Goal: Transaction & Acquisition: Purchase product/service

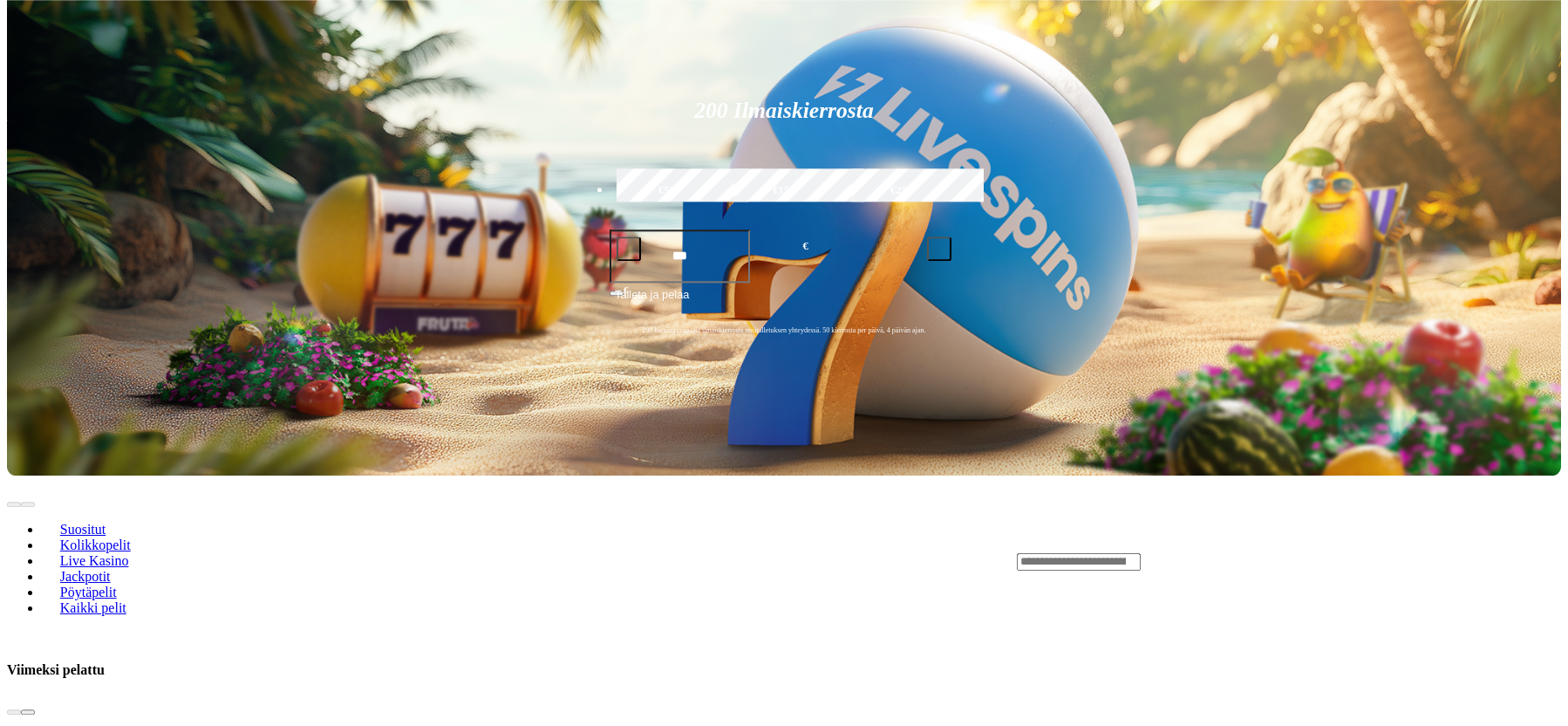
scroll to position [178, 0]
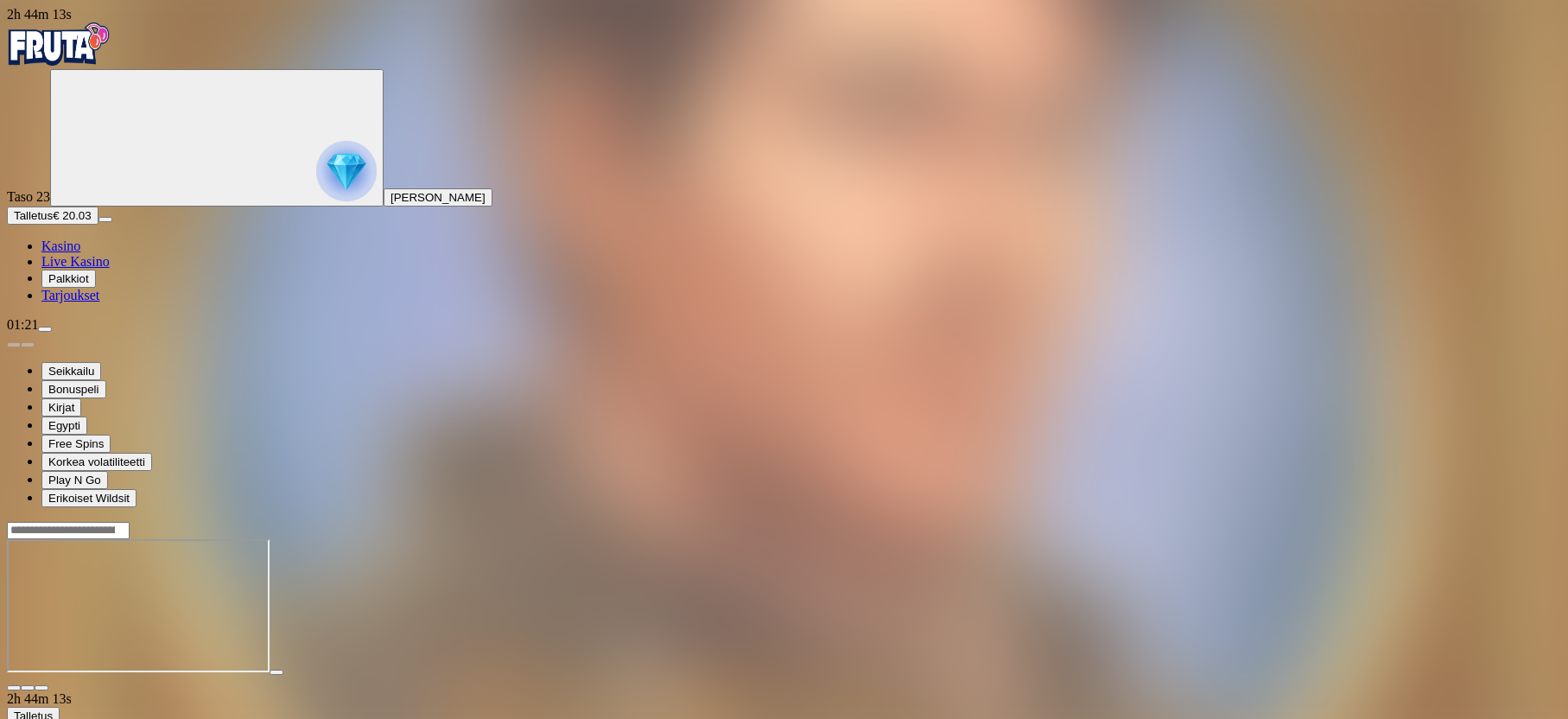
click at [1493, 521] on div at bounding box center [784, 606] width 1555 height 170
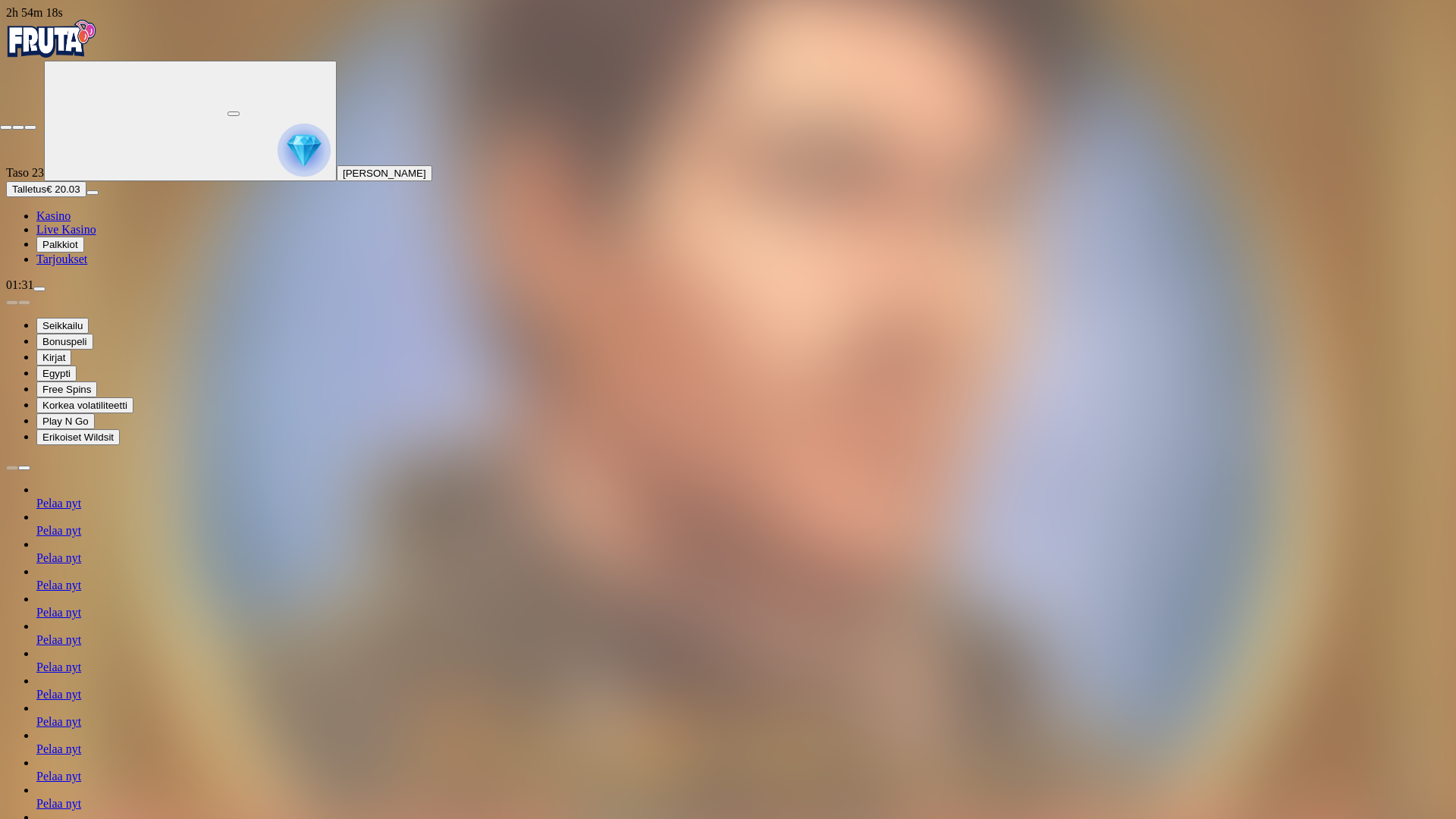
click at [6, 128] on span "close icon" at bounding box center [6, 128] width 0 height 0
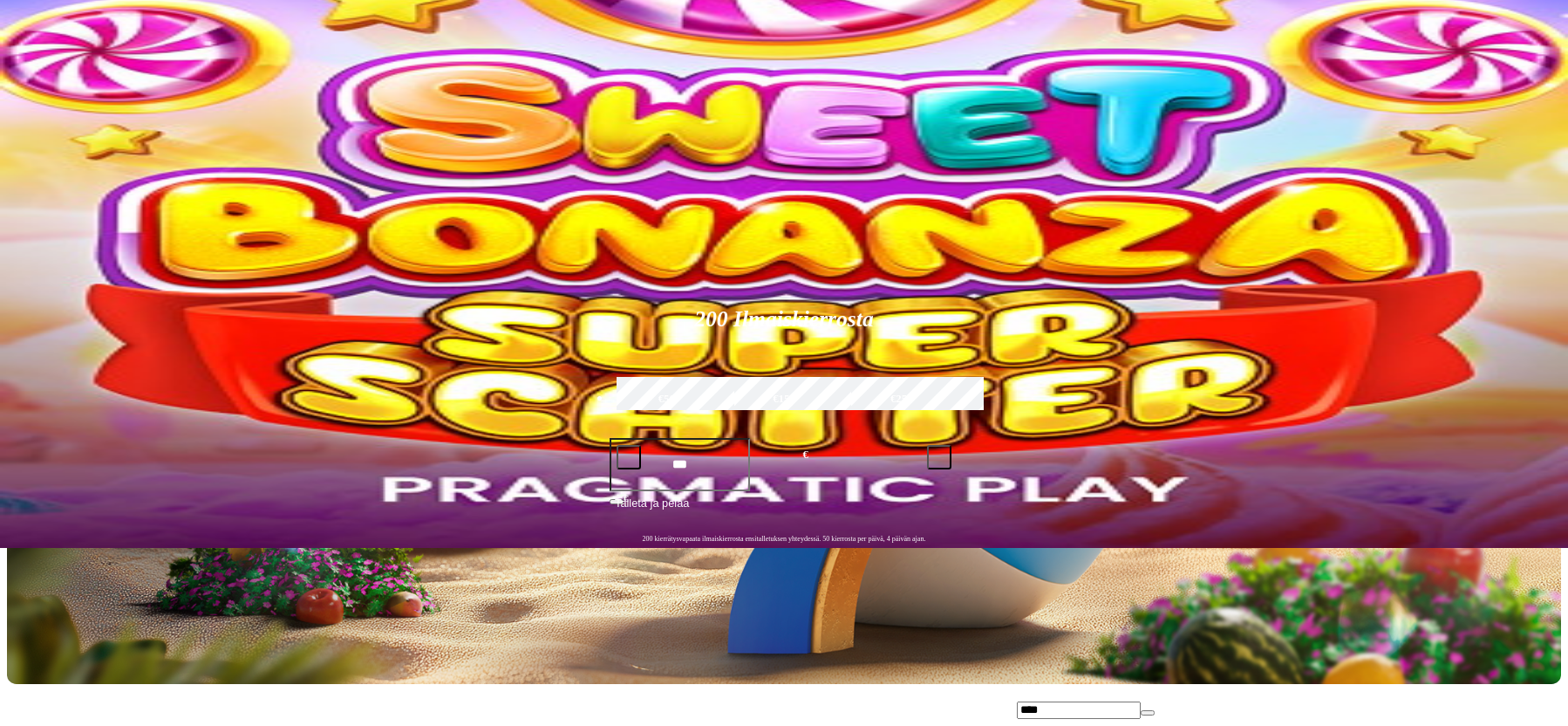
scroll to position [445, 0]
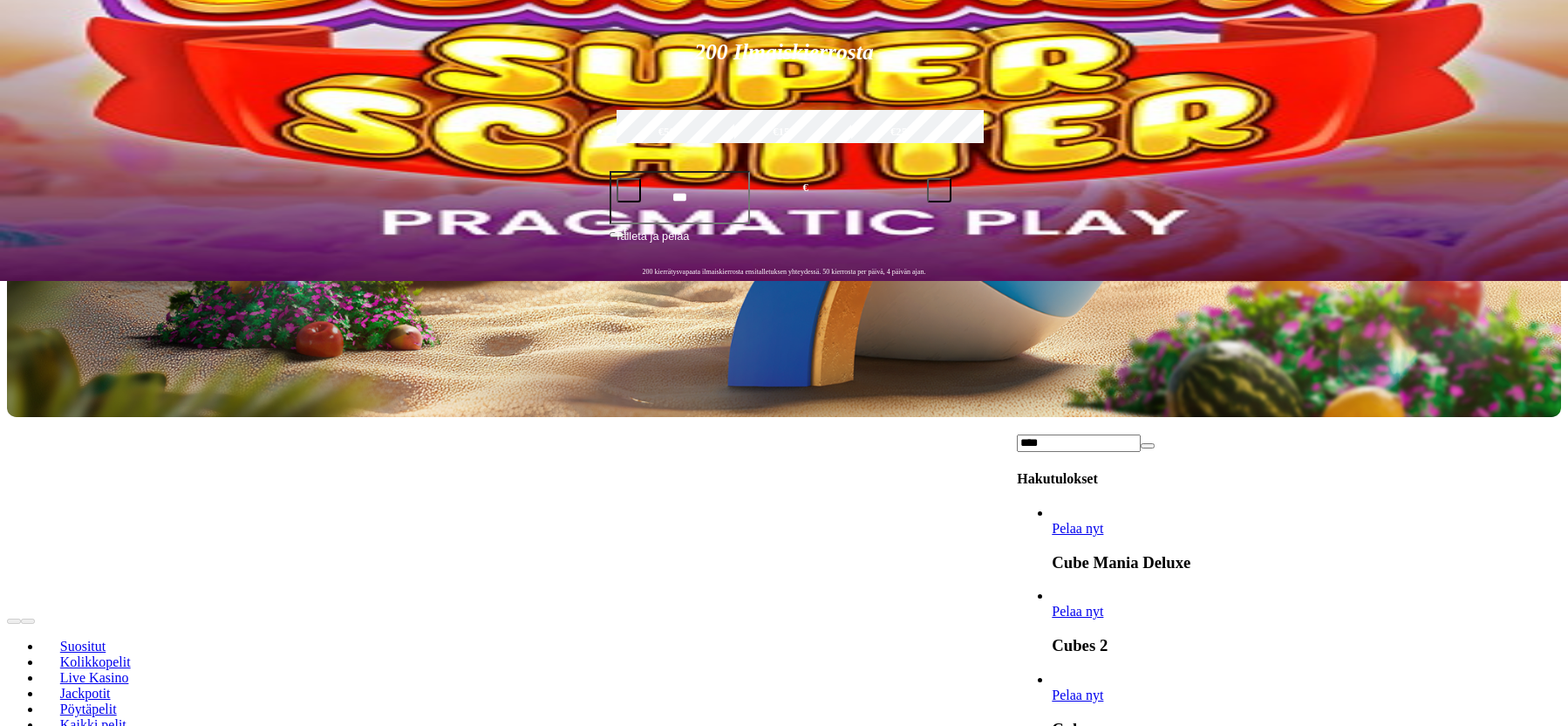
type input "****"
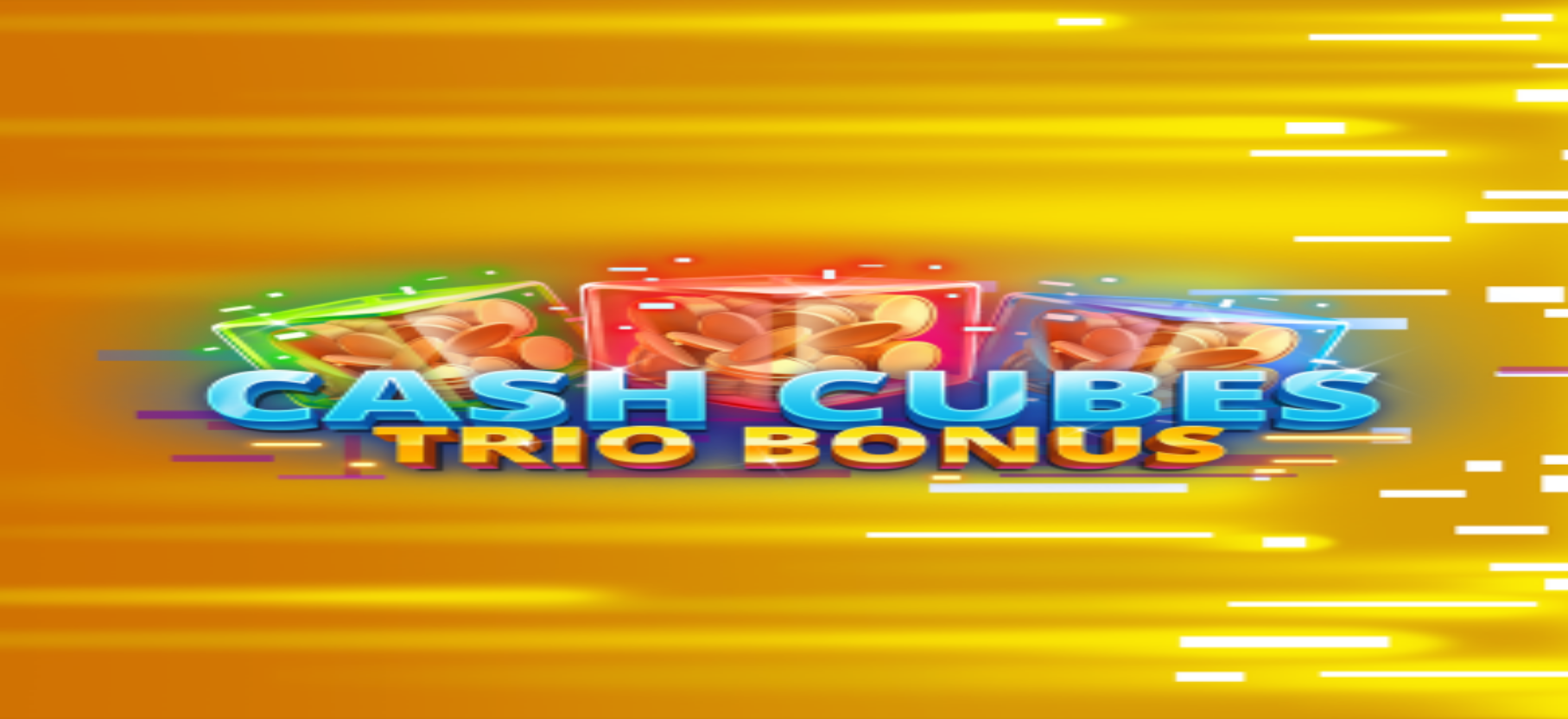
click at [1461, 521] on div at bounding box center [784, 606] width 1555 height 170
click at [42, 688] on span "fullscreen icon" at bounding box center [42, 688] width 0 height 0
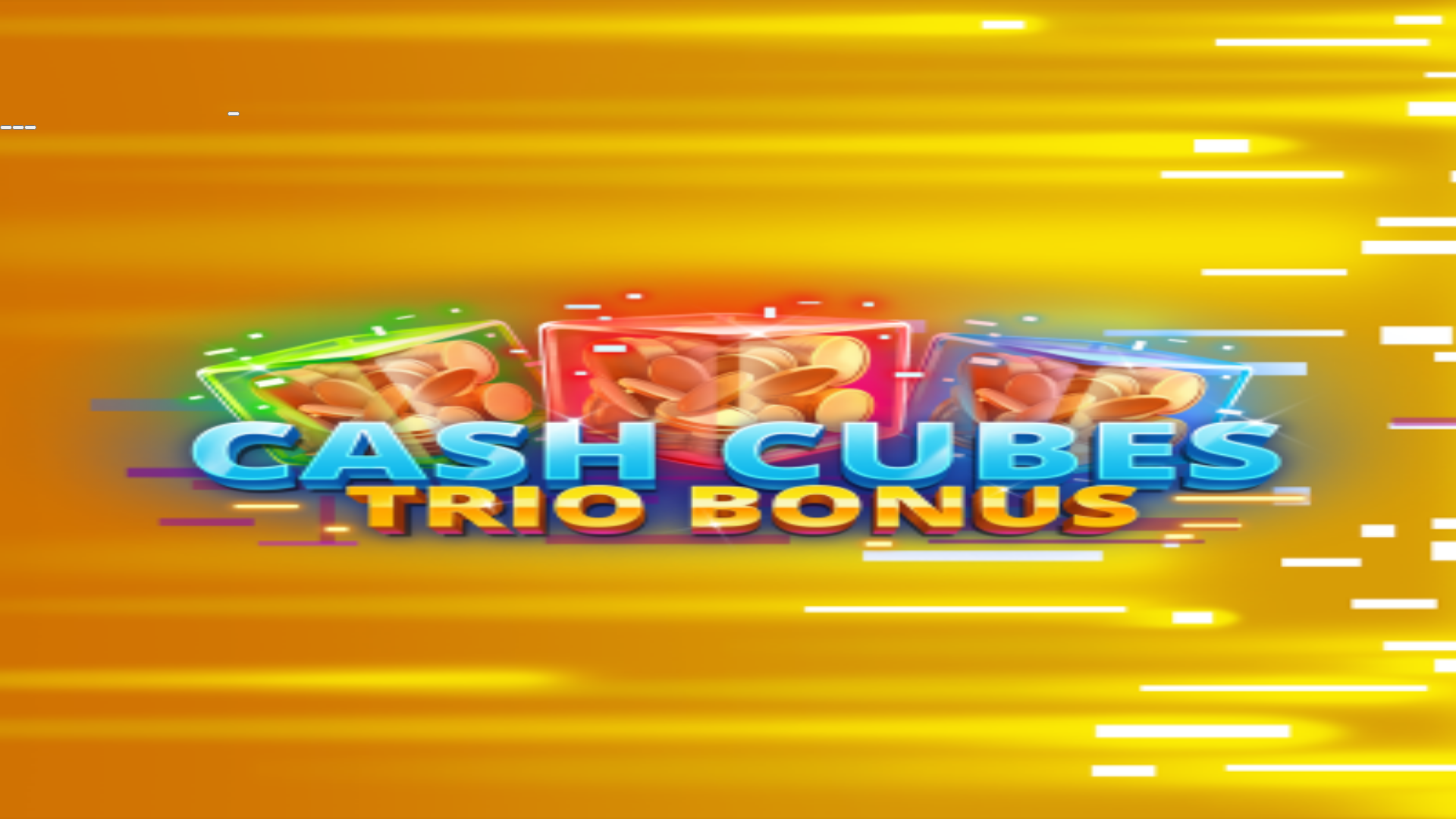
click at [30, 128] on span "fullscreen-exit icon" at bounding box center [30, 128] width 0 height 0
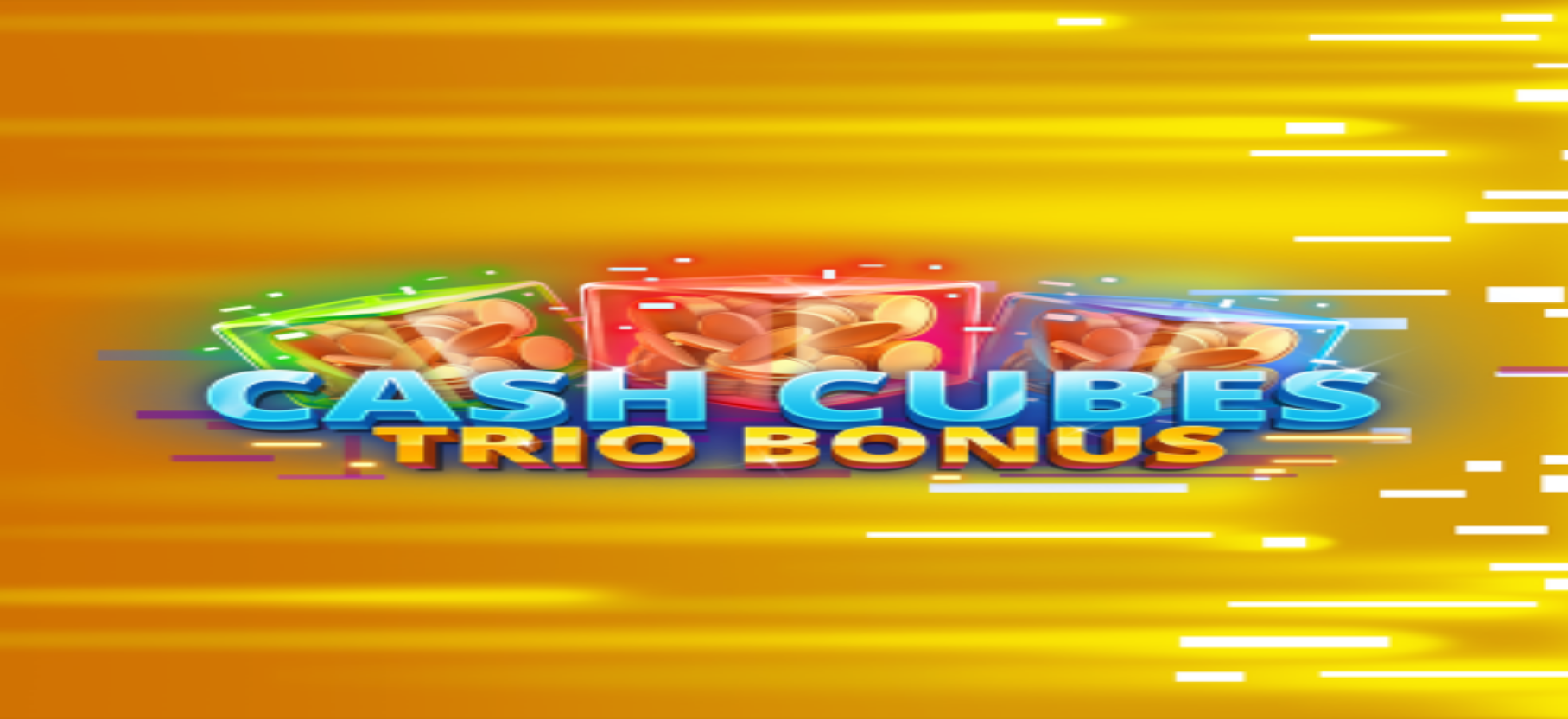
click at [14, 629] on span "close icon" at bounding box center [14, 629] width 0 height 0
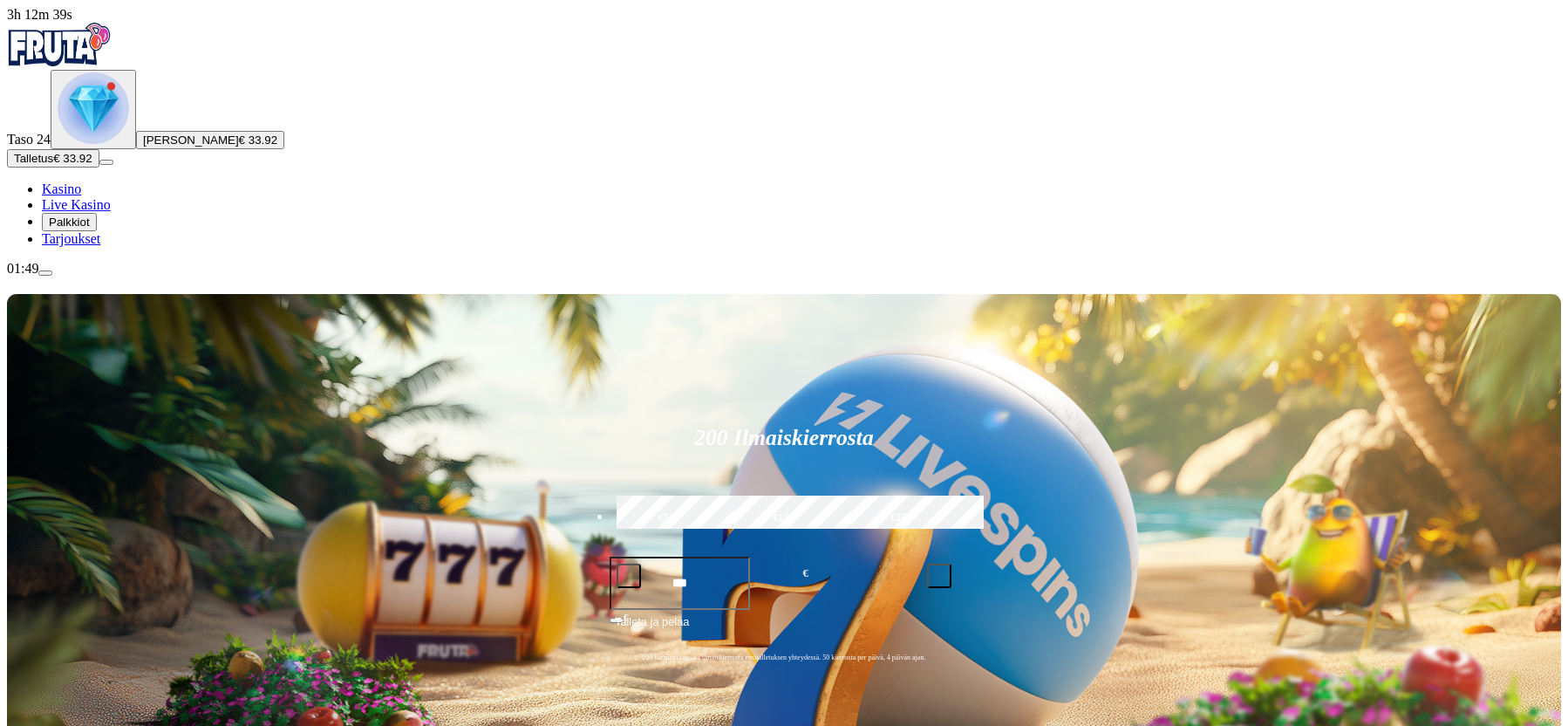
click at [92, 144] on img "Primary" at bounding box center [94, 108] width 72 height 72
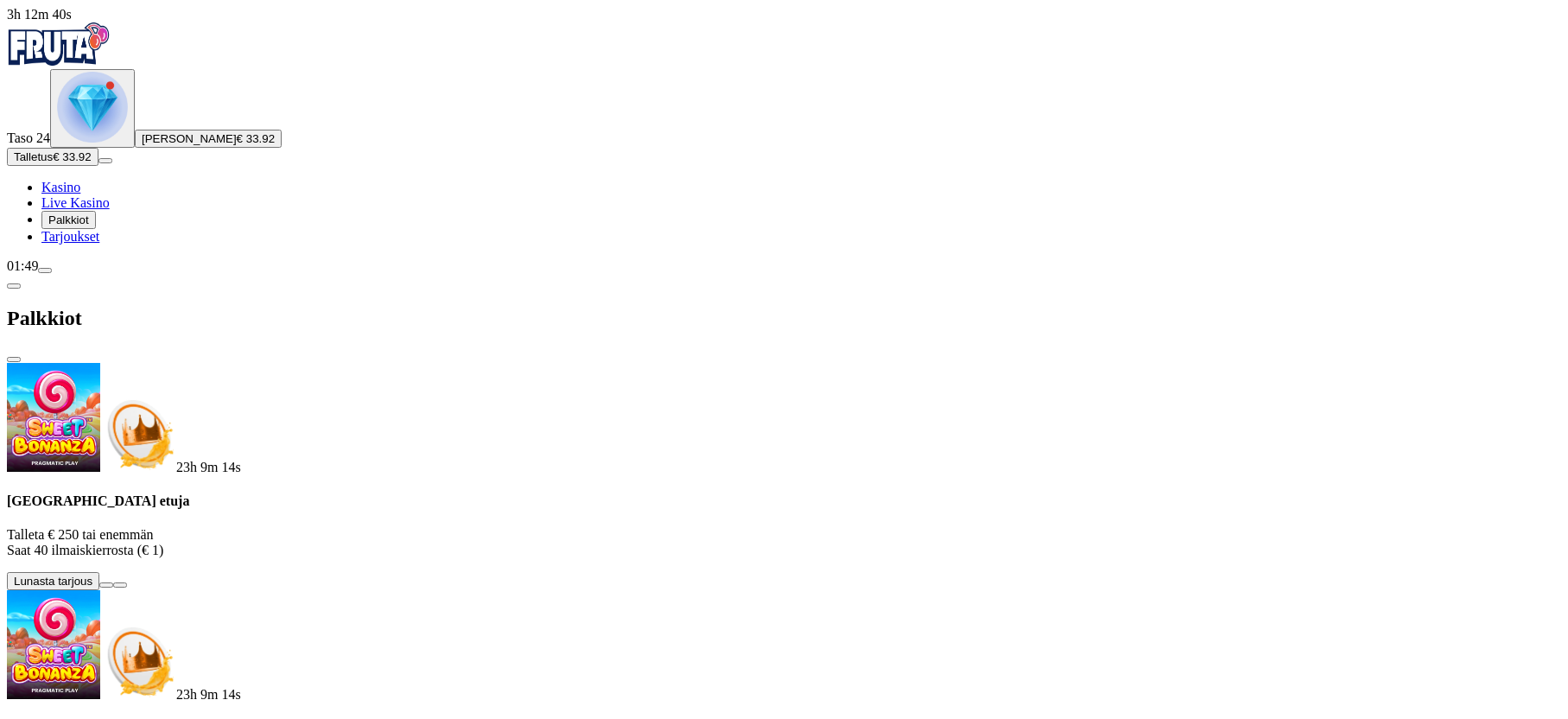
scroll to position [294, 0]
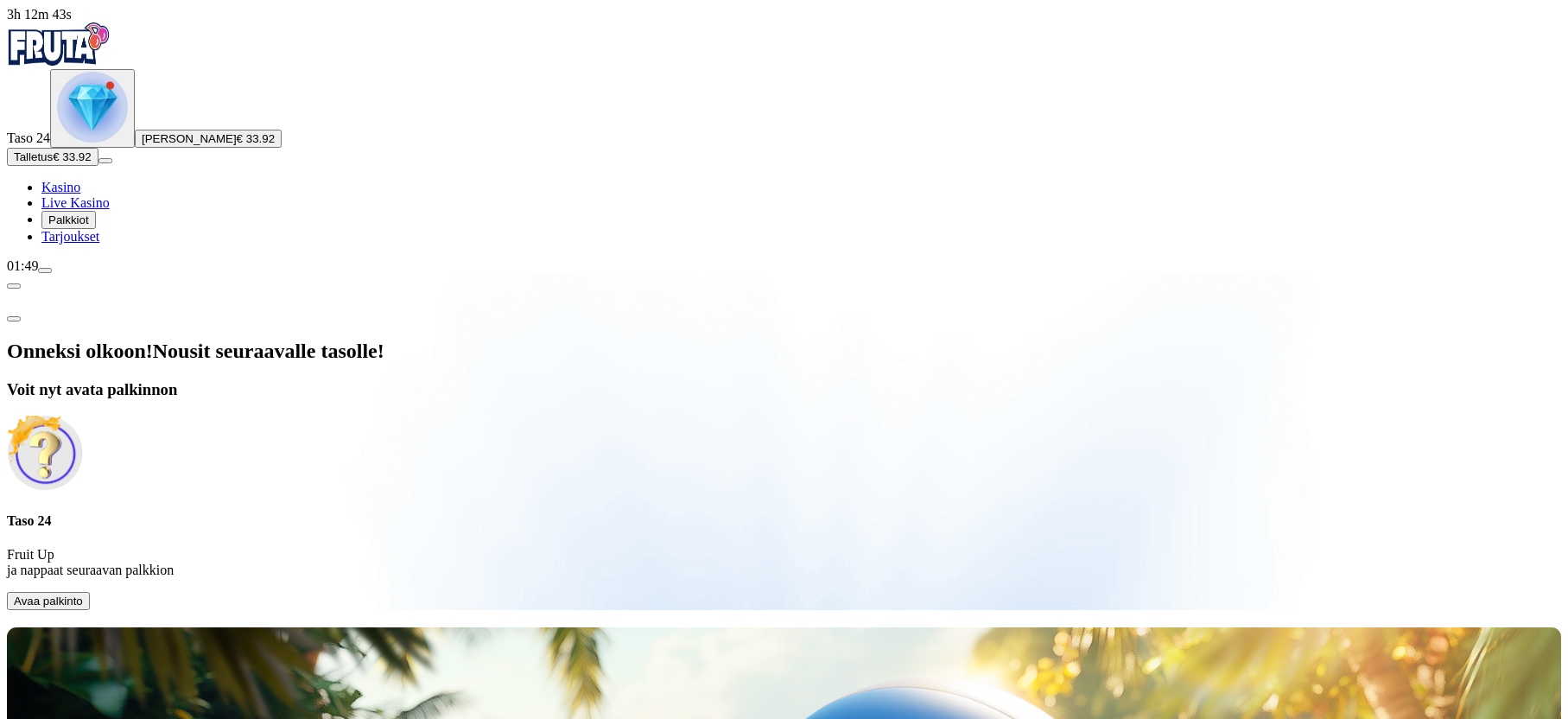
click at [90, 592] on button "Avaa palkinto" at bounding box center [48, 601] width 83 height 18
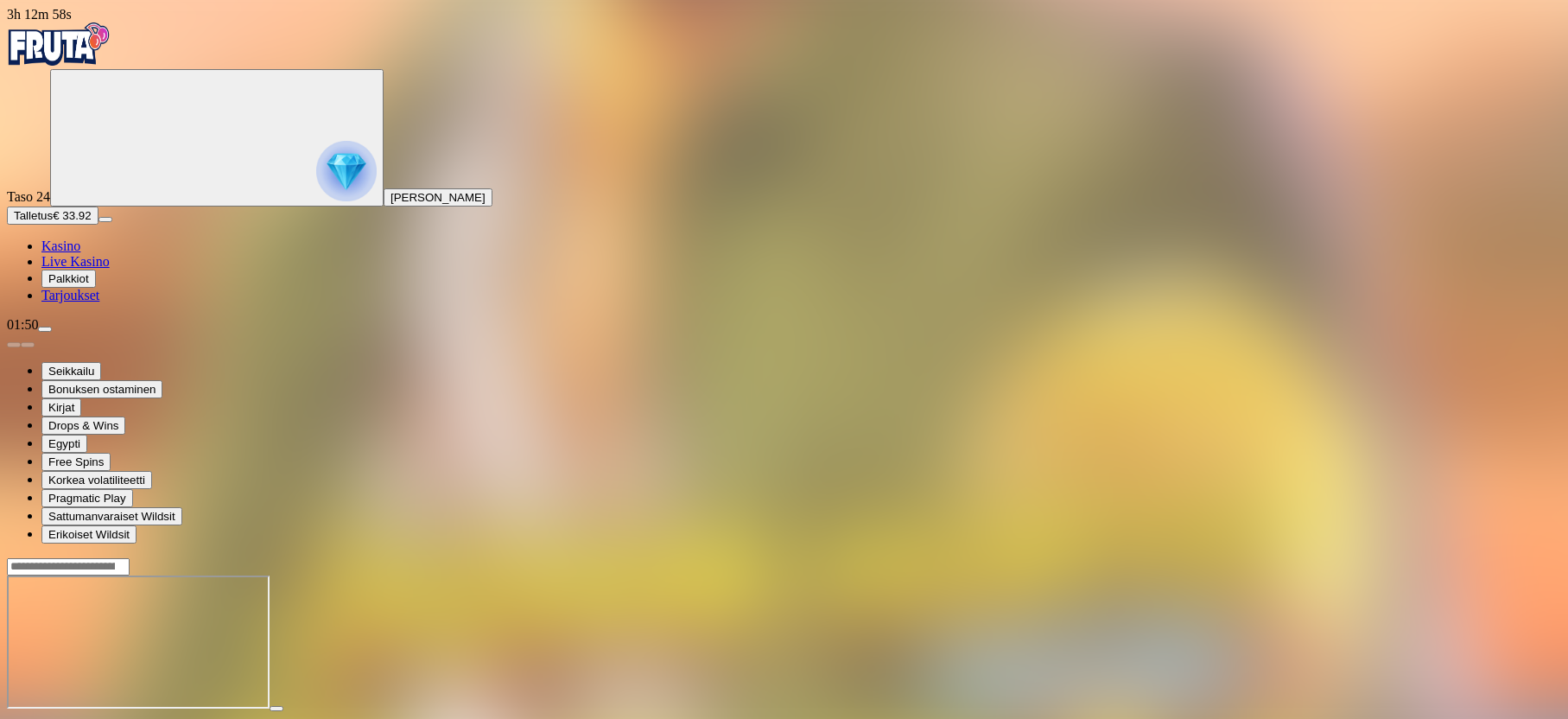
click at [42, 718] on span "fullscreen icon" at bounding box center [42, 724] width 0 height 0
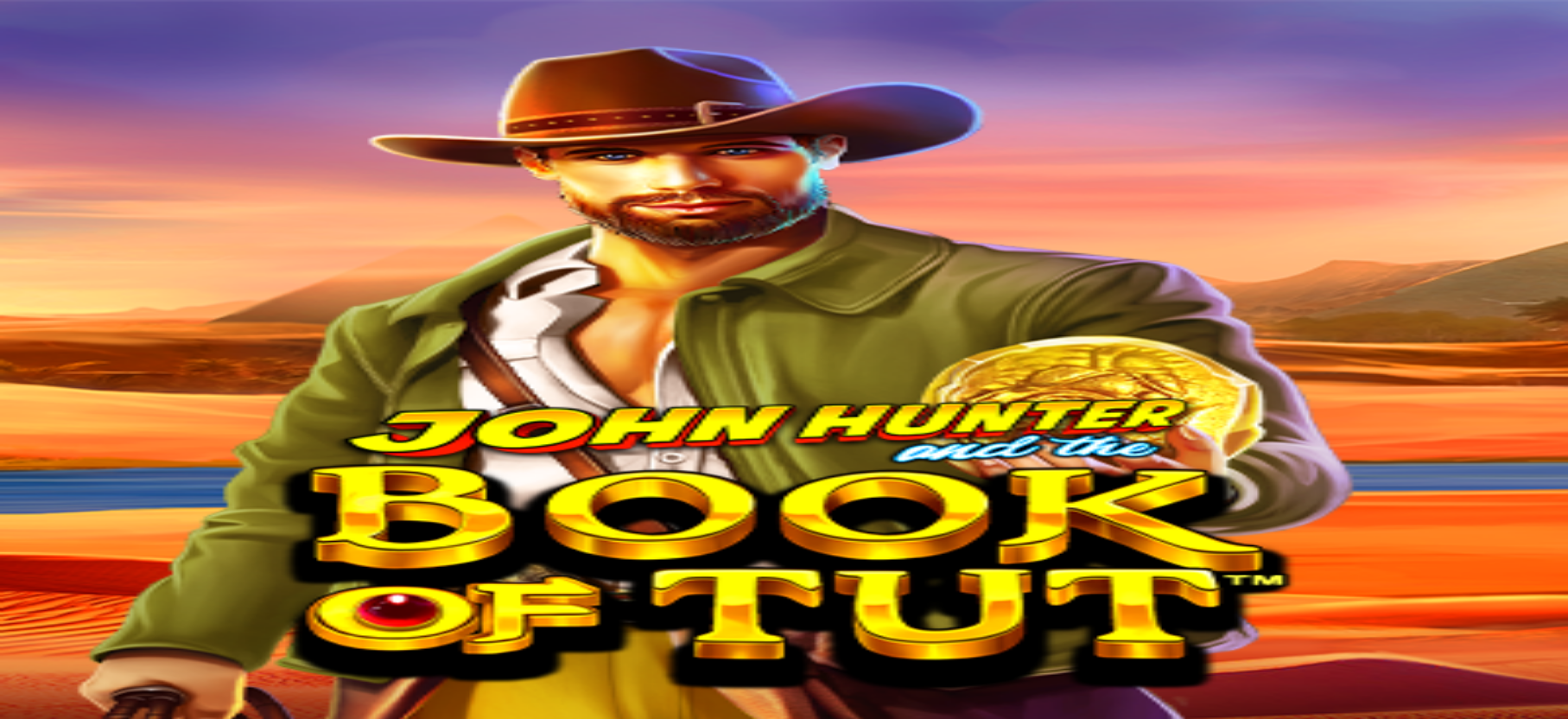
click at [42, 718] on span "fullscreen icon" at bounding box center [42, 724] width 0 height 0
click at [14, 718] on span "close icon" at bounding box center [14, 724] width 0 height 0
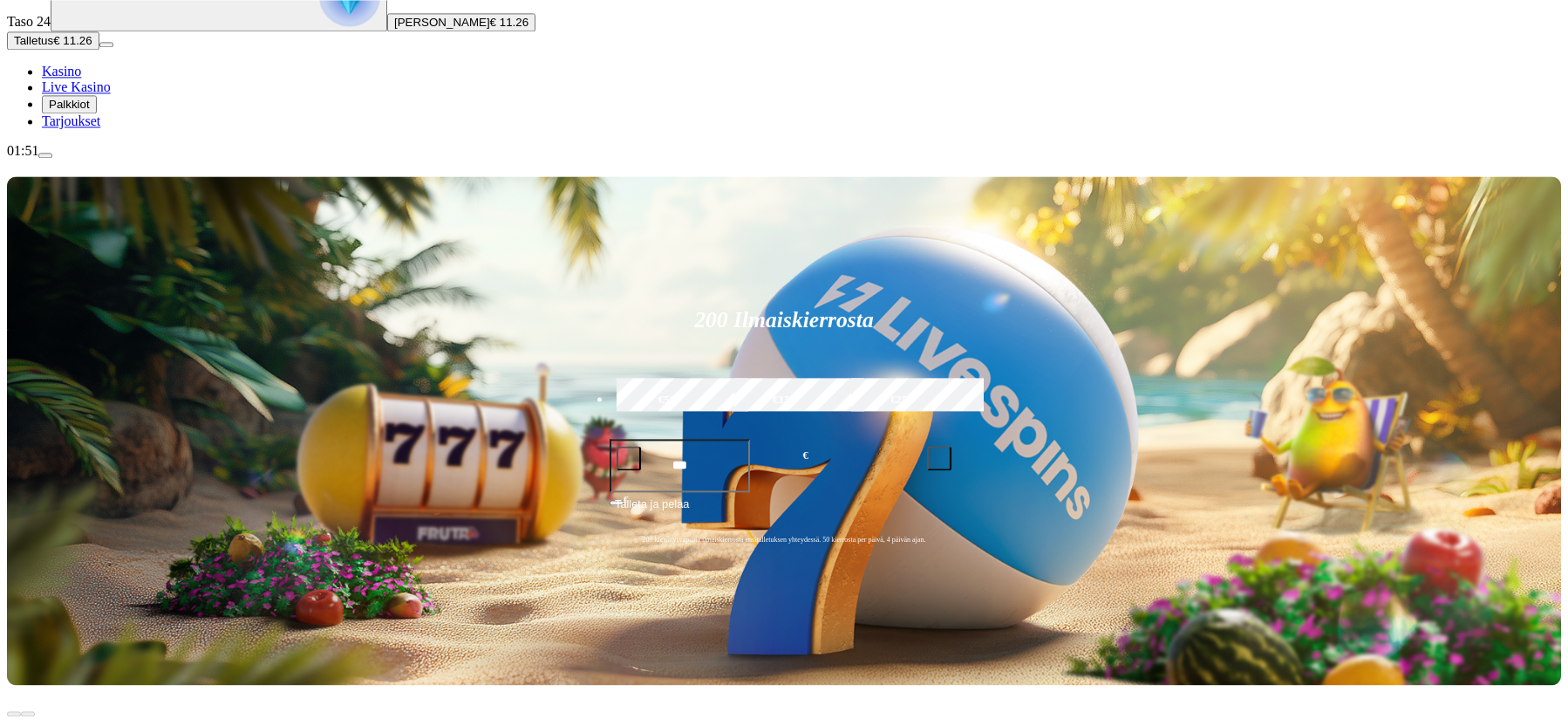
scroll to position [178, 0]
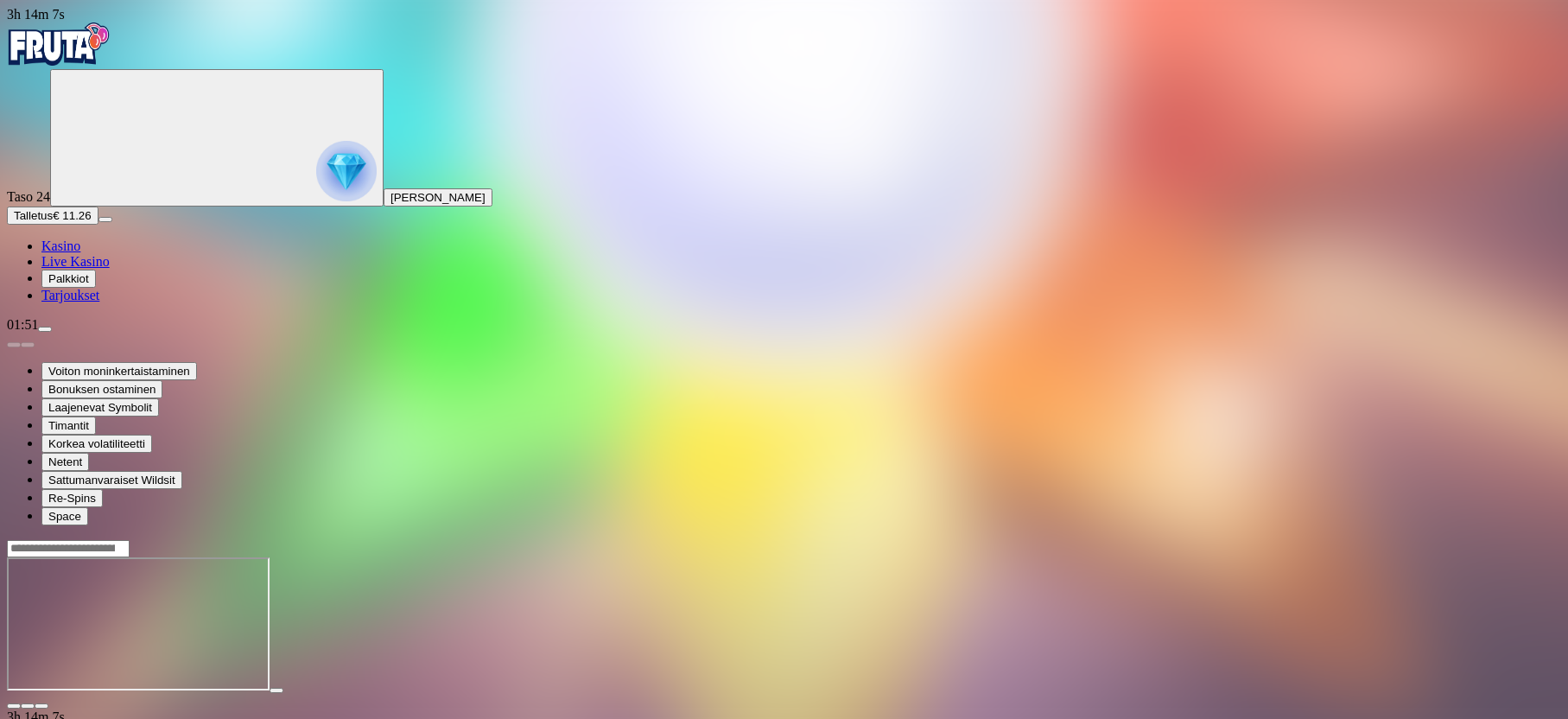
click at [42, 706] on span "fullscreen icon" at bounding box center [42, 706] width 0 height 0
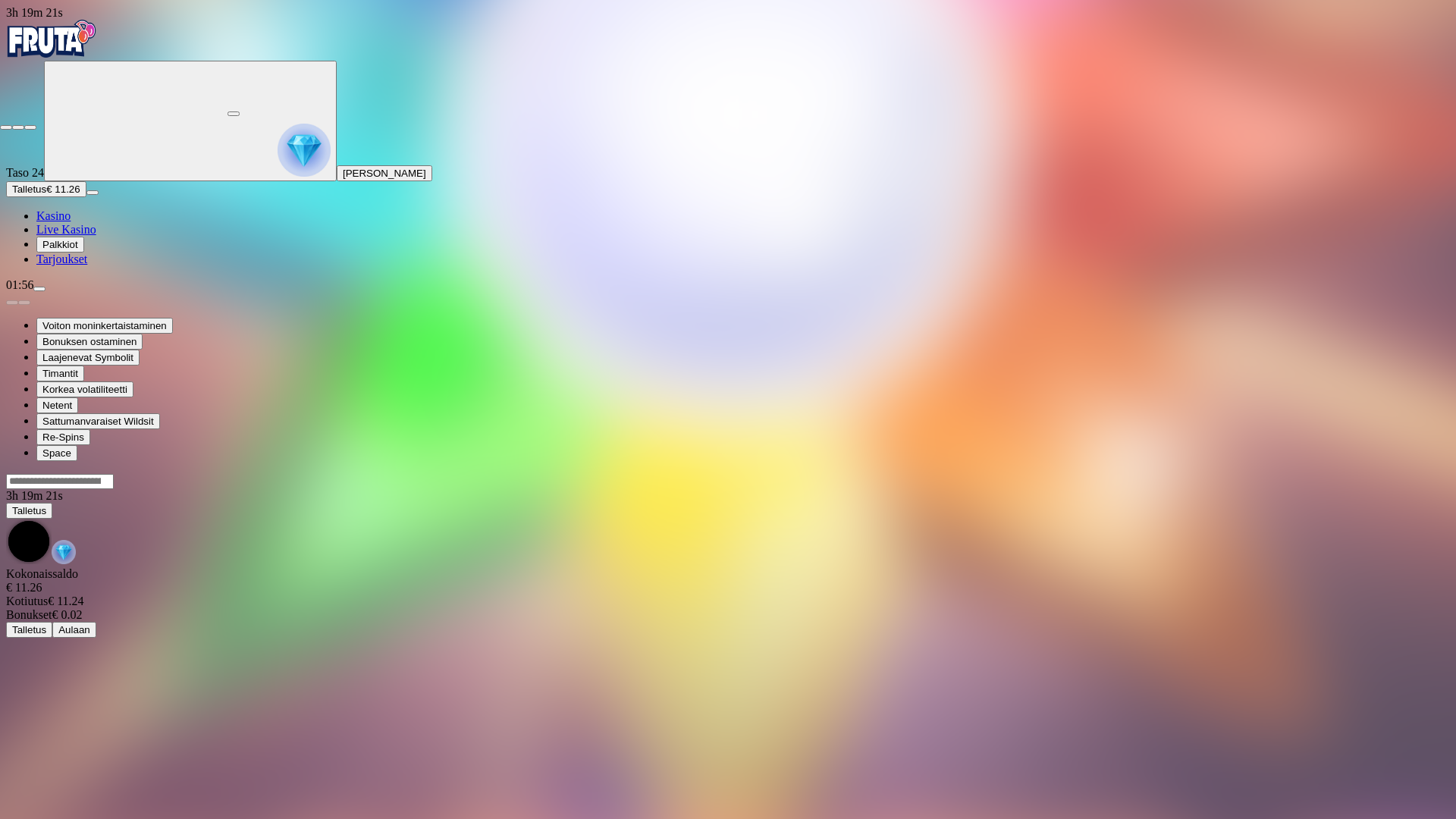
click at [6, 128] on span "close icon" at bounding box center [6, 128] width 0 height 0
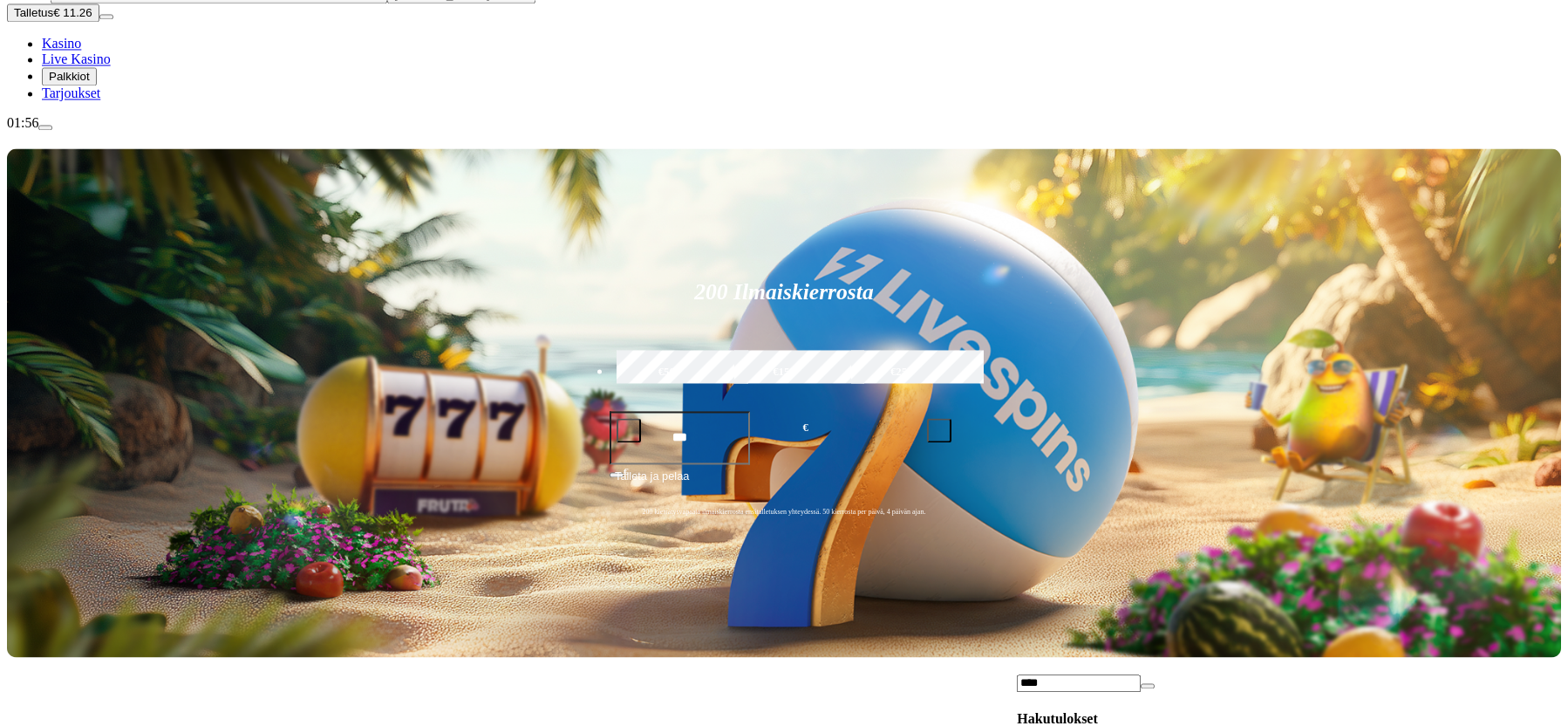
scroll to position [267, 0]
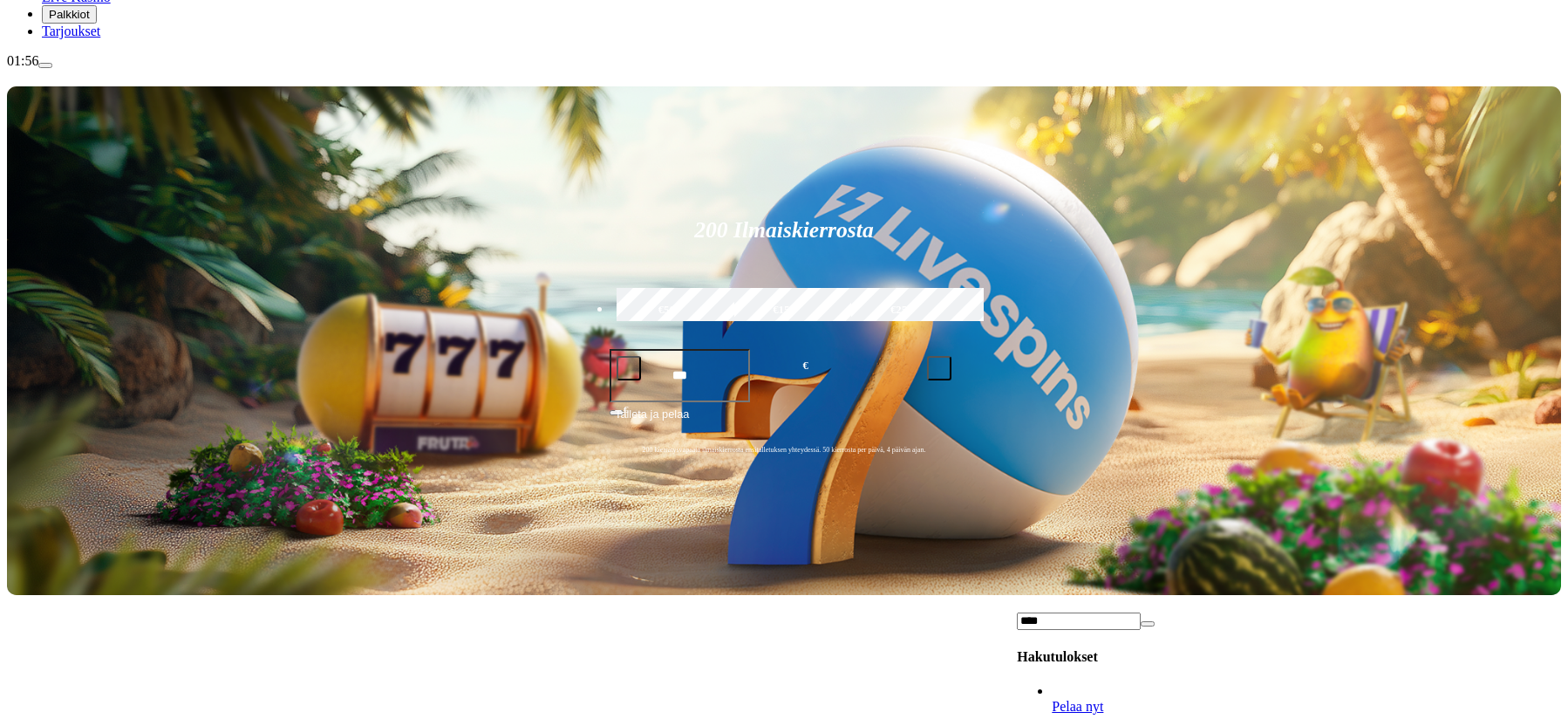
type input "****"
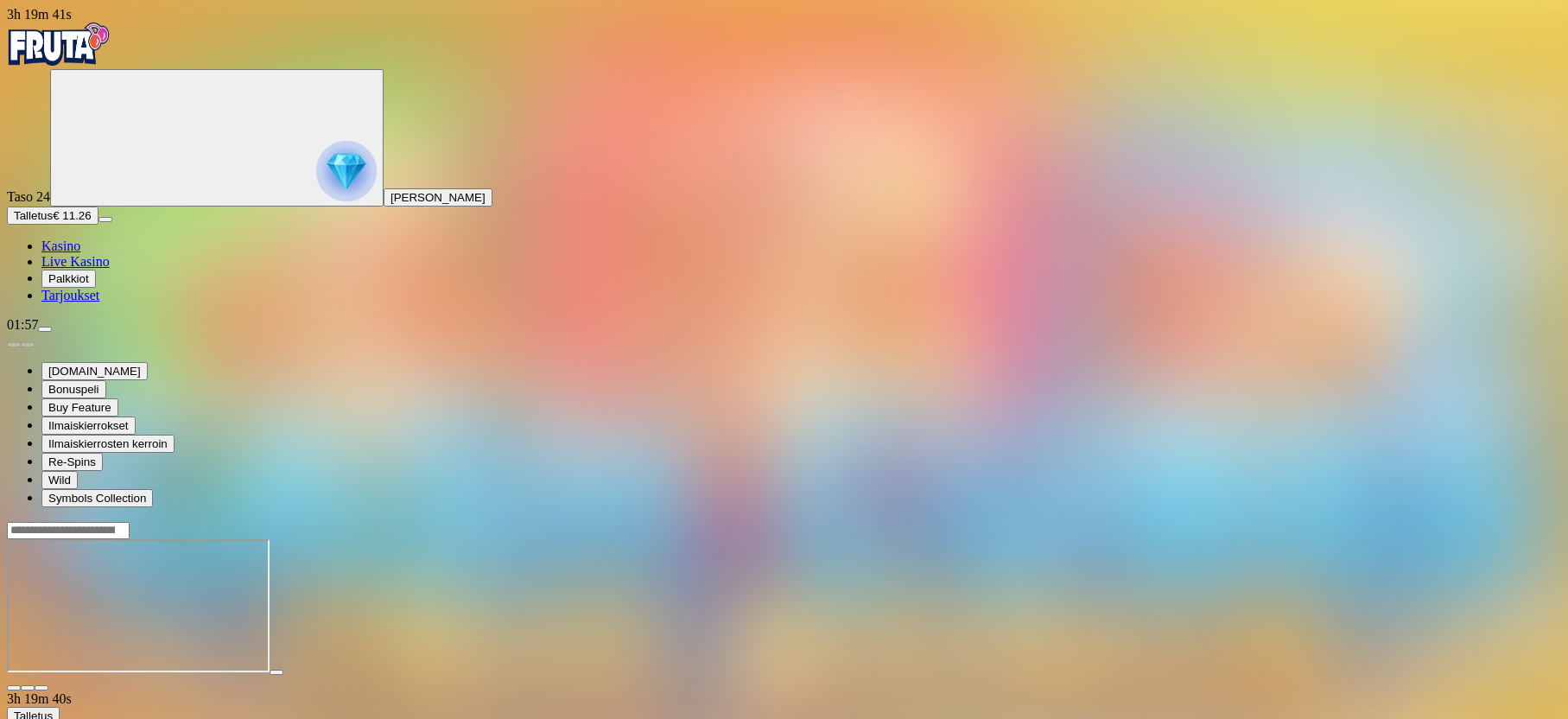
click at [42, 688] on span "fullscreen icon" at bounding box center [42, 688] width 0 height 0
click at [1507, 521] on main "3h 20m 56s Talletus Kokonaissaldo € 11.26 Kotiutus € 11.24 Bonukset € 0.02 Tall…" at bounding box center [784, 690] width 1555 height 339
click at [14, 688] on span "close icon" at bounding box center [14, 688] width 0 height 0
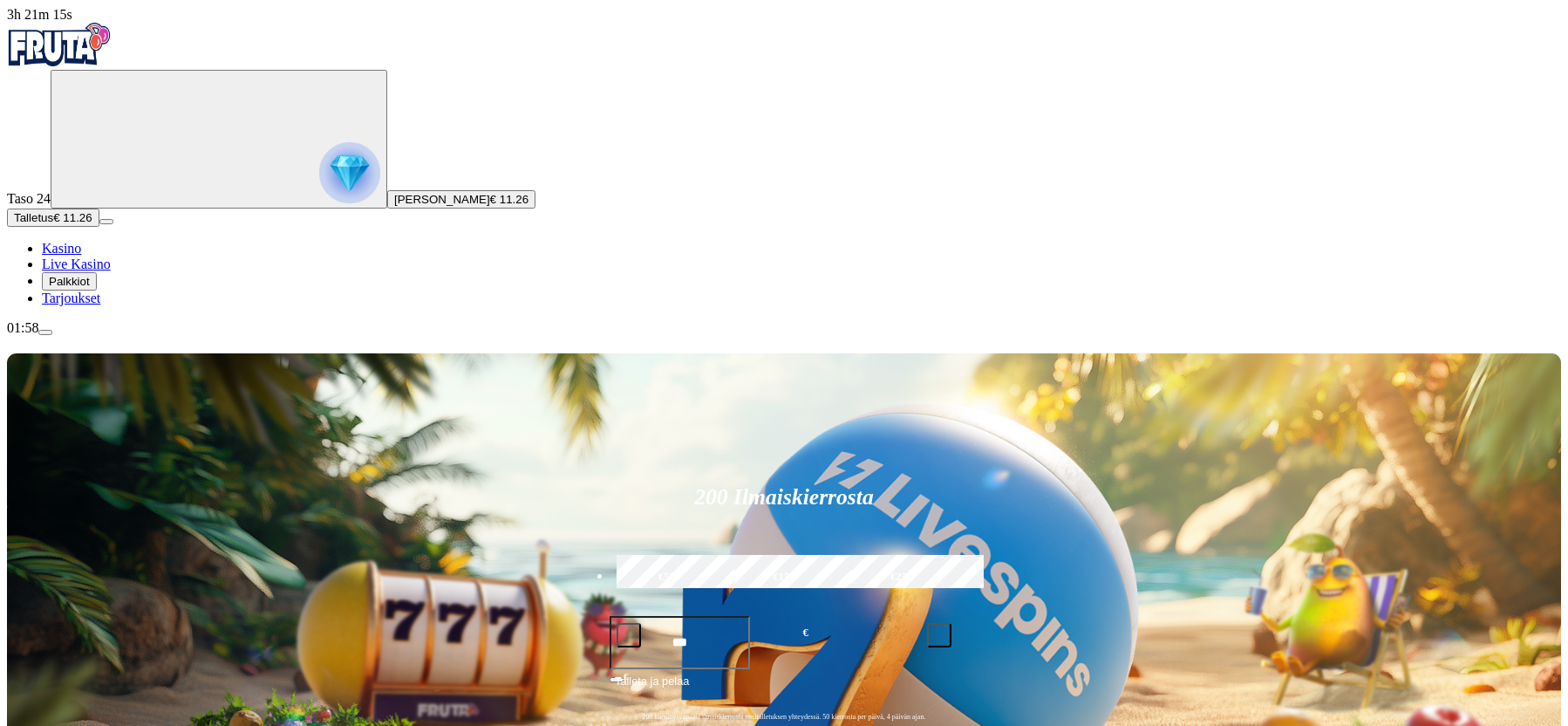
paste input "**********"
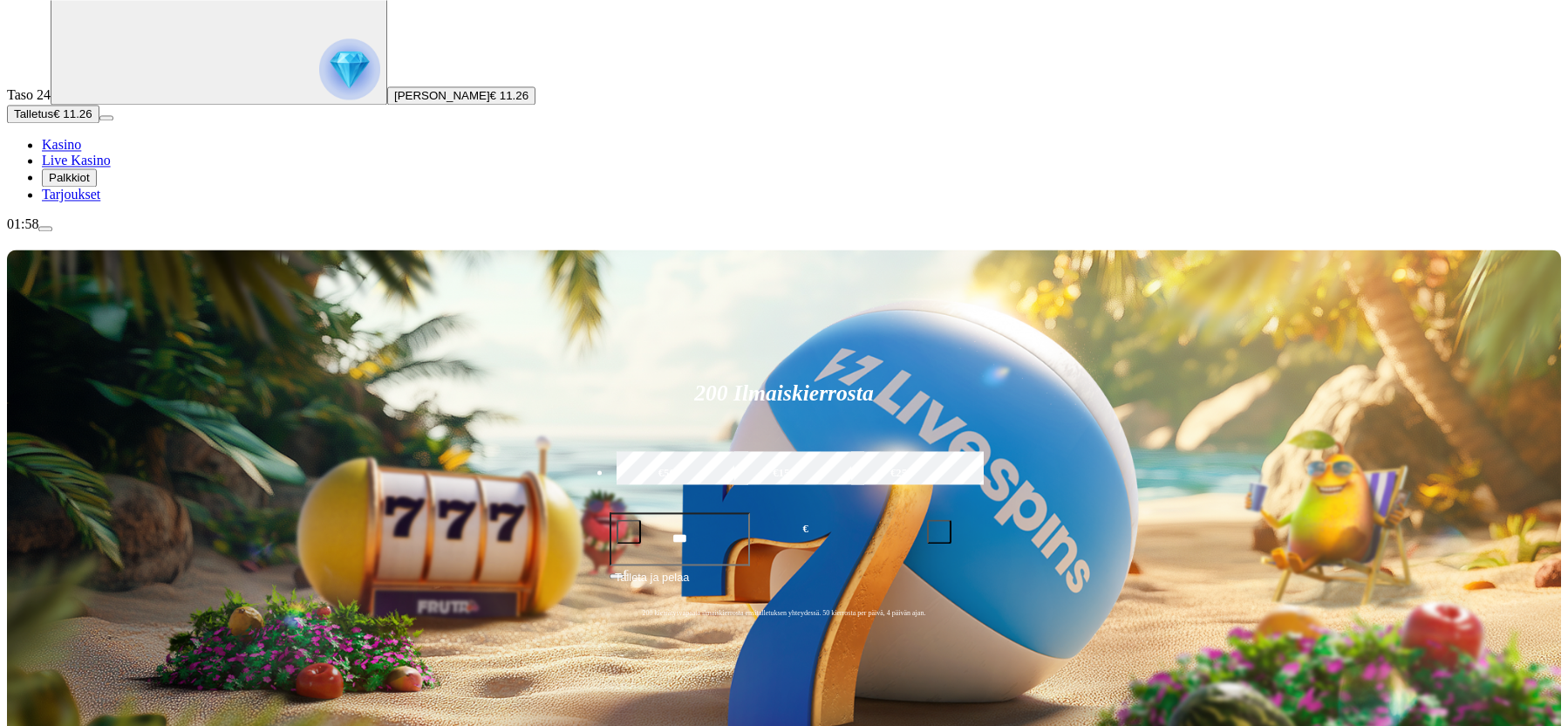
scroll to position [178, 0]
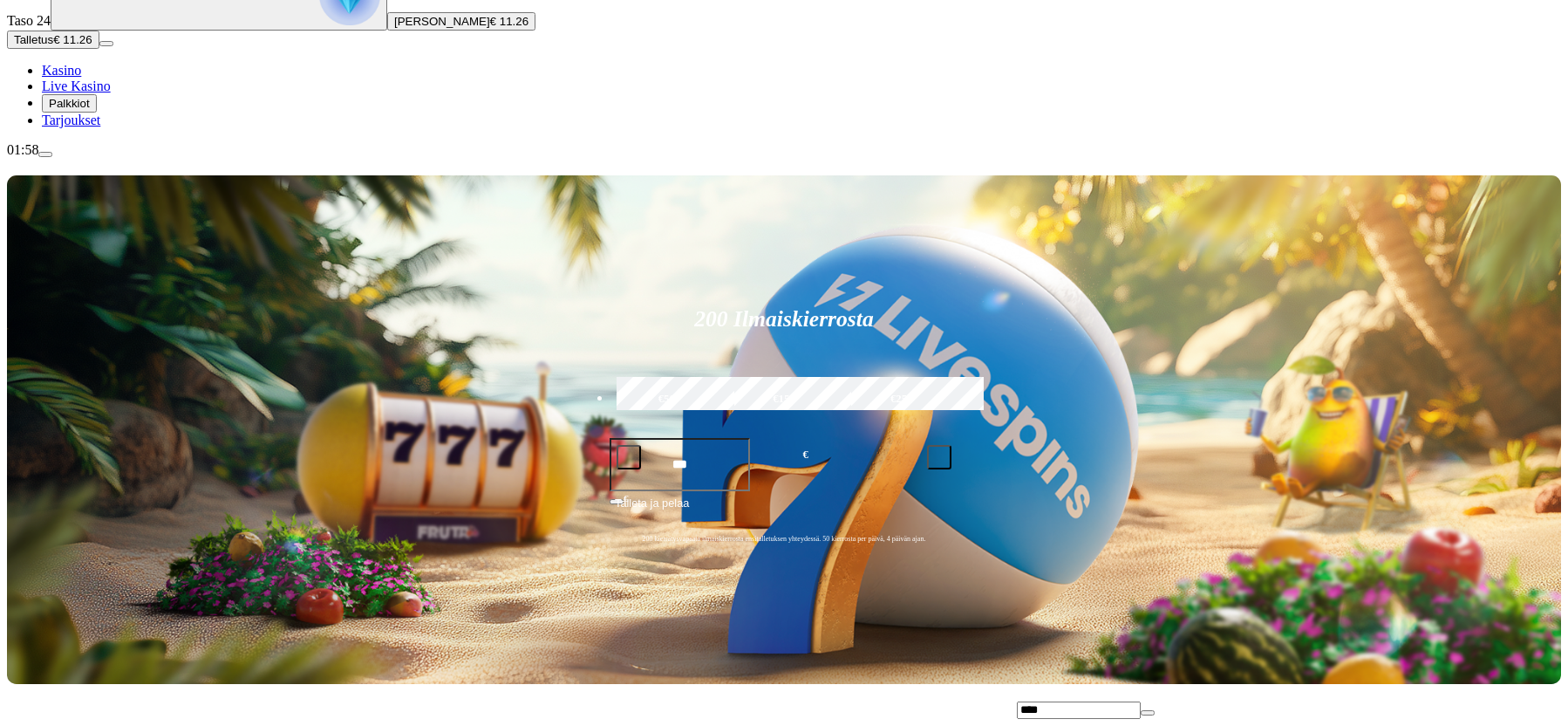
type input "****"
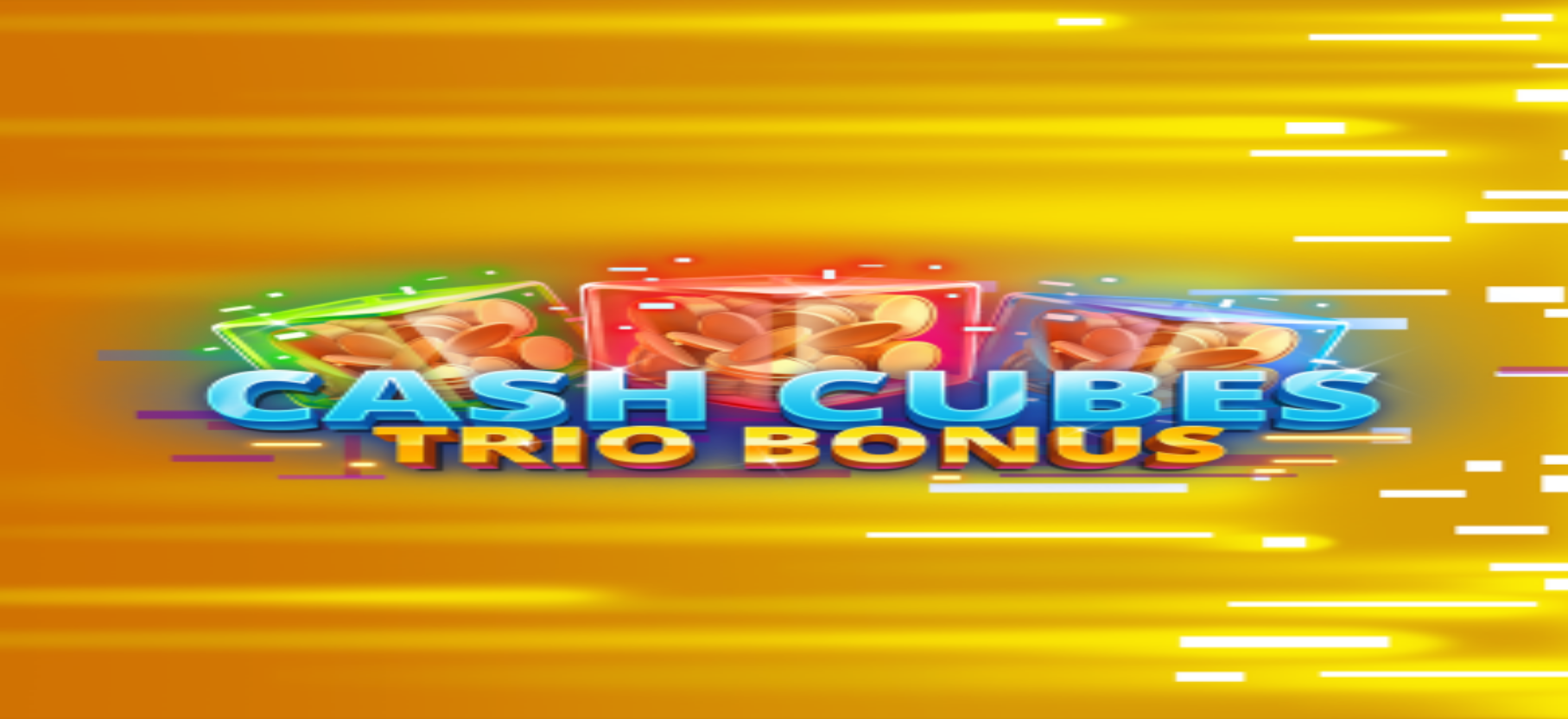
click at [42, 688] on span "fullscreen icon" at bounding box center [42, 688] width 0 height 0
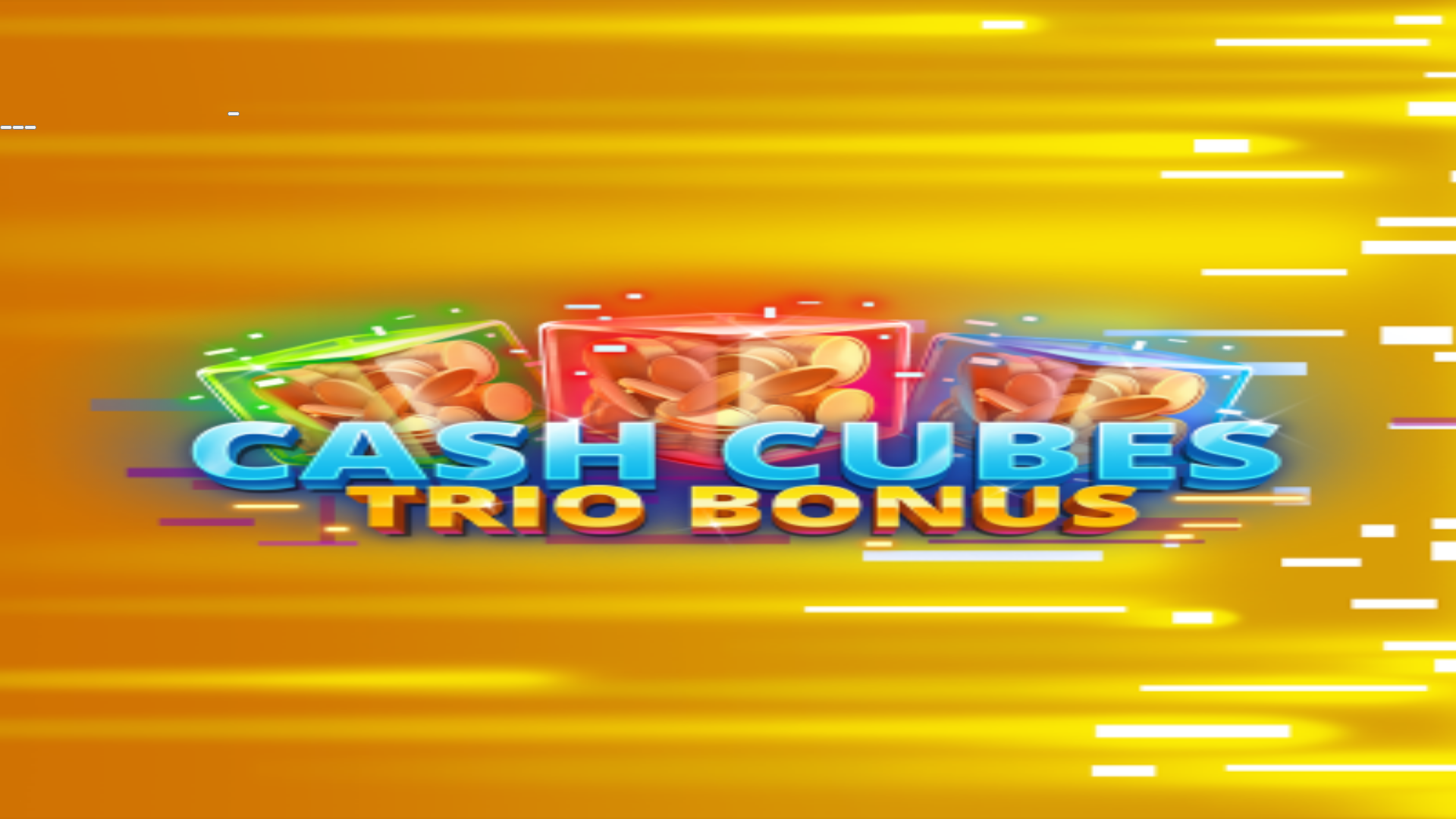
click at [30, 128] on span "fullscreen-exit icon" at bounding box center [30, 128] width 0 height 0
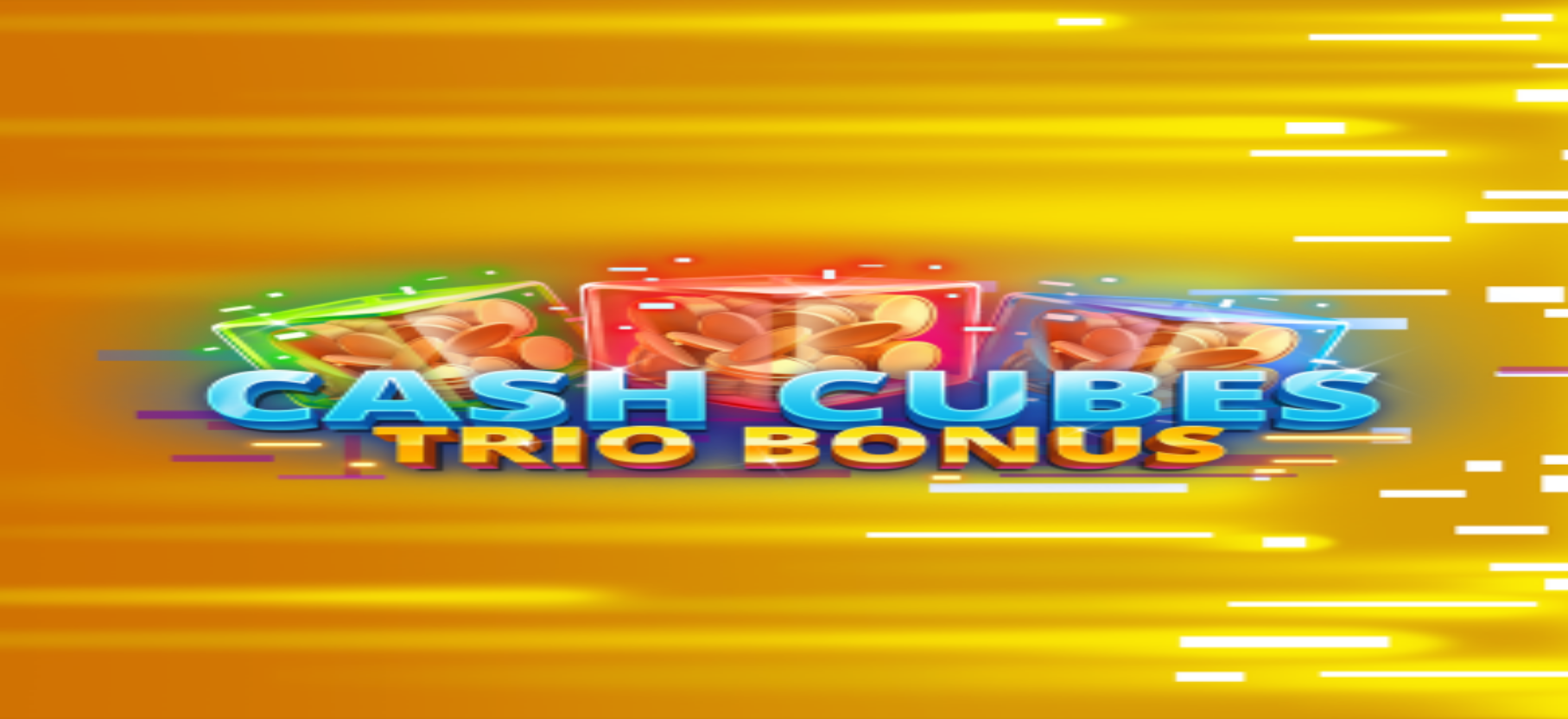
click at [48, 685] on button "button" at bounding box center [42, 688] width 14 height 5
click at [14, 688] on span "close icon" at bounding box center [14, 688] width 0 height 0
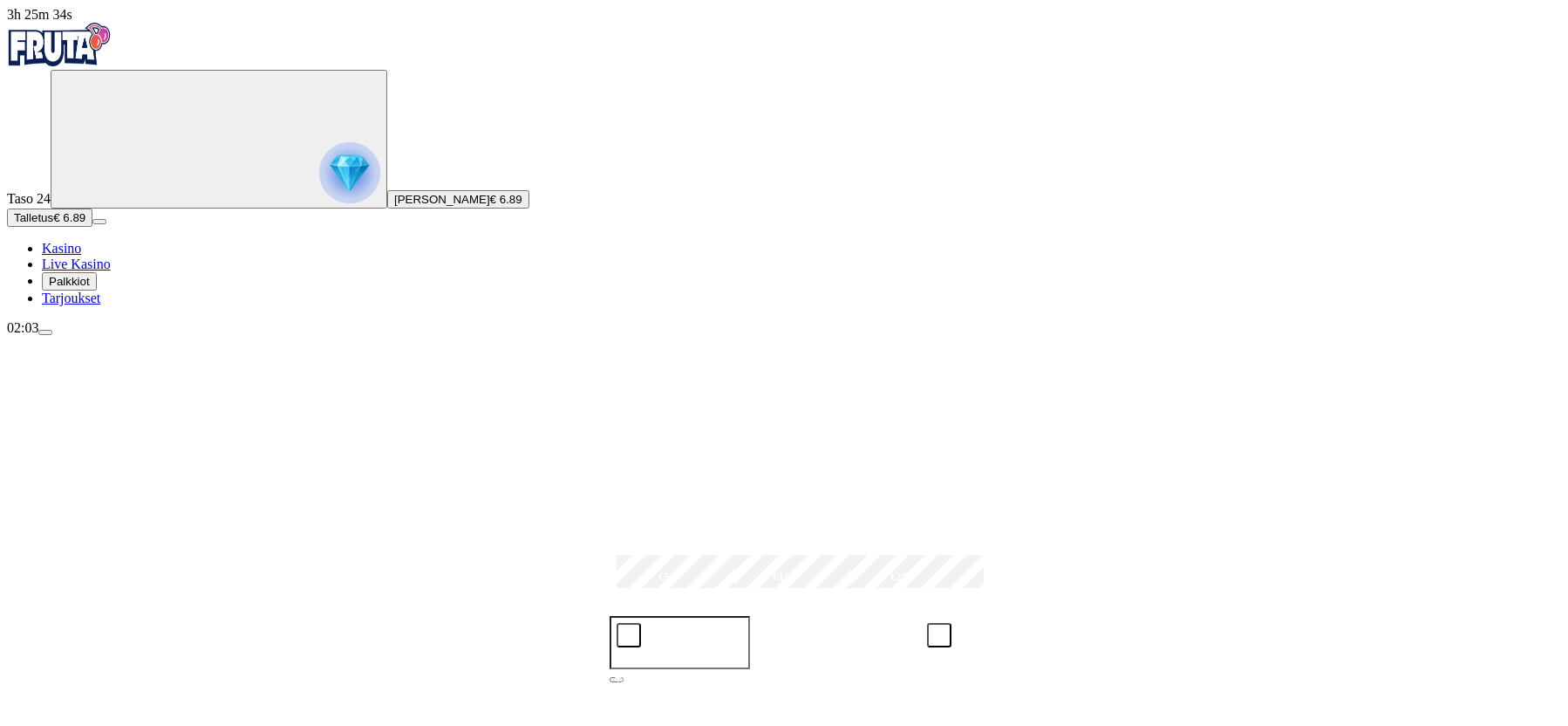
scroll to position [267, 0]
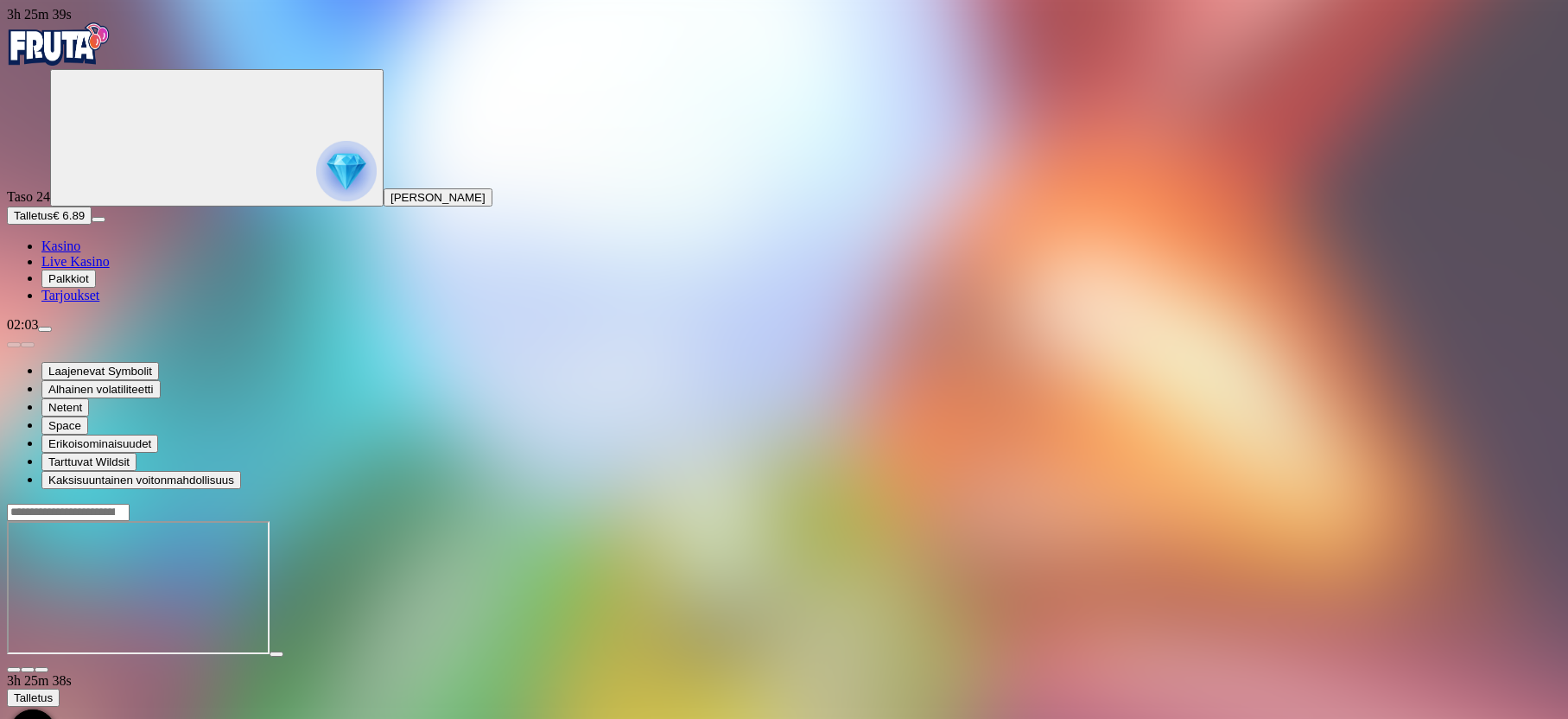
click at [48, 667] on button "button" at bounding box center [42, 670] width 14 height 5
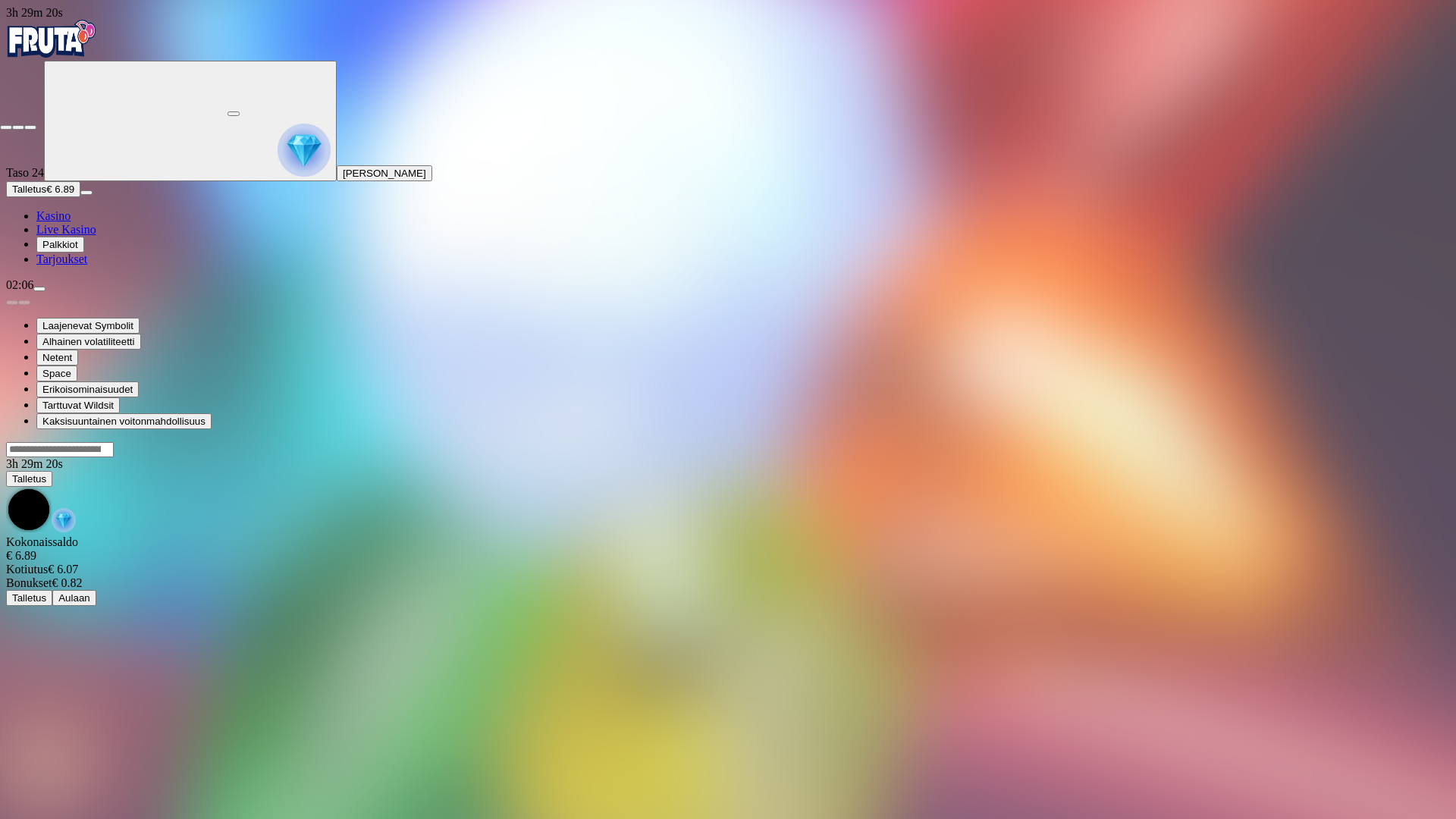
click at [1375, 117] on div at bounding box center [728, 123] width 1456 height 13
click at [6, 128] on span "close icon" at bounding box center [6, 128] width 0 height 0
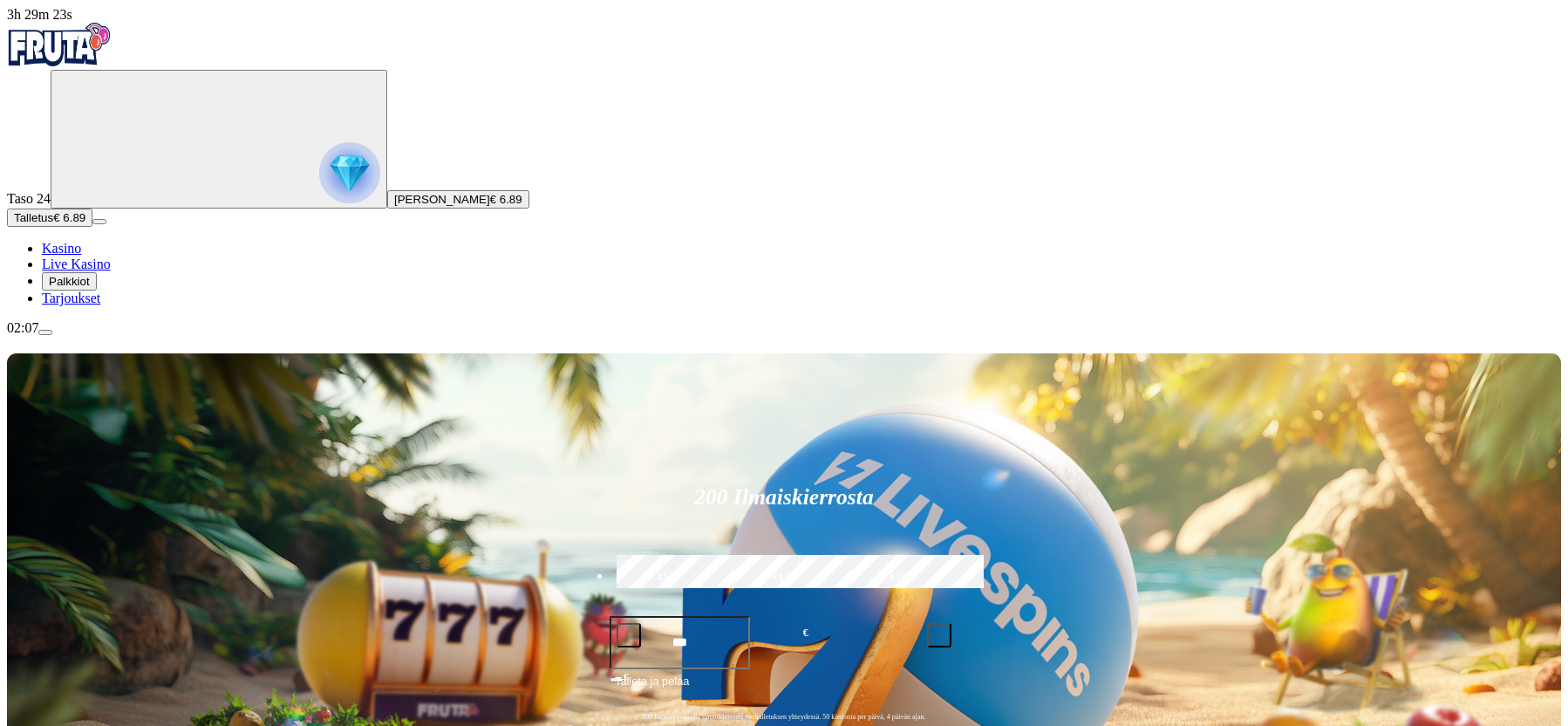
click at [319, 187] on img "Primary" at bounding box center [350, 173] width 61 height 61
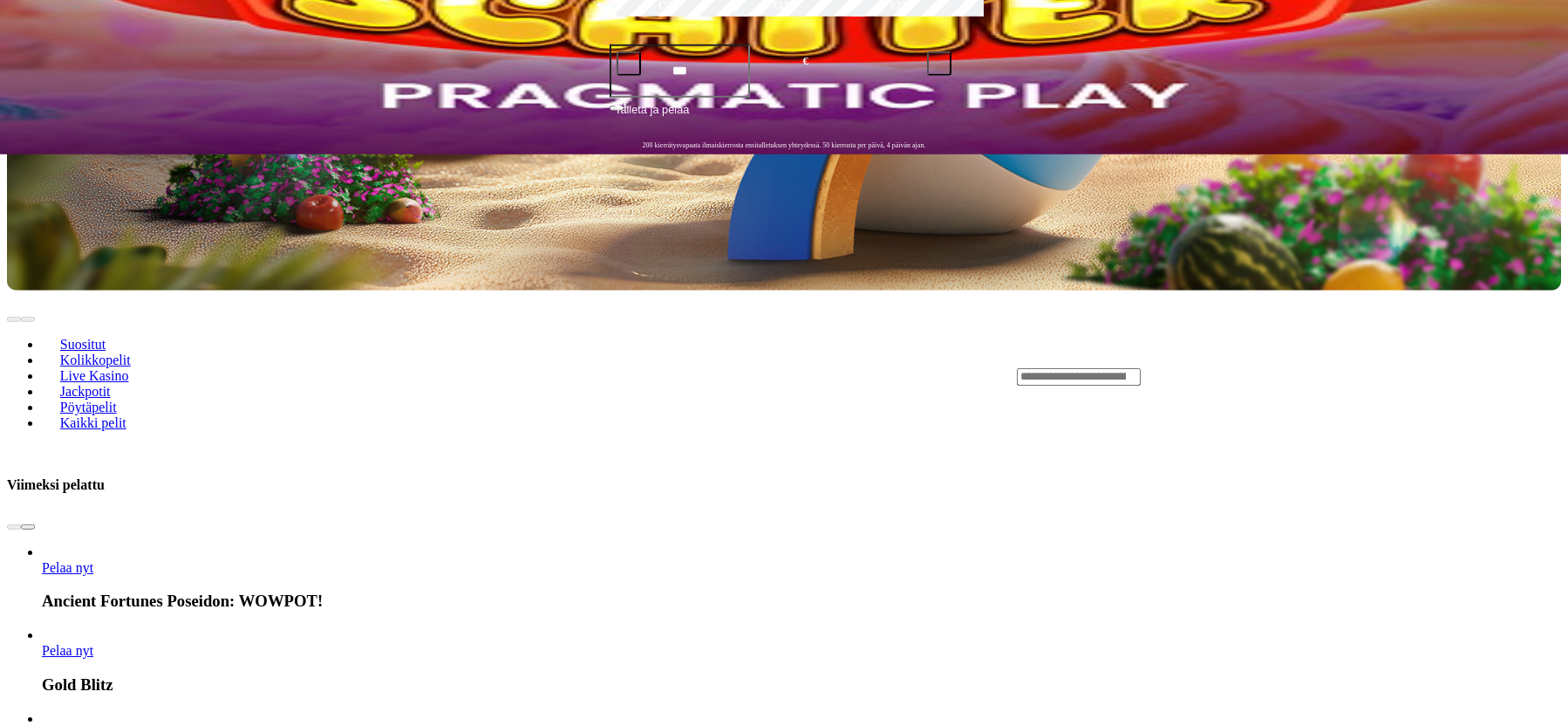
scroll to position [356, 0]
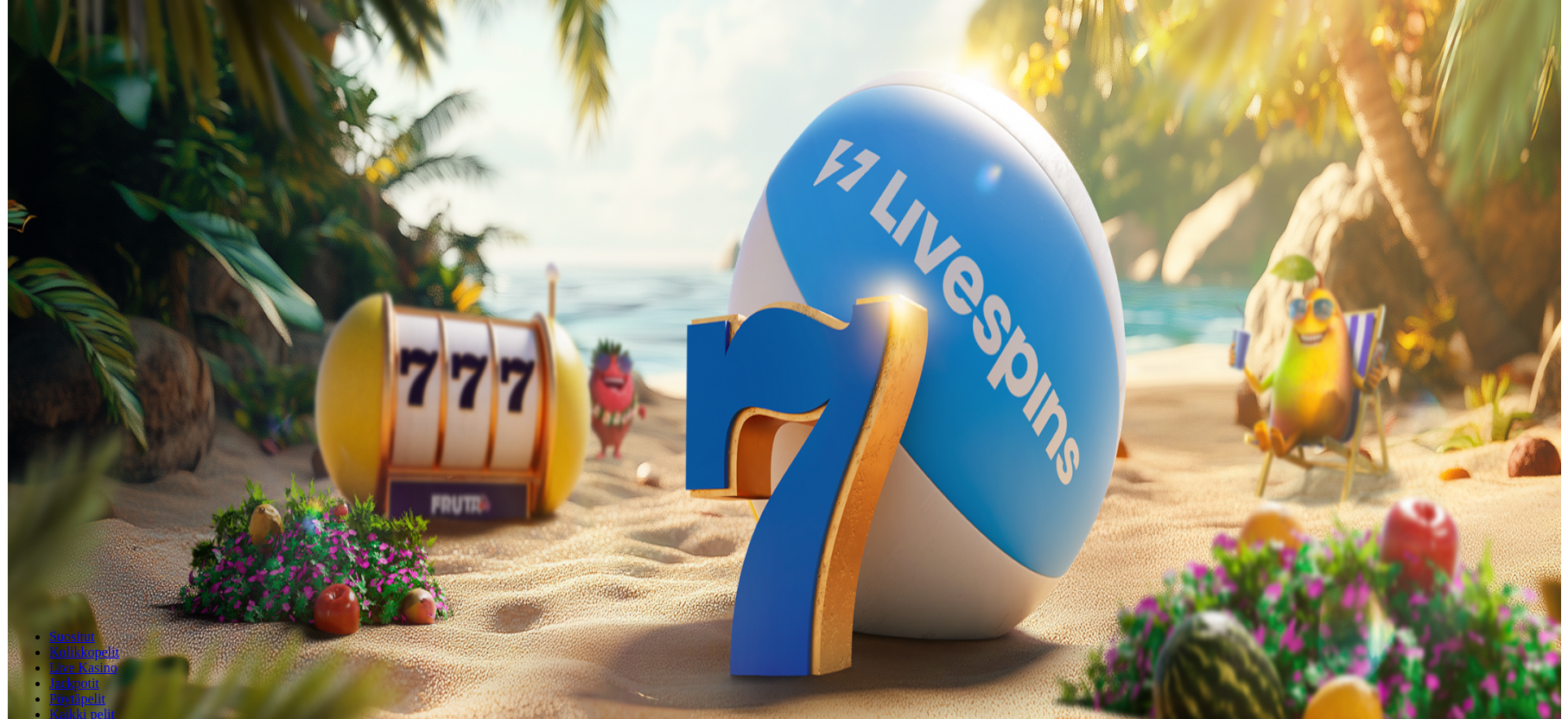
scroll to position [353, 0]
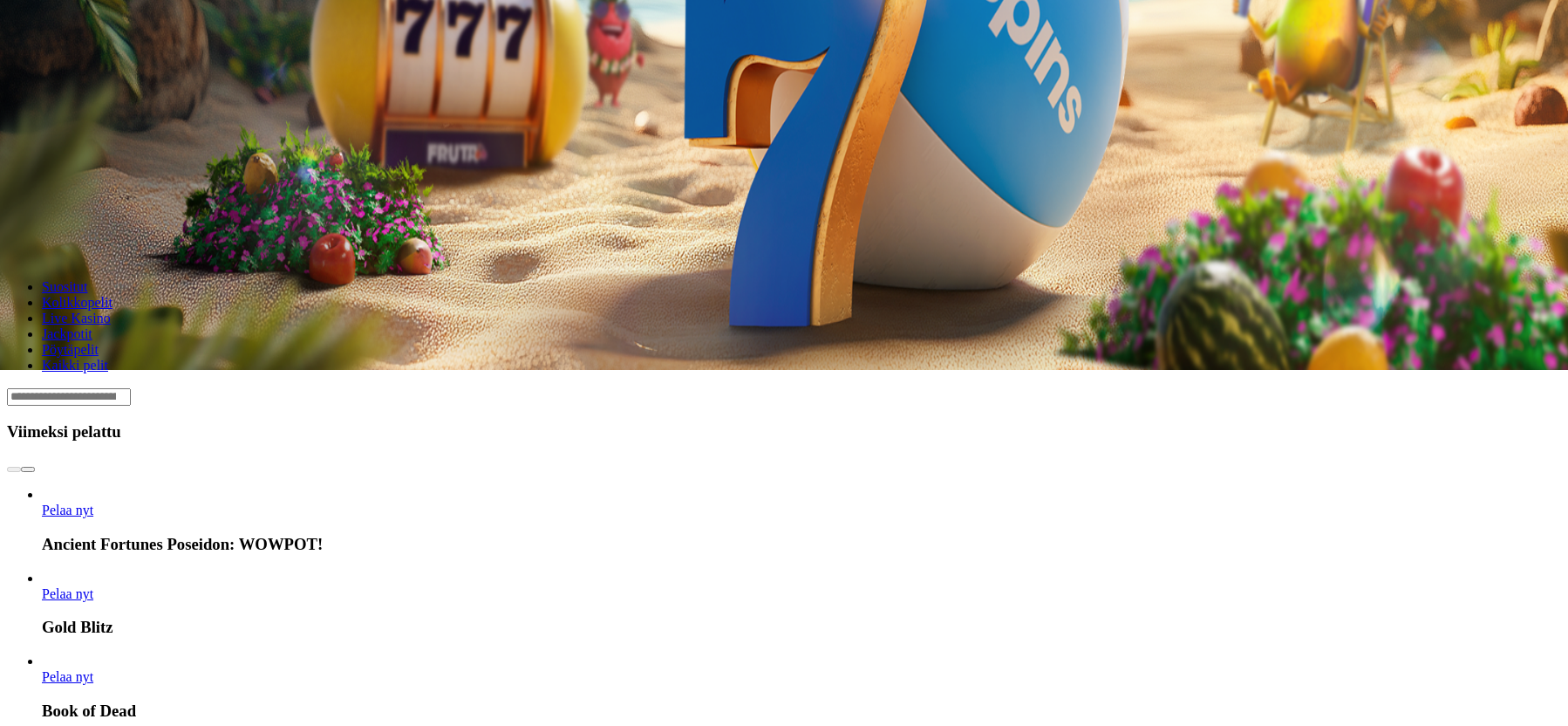
click at [94, 669] on link "Pelaa nyt" at bounding box center [67, 677] width 51 height 14
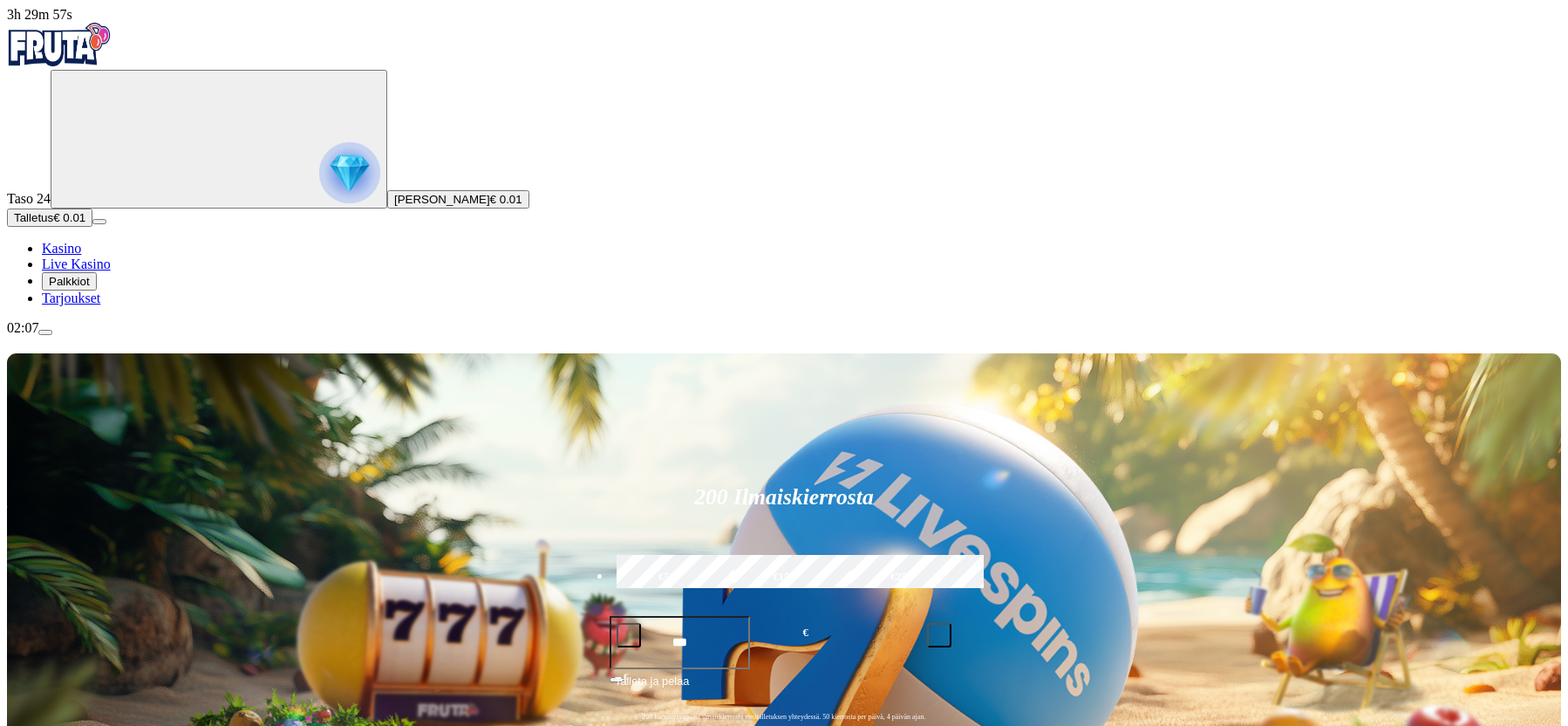
click at [319, 198] on img "Primary" at bounding box center [350, 173] width 61 height 61
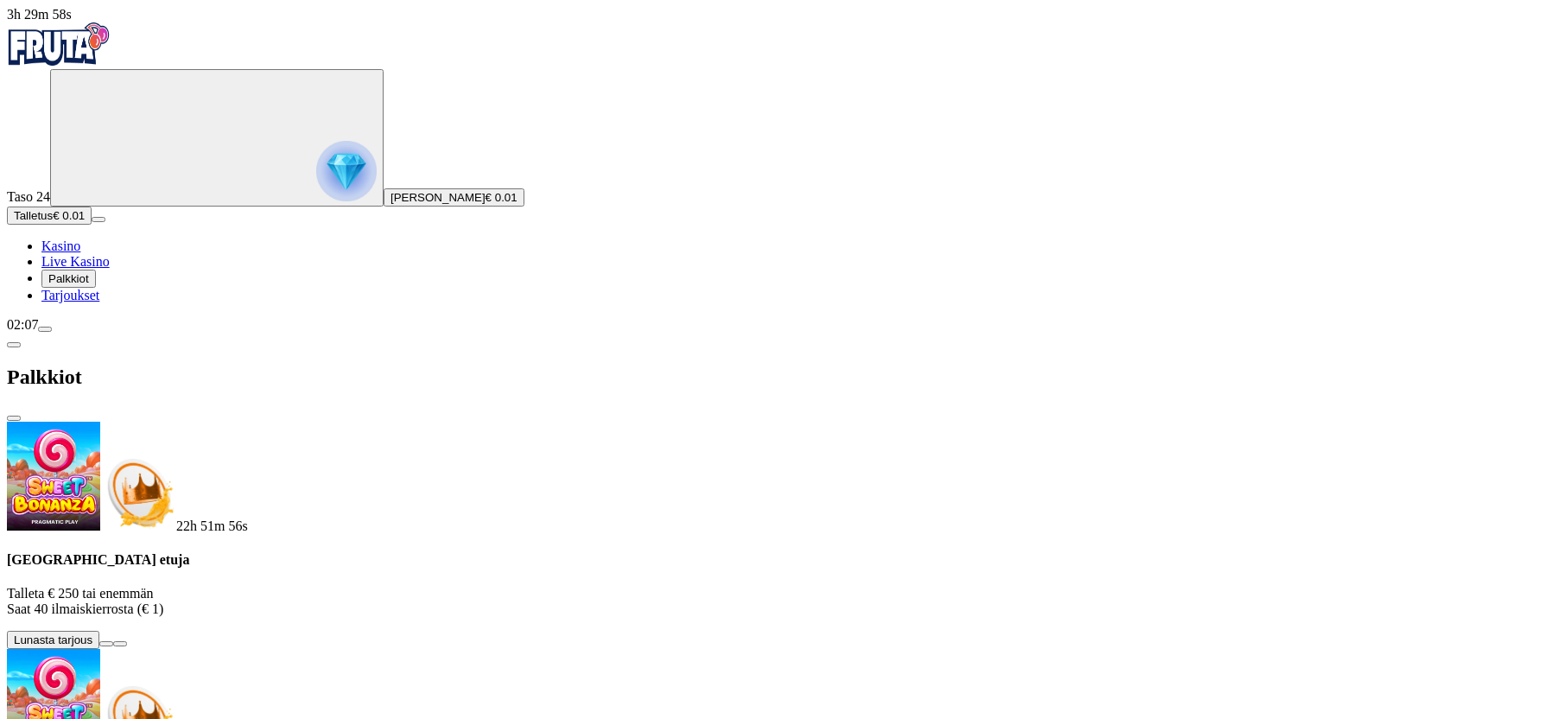
scroll to position [158, 0]
drag, startPoint x: 370, startPoint y: 669, endPoint x: 300, endPoint y: 612, distance: 90.3
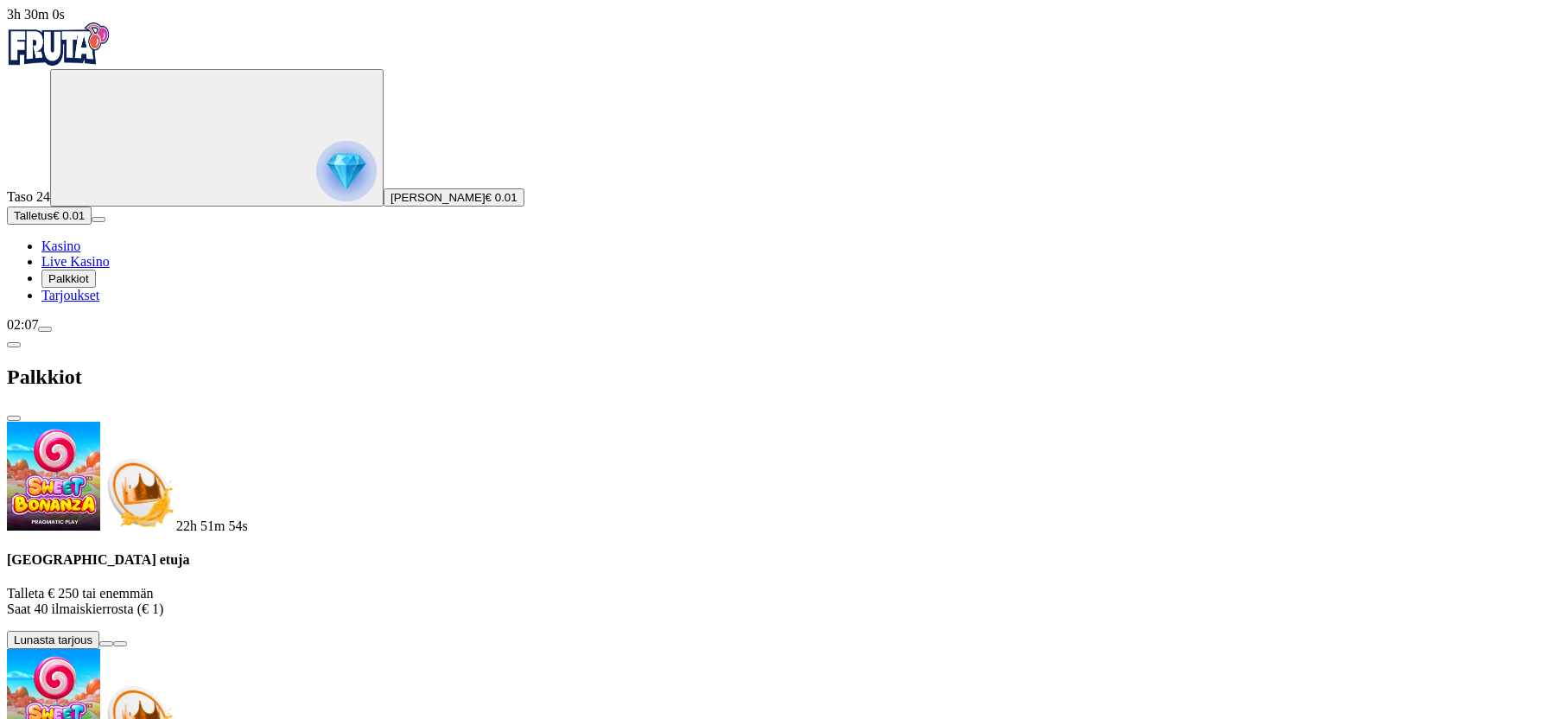
drag, startPoint x: 421, startPoint y: 674, endPoint x: 289, endPoint y: 613, distance: 145.4
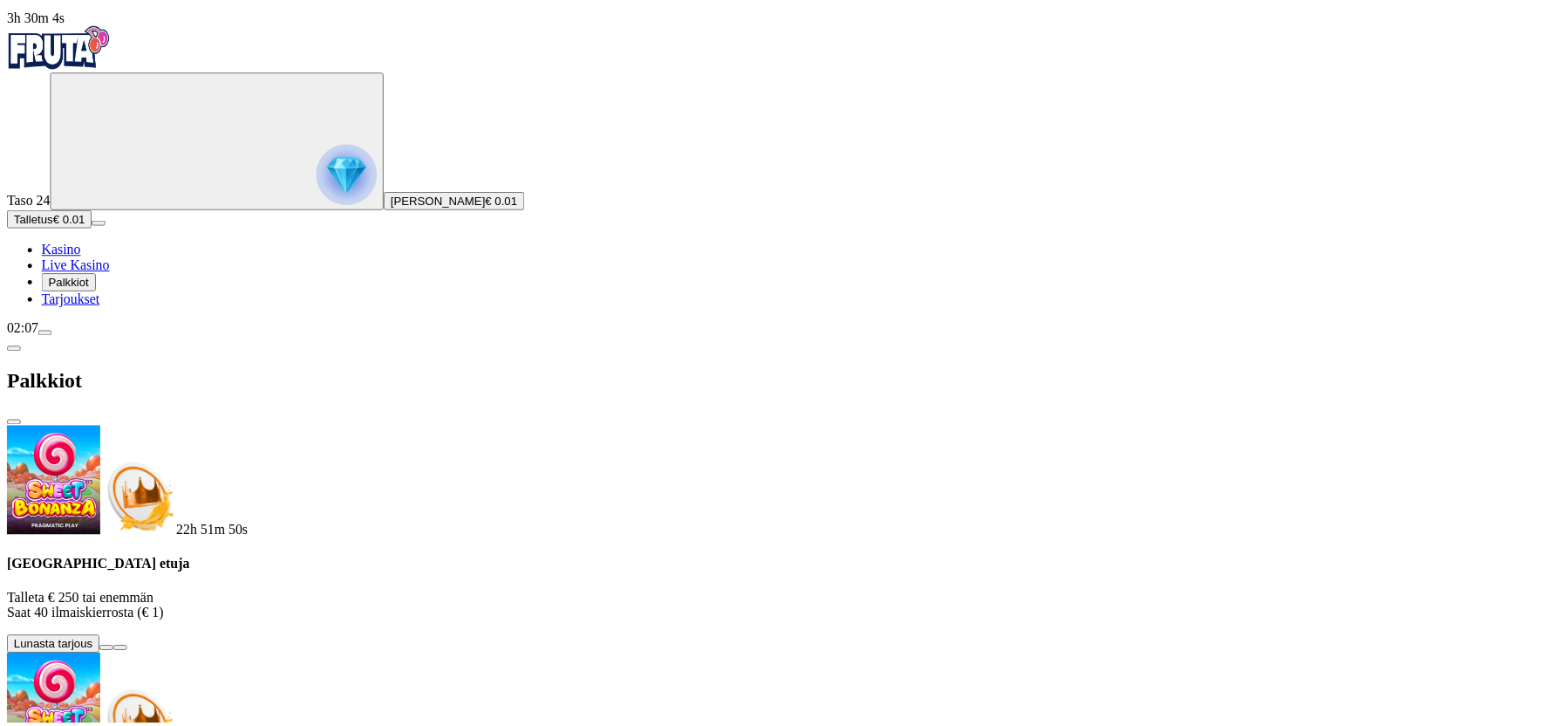
scroll to position [0, 0]
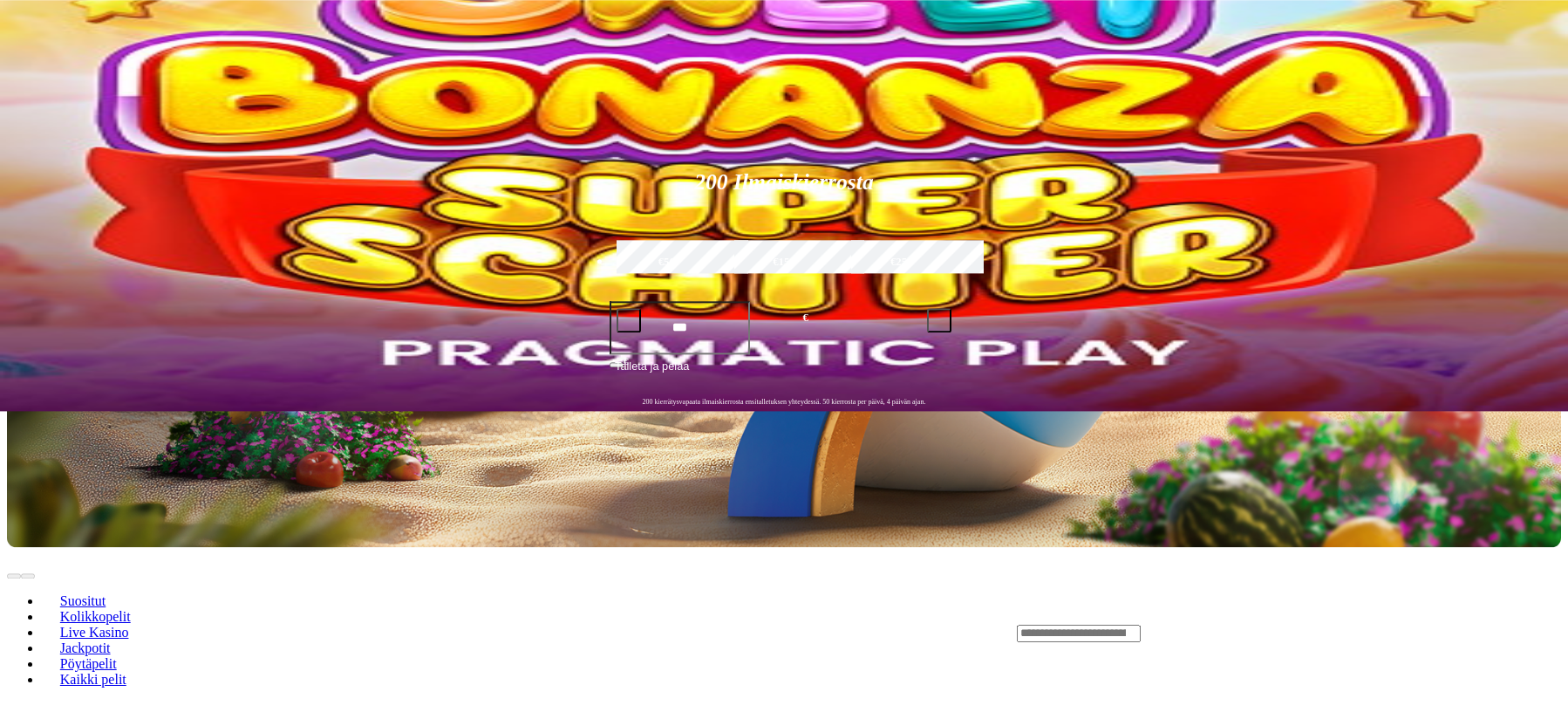
scroll to position [445, 0]
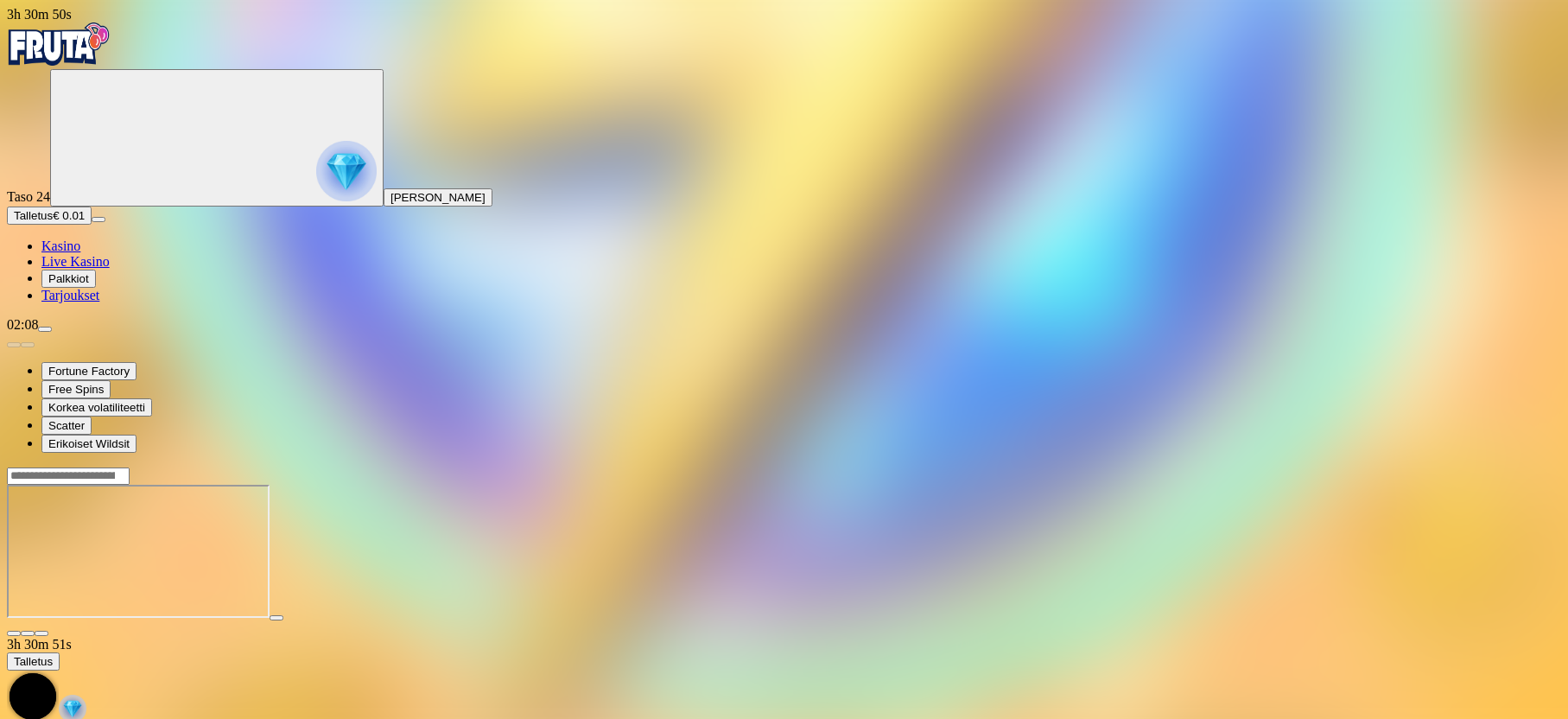
click at [236, 485] on main "3h 30m 51s Talletus Kokonaissaldo € 0.01 Kotiutus € 0.00 Bonukset € 0.01 Tallet…" at bounding box center [784, 636] width 1555 height 339
click at [300, 467] on div at bounding box center [784, 552] width 1555 height 170
click at [1553, 467] on main "3h 31m 14s Talletus Kokonaissaldo € 0.01 Kotiutus € 0.00 Bonukset € 0.01 Tallet…" at bounding box center [784, 636] width 1555 height 339
click at [65, 225] on button "Talletus € 0.01" at bounding box center [49, 216] width 85 height 18
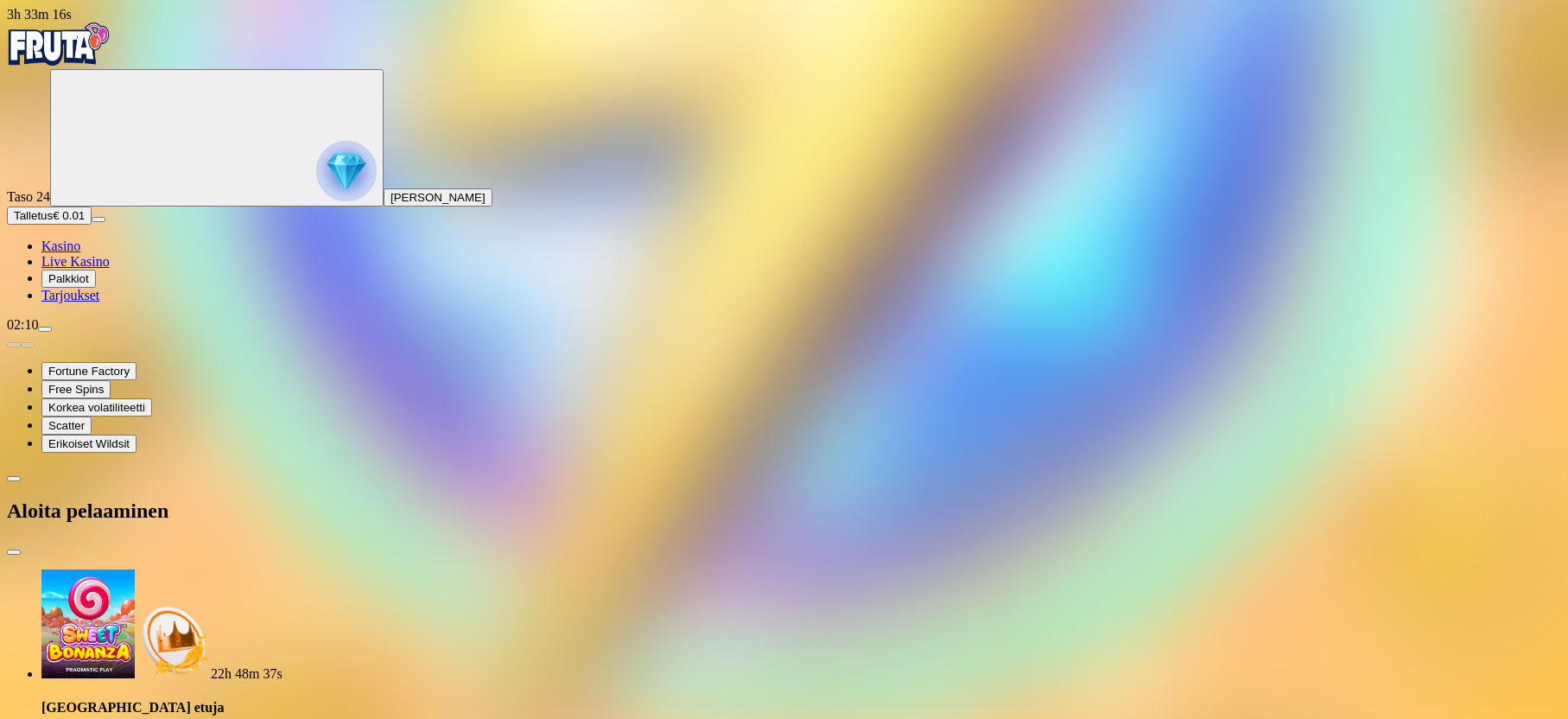
type input "**"
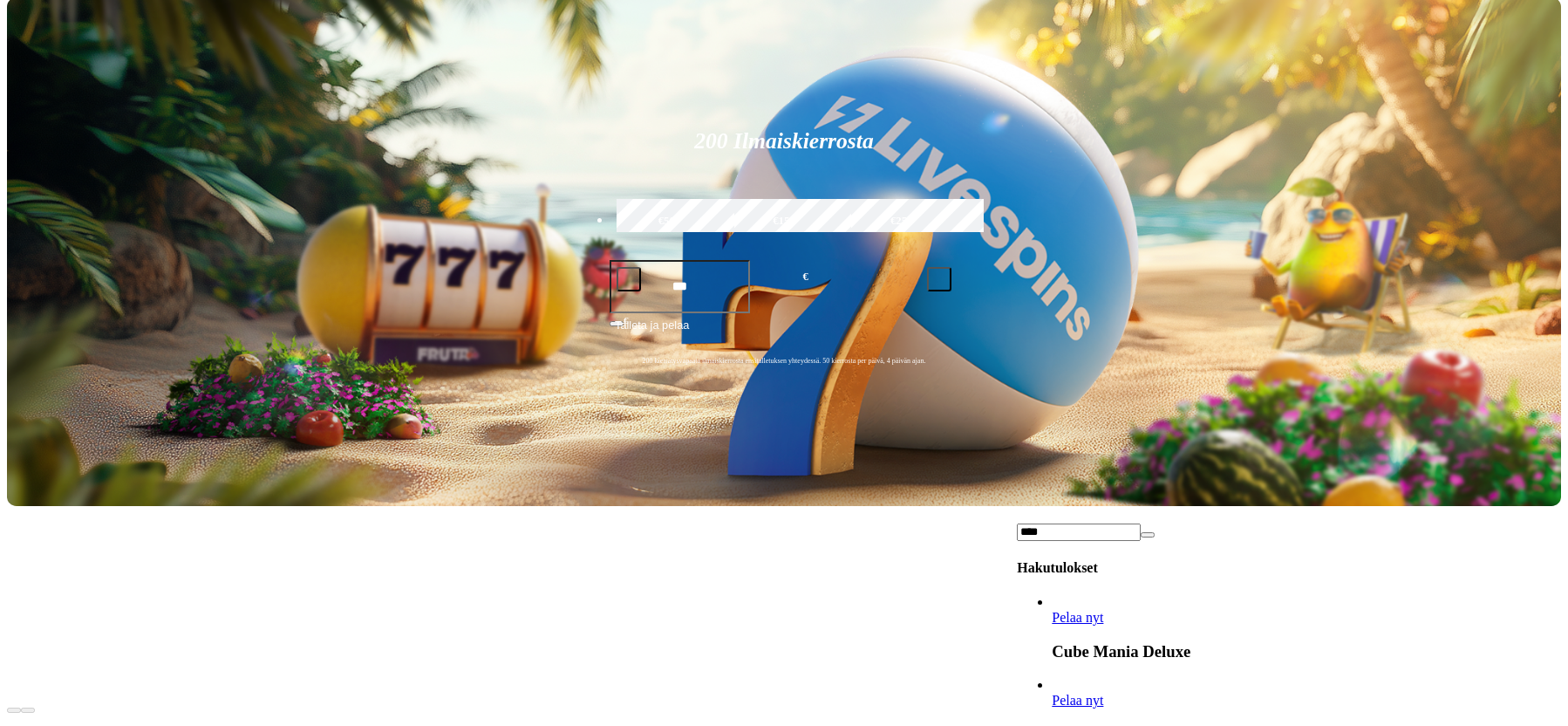
type input "****"
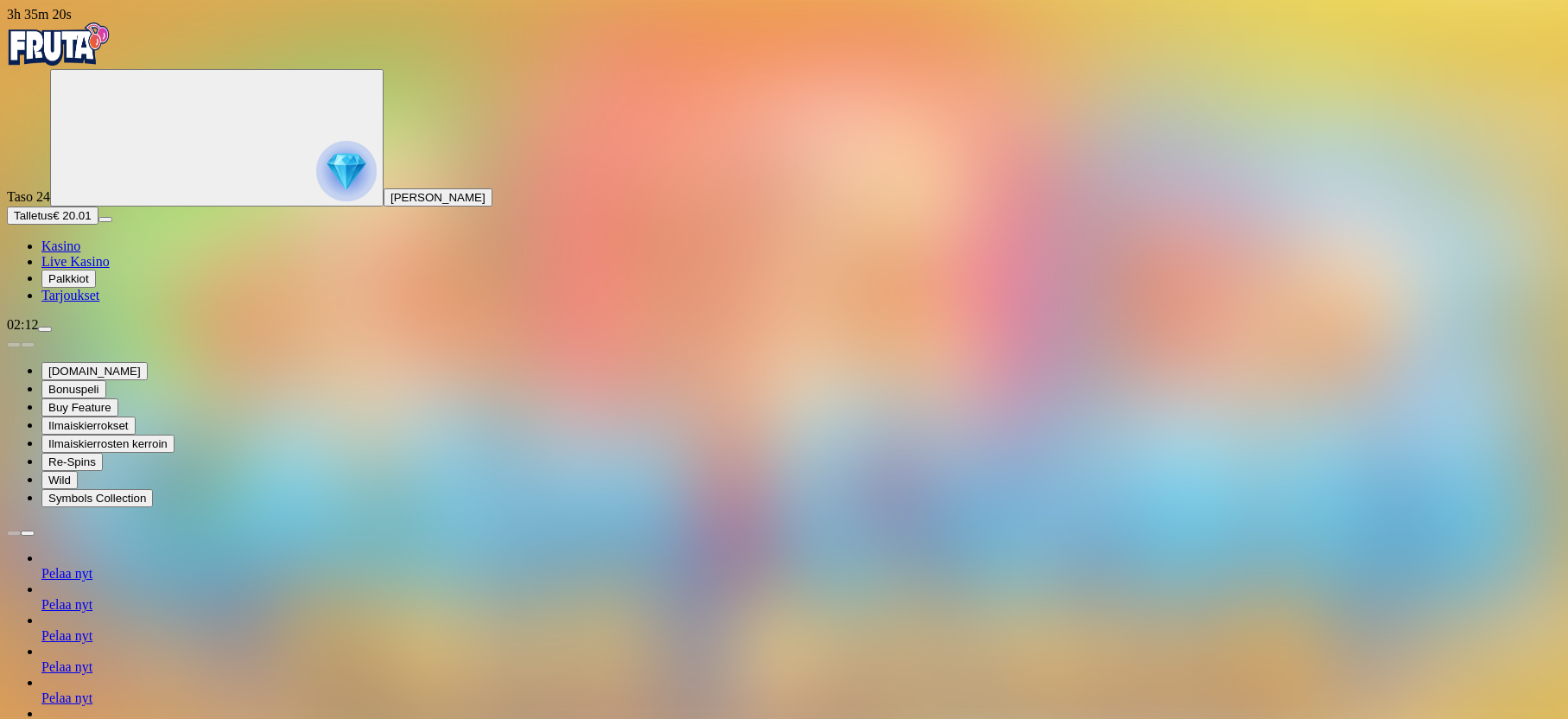
drag, startPoint x: 1415, startPoint y: 161, endPoint x: 1398, endPoint y: 159, distance: 17.1
click at [316, 162] on img "Primary" at bounding box center [347, 171] width 61 height 61
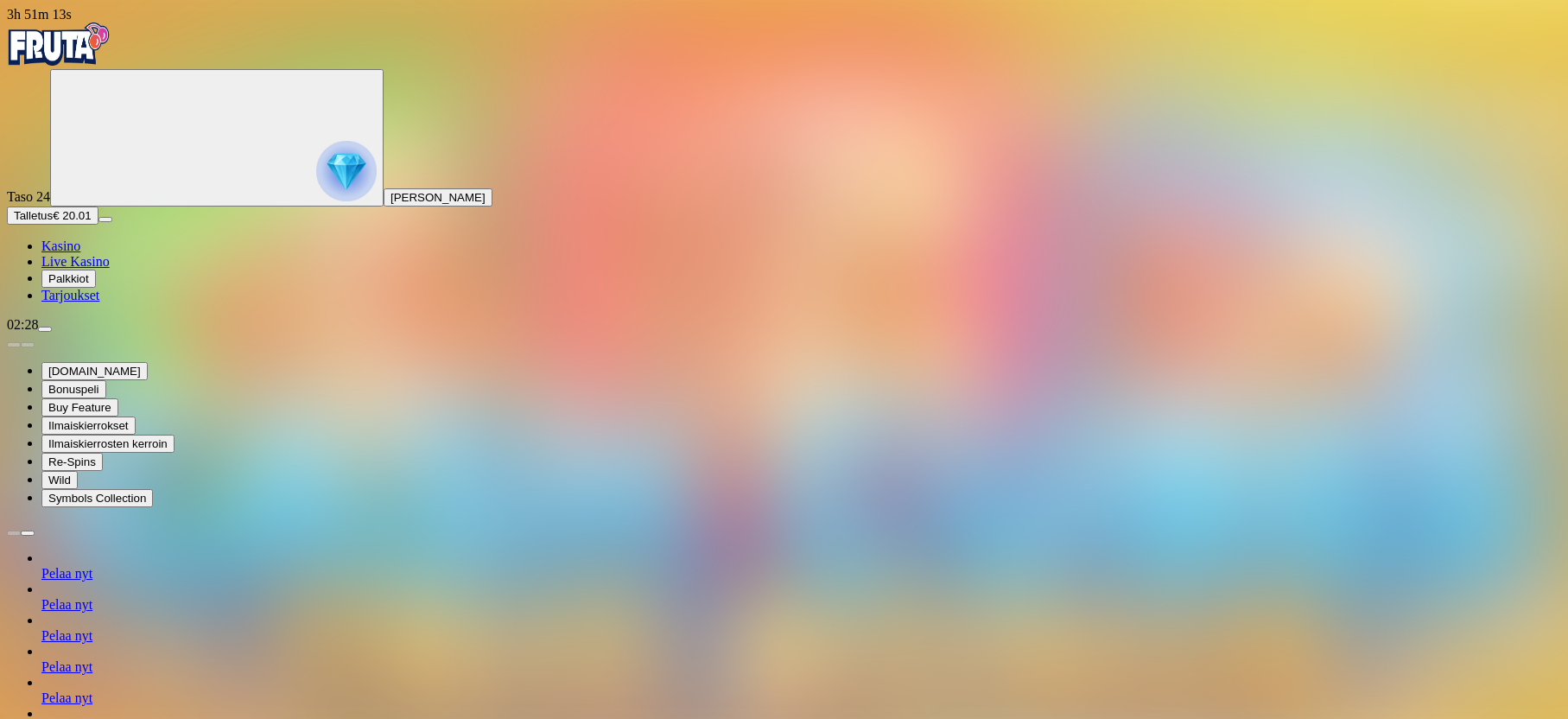
scroll to position [158, 0]
drag, startPoint x: 369, startPoint y: 687, endPoint x: 286, endPoint y: 616, distance: 109.2
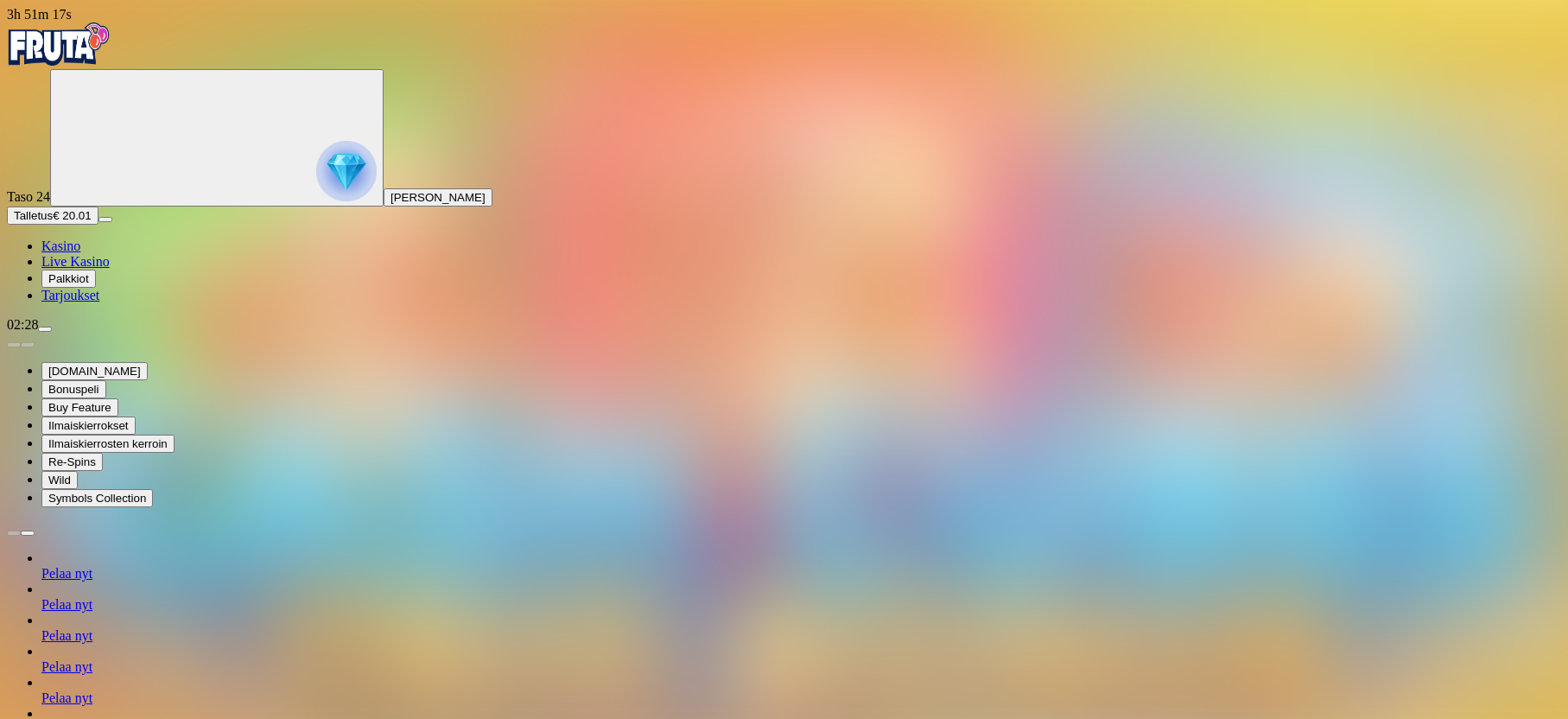
drag, startPoint x: 300, startPoint y: 626, endPoint x: 370, endPoint y: 680, distance: 88.4
drag, startPoint x: 370, startPoint y: 680, endPoint x: 178, endPoint y: 337, distance: 393.1
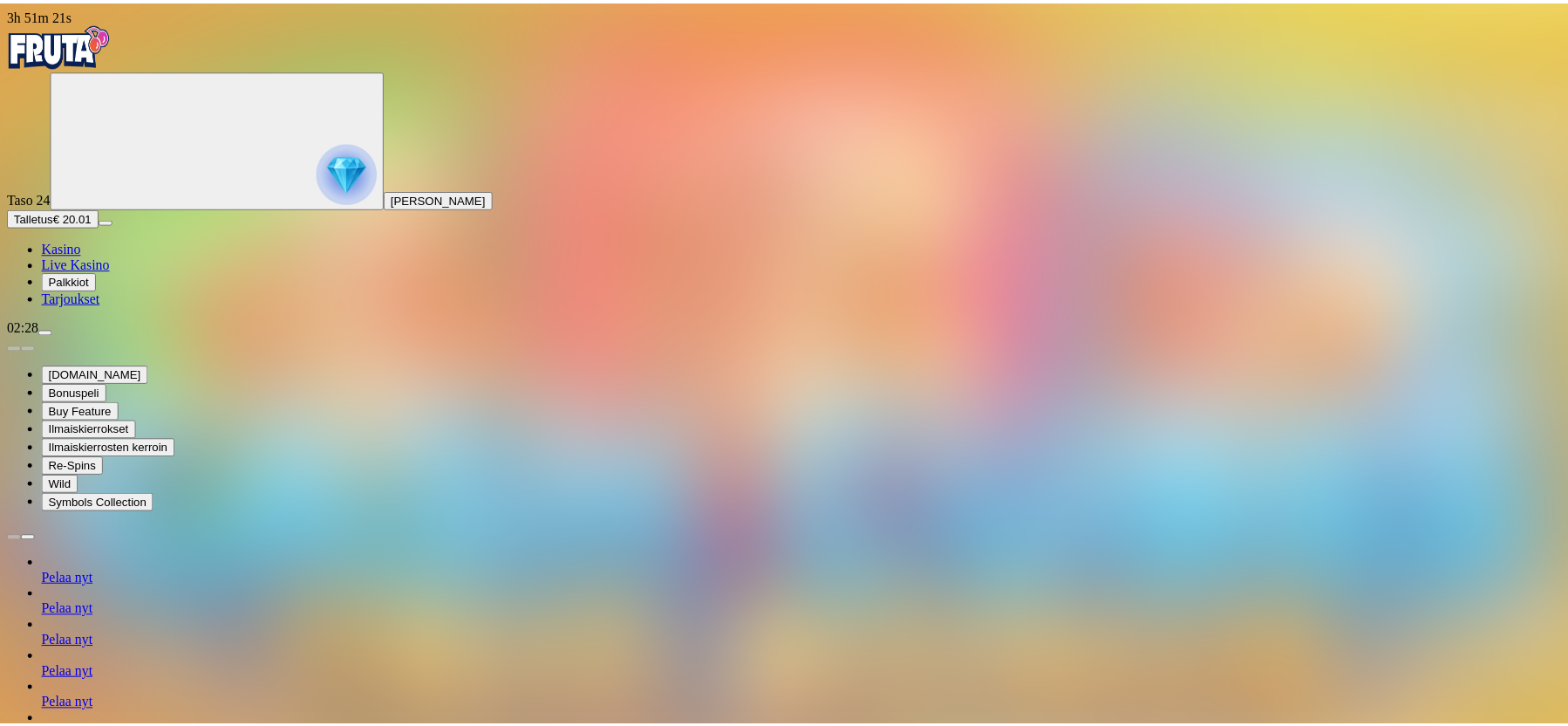
scroll to position [0, 0]
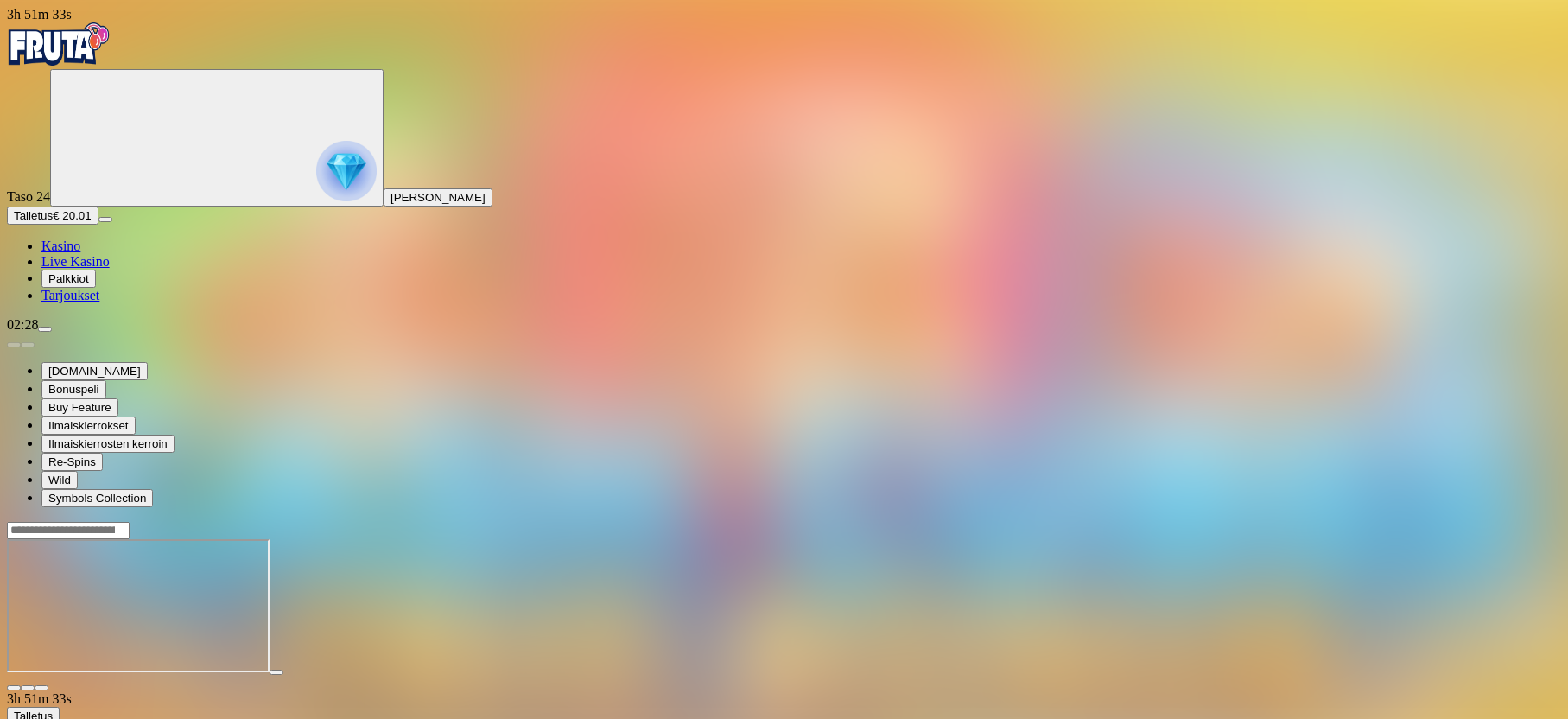
click at [14, 688] on span "close icon" at bounding box center [14, 688] width 0 height 0
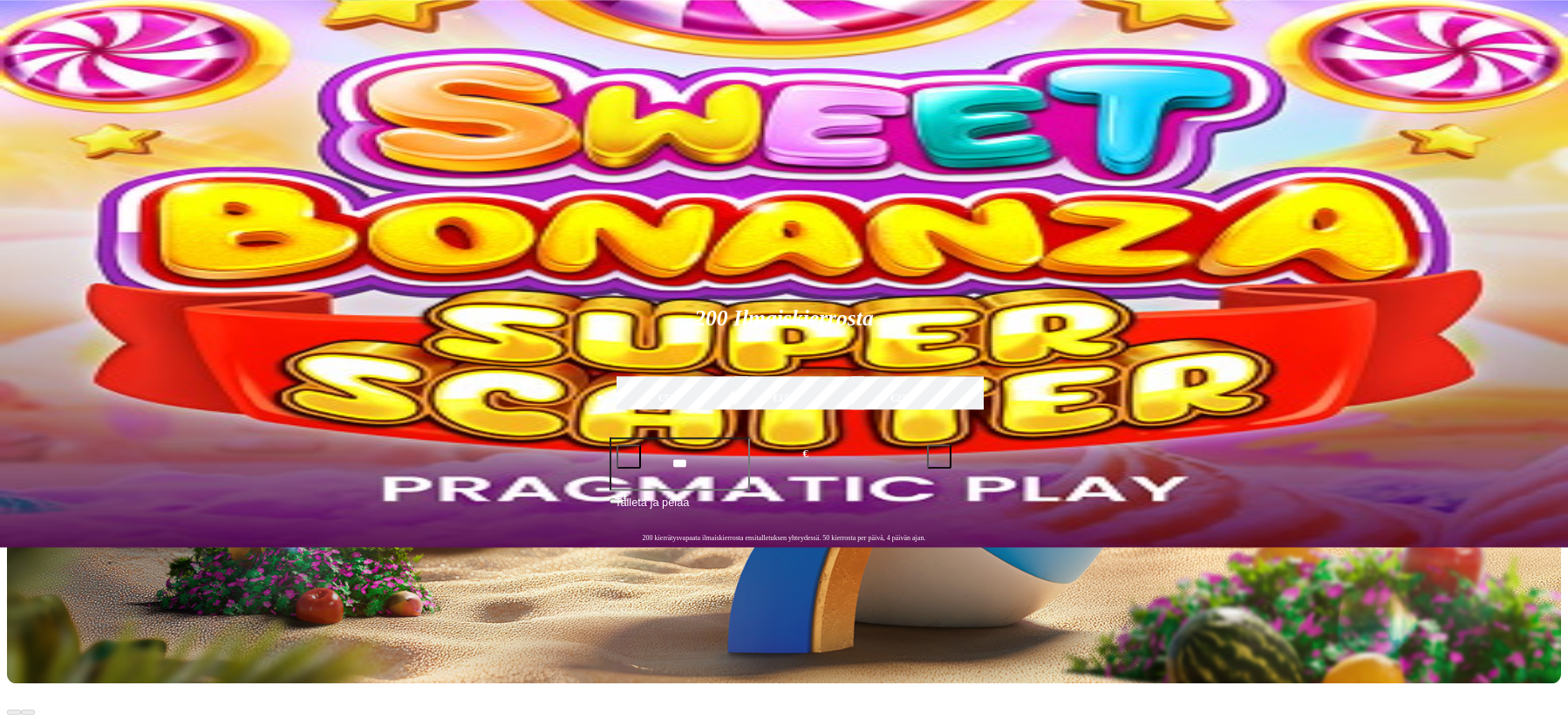
scroll to position [178, 0]
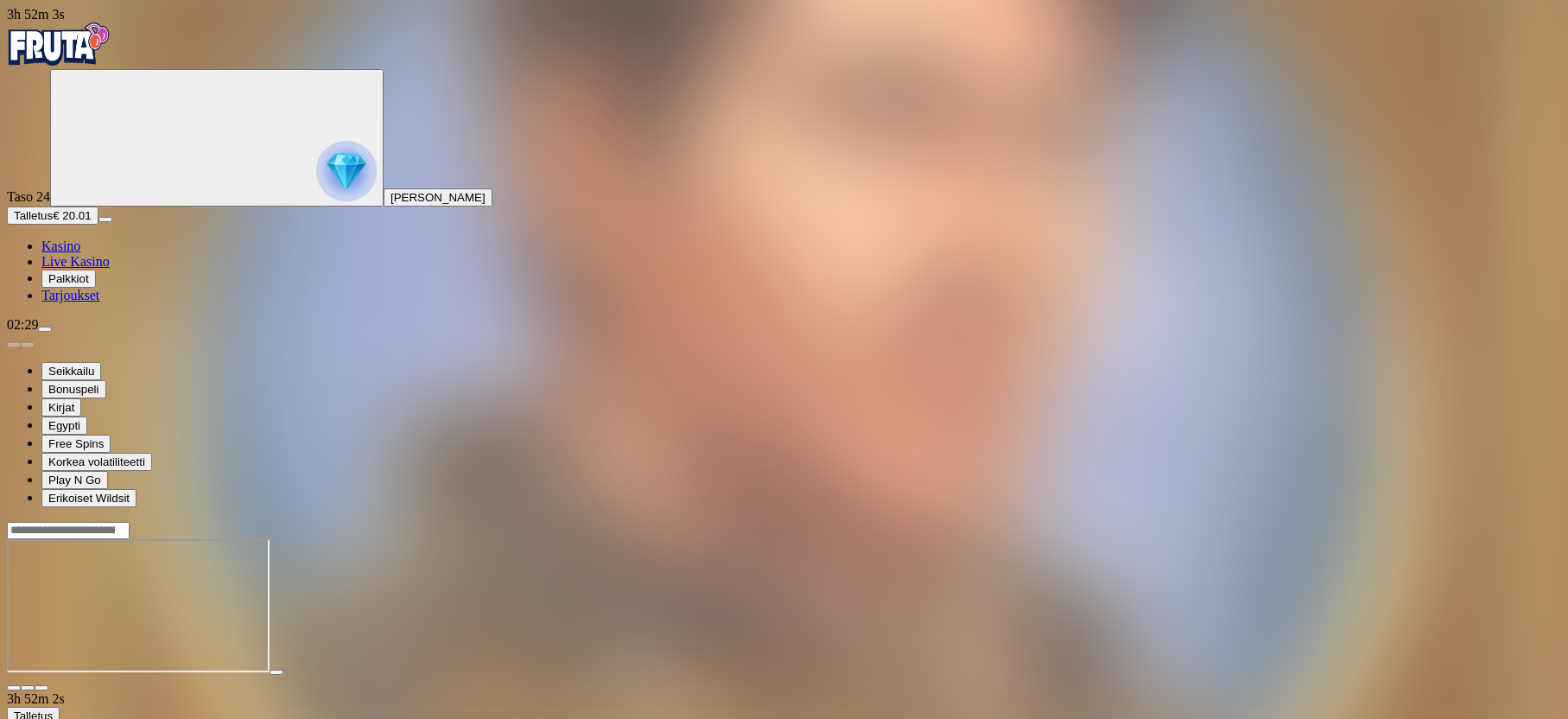
click at [67, 48] on img "Primary" at bounding box center [59, 44] width 103 height 43
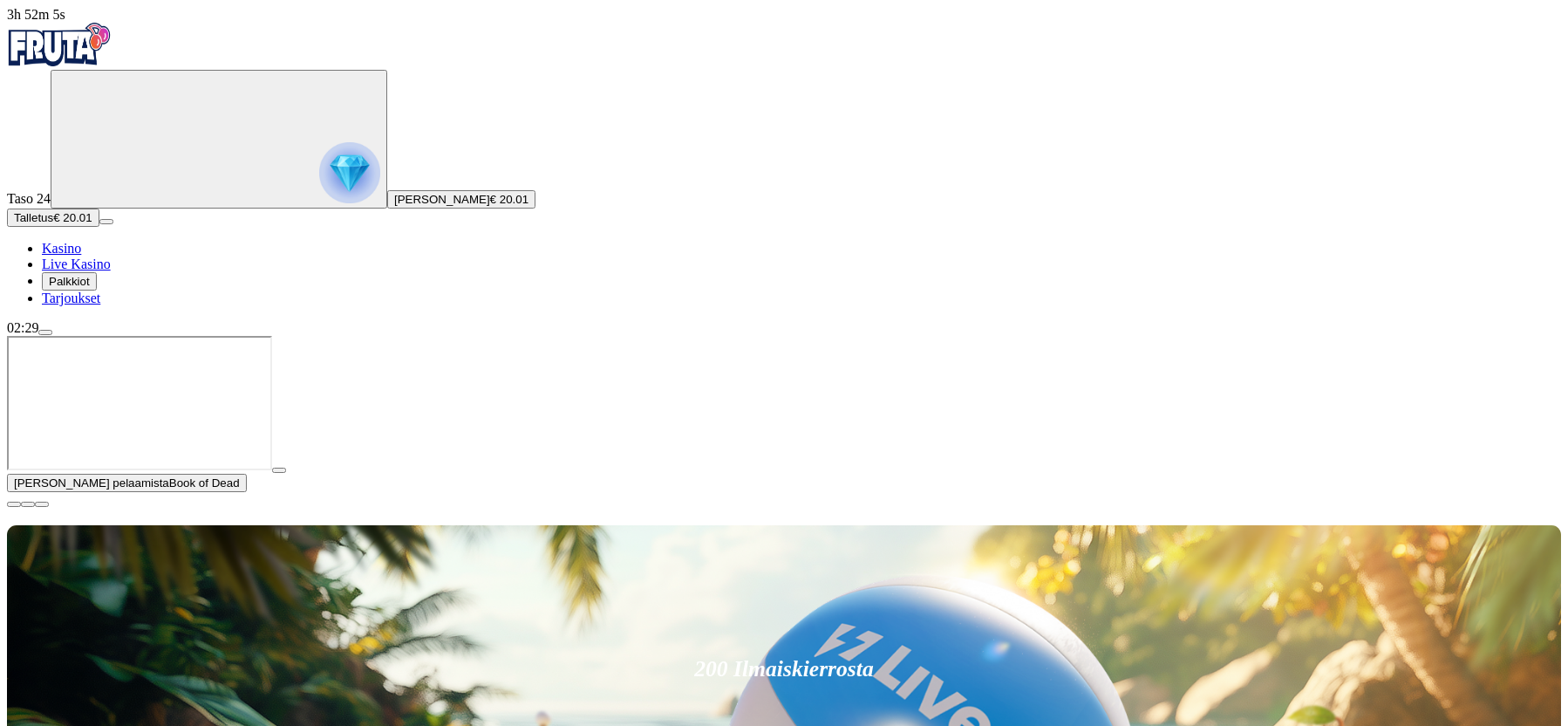
click at [14, 505] on span "close icon" at bounding box center [14, 505] width 0 height 0
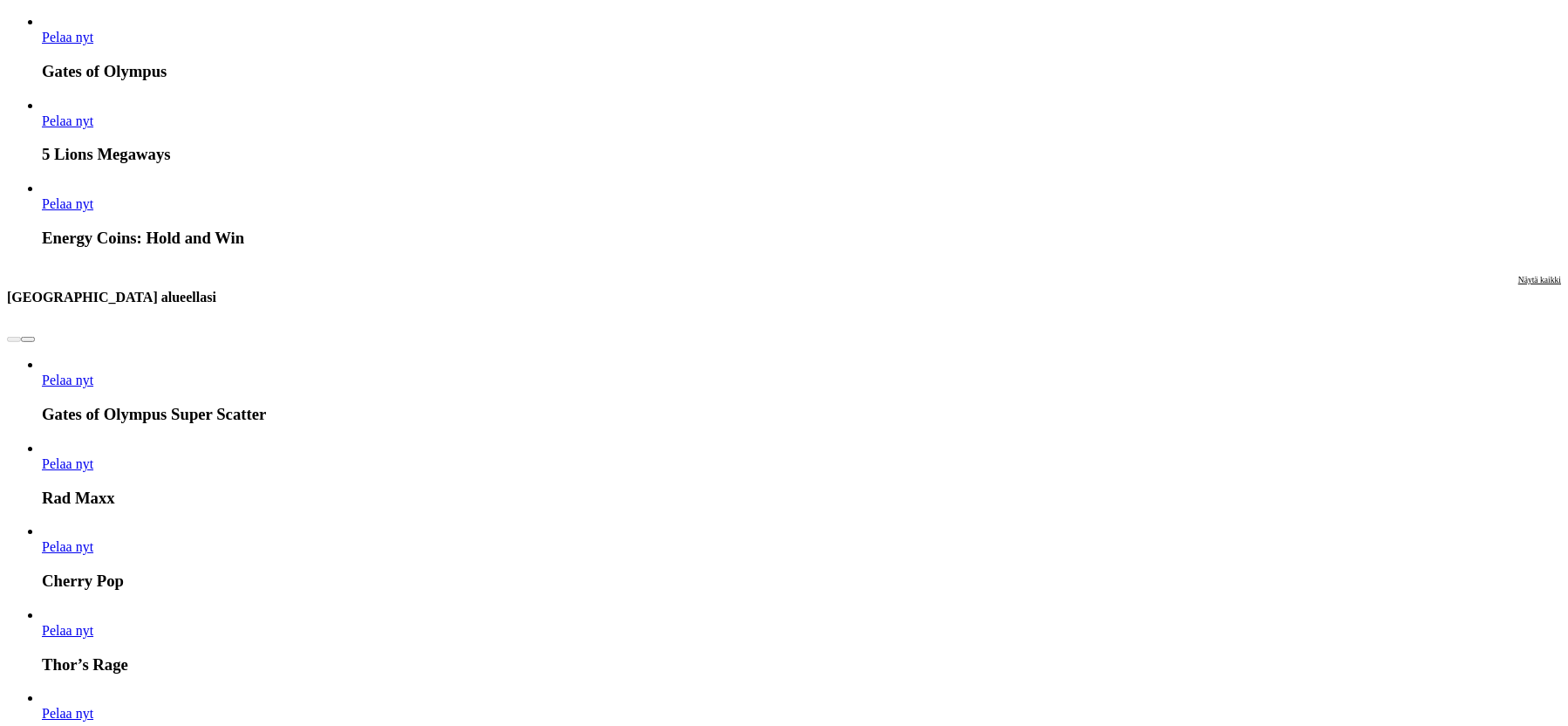
scroll to position [1602, 0]
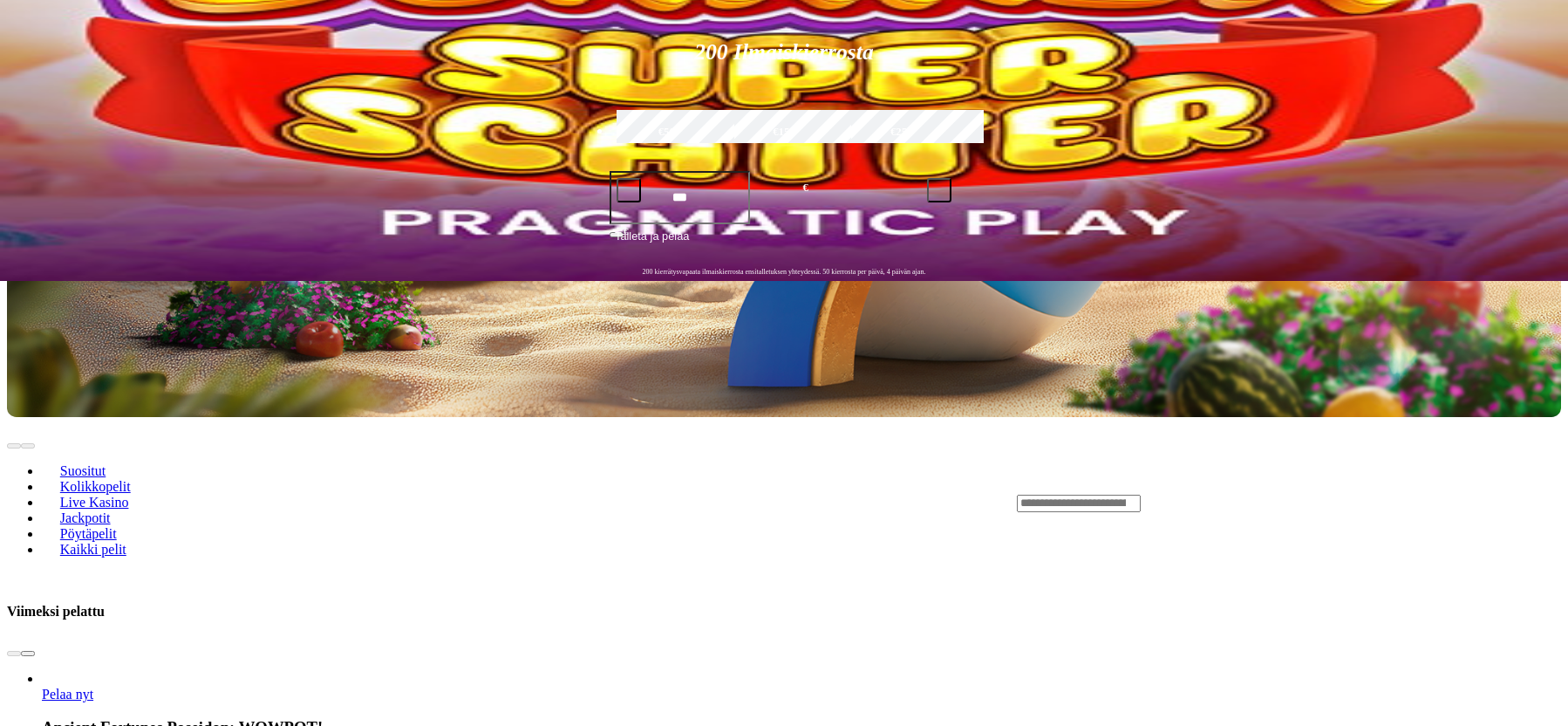
scroll to position [178, 0]
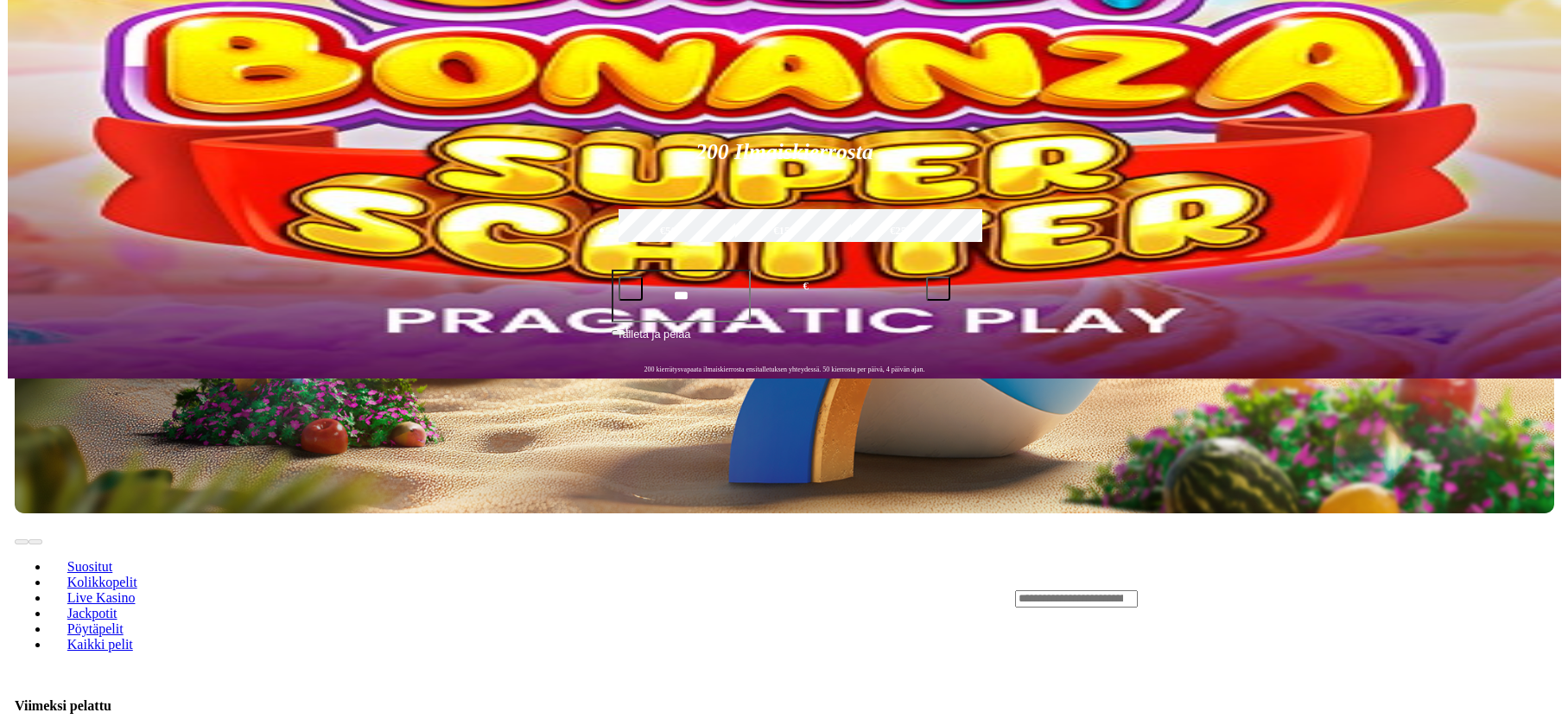
scroll to position [353, 0]
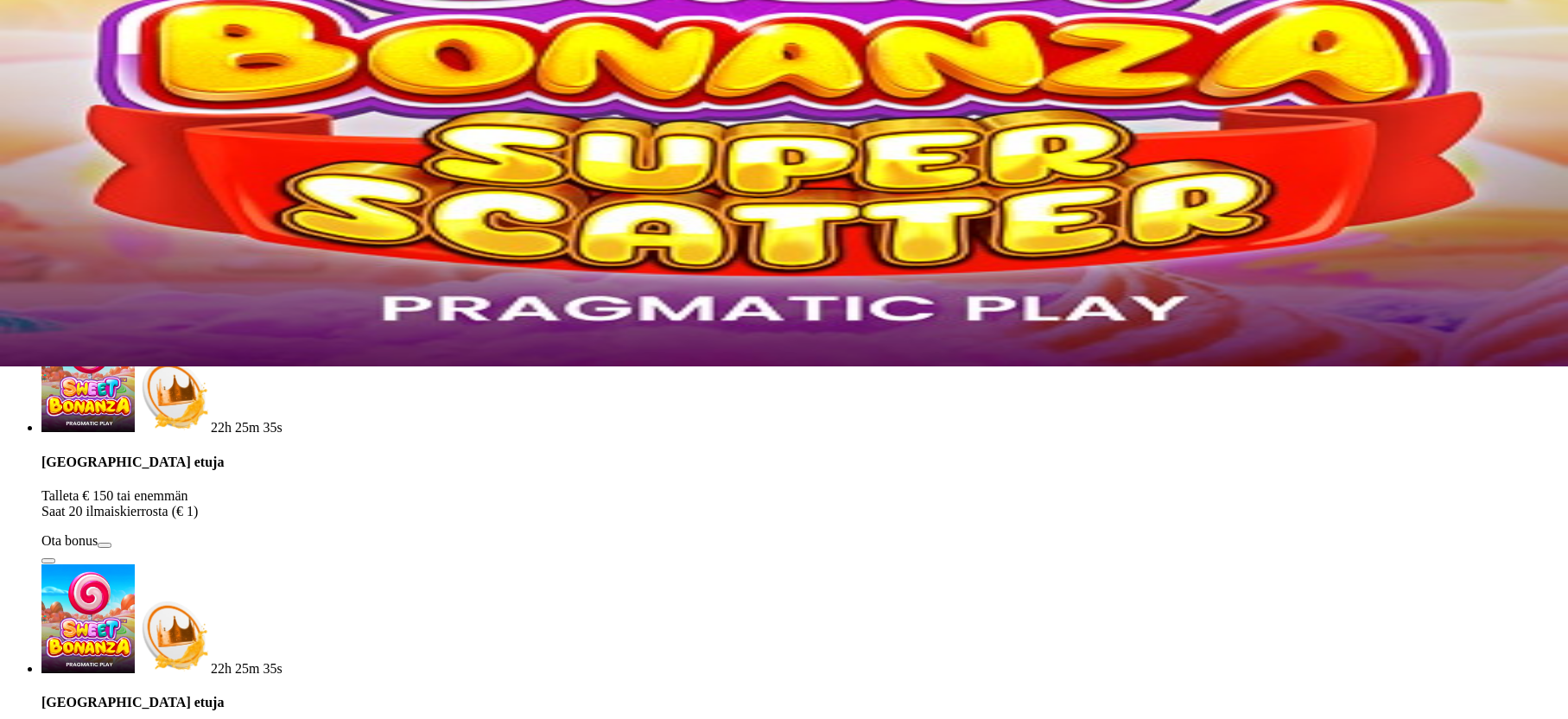
drag, startPoint x: 342, startPoint y: 363, endPoint x: 244, endPoint y: 376, distance: 98.9
type input "*"
type input "**"
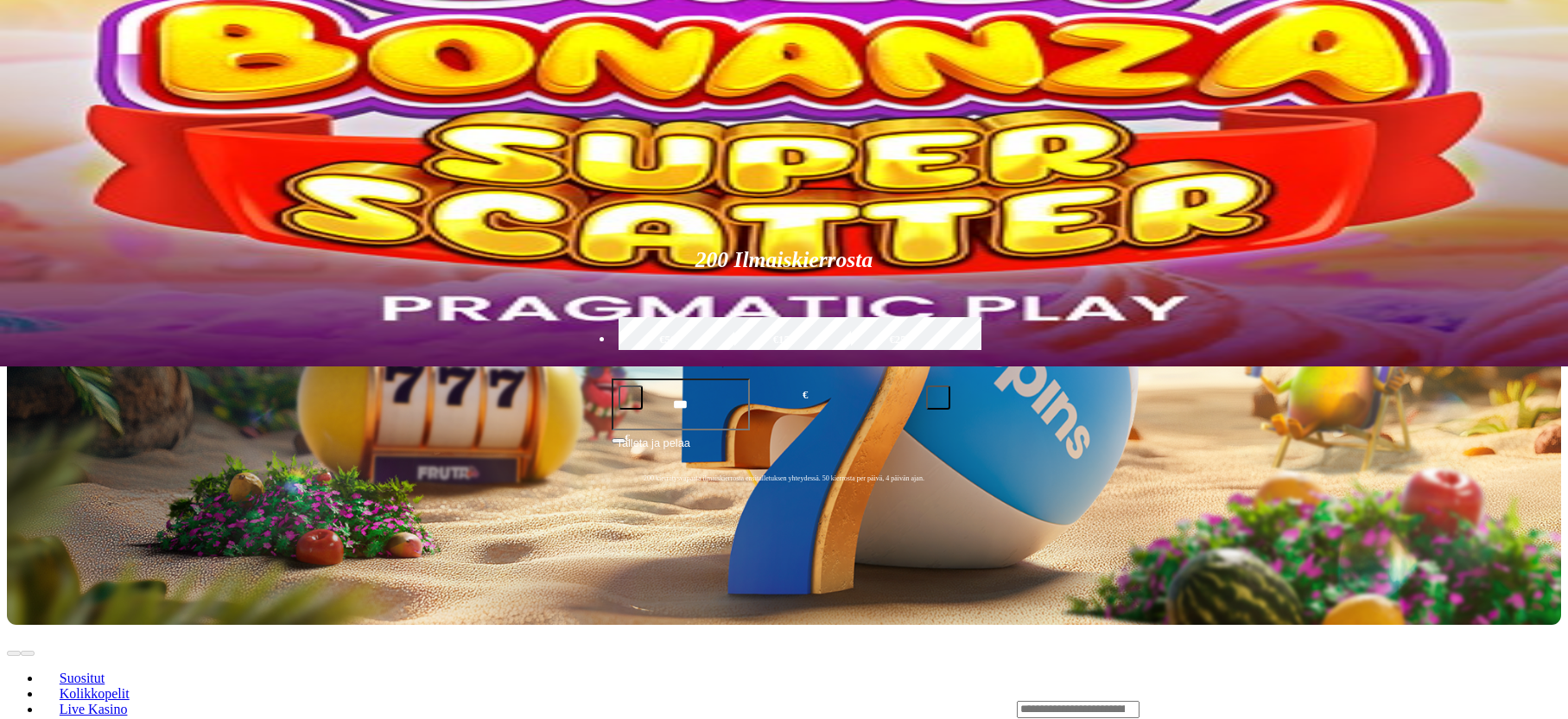
click at [685, 112] on div at bounding box center [784, 112] width 1555 height 0
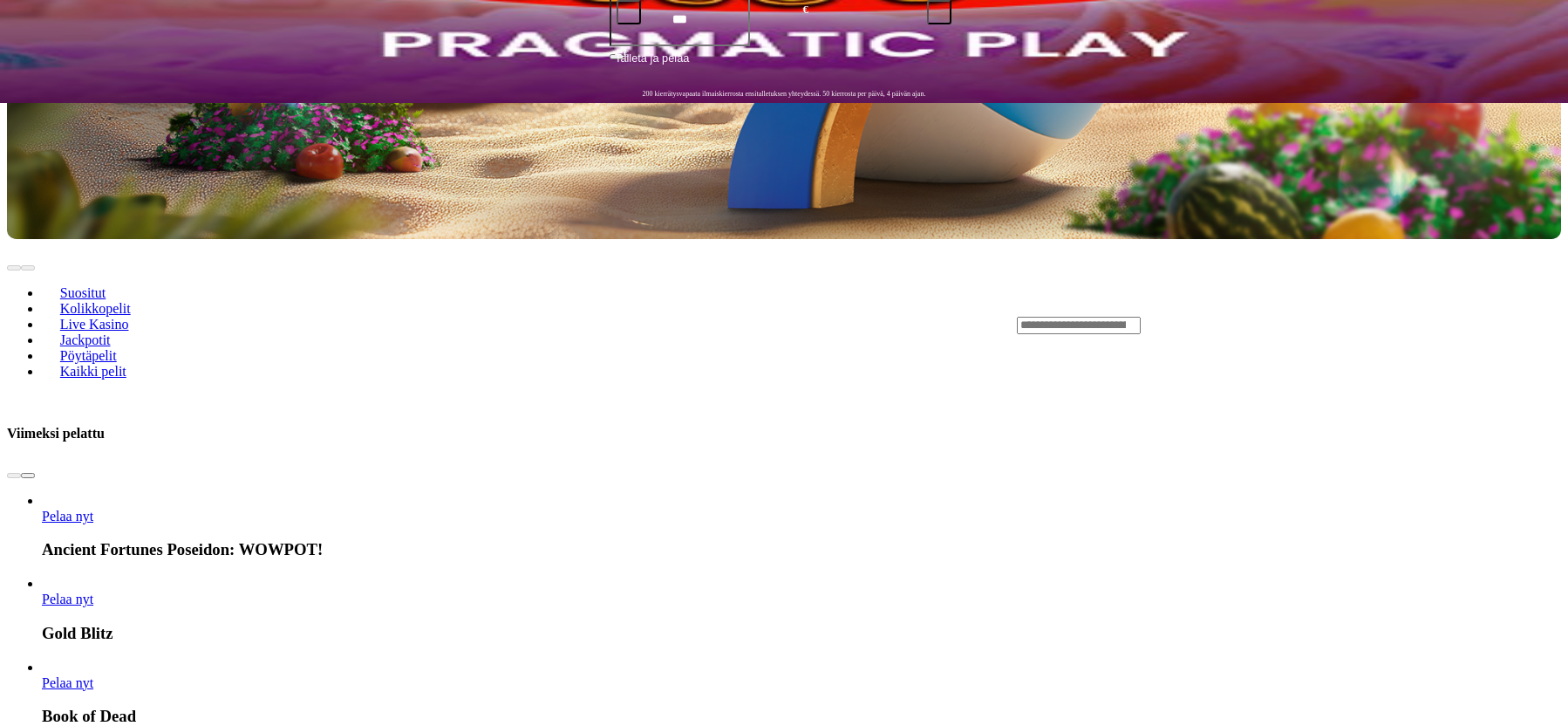
scroll to position [178, 0]
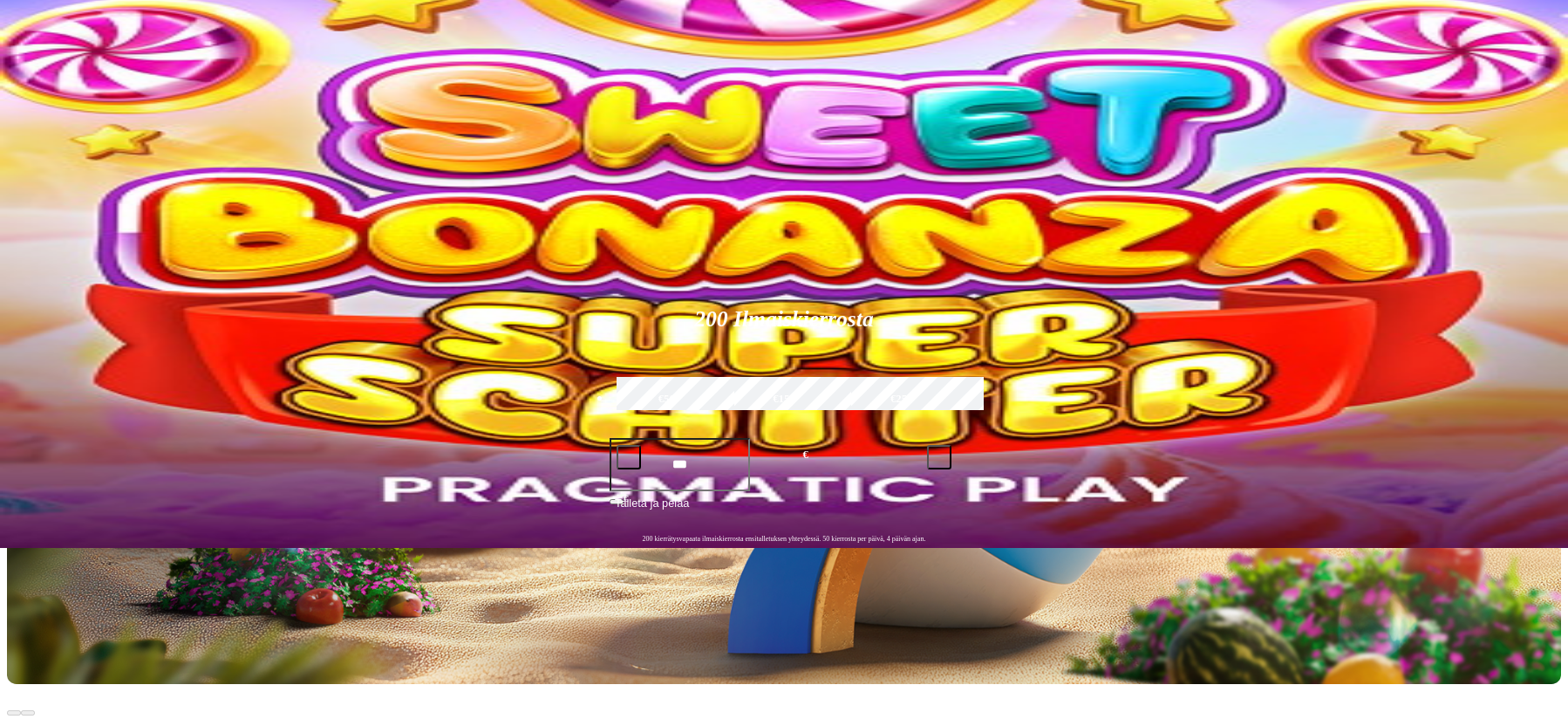
type input "****"
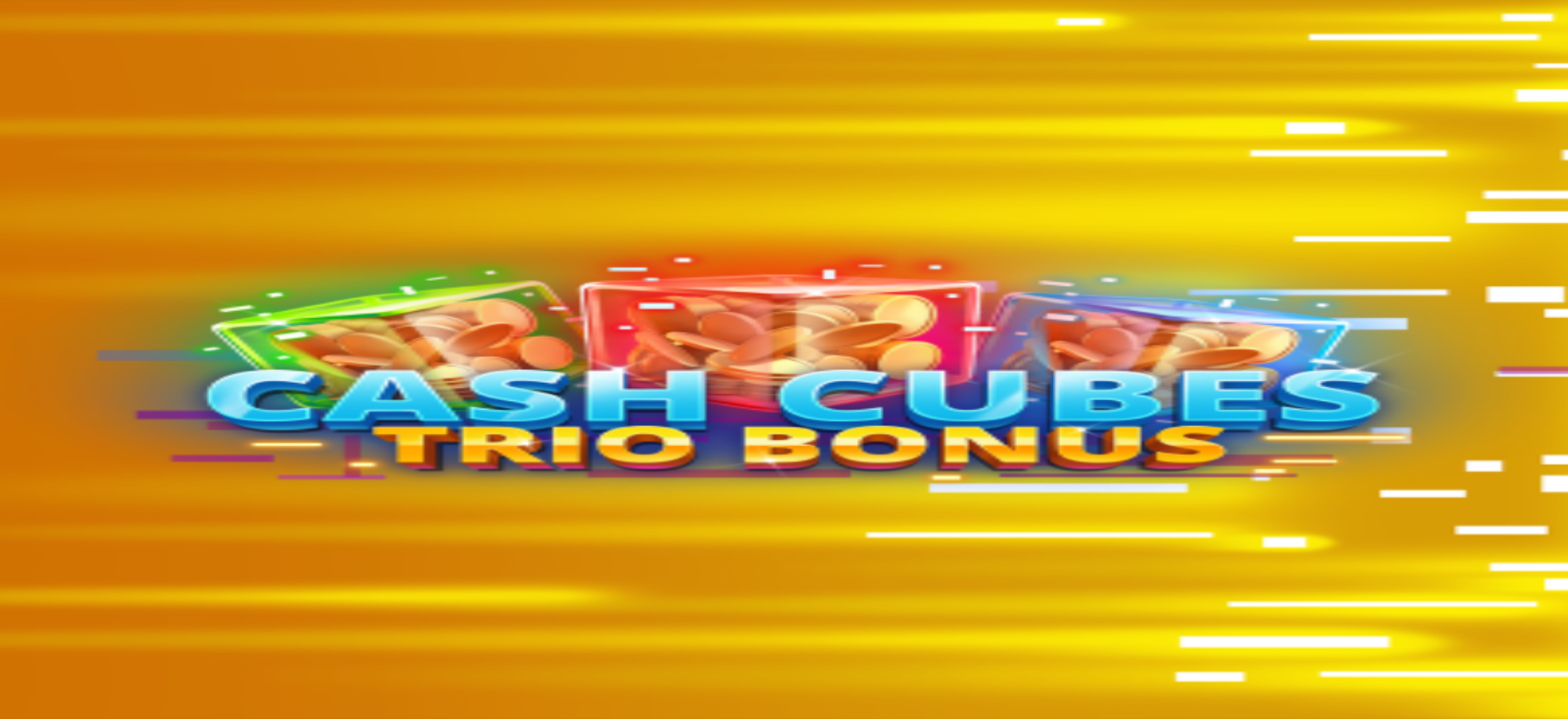
click at [42, 688] on span "fullscreen icon" at bounding box center [42, 688] width 0 height 0
click at [14, 688] on span "close icon" at bounding box center [14, 688] width 0 height 0
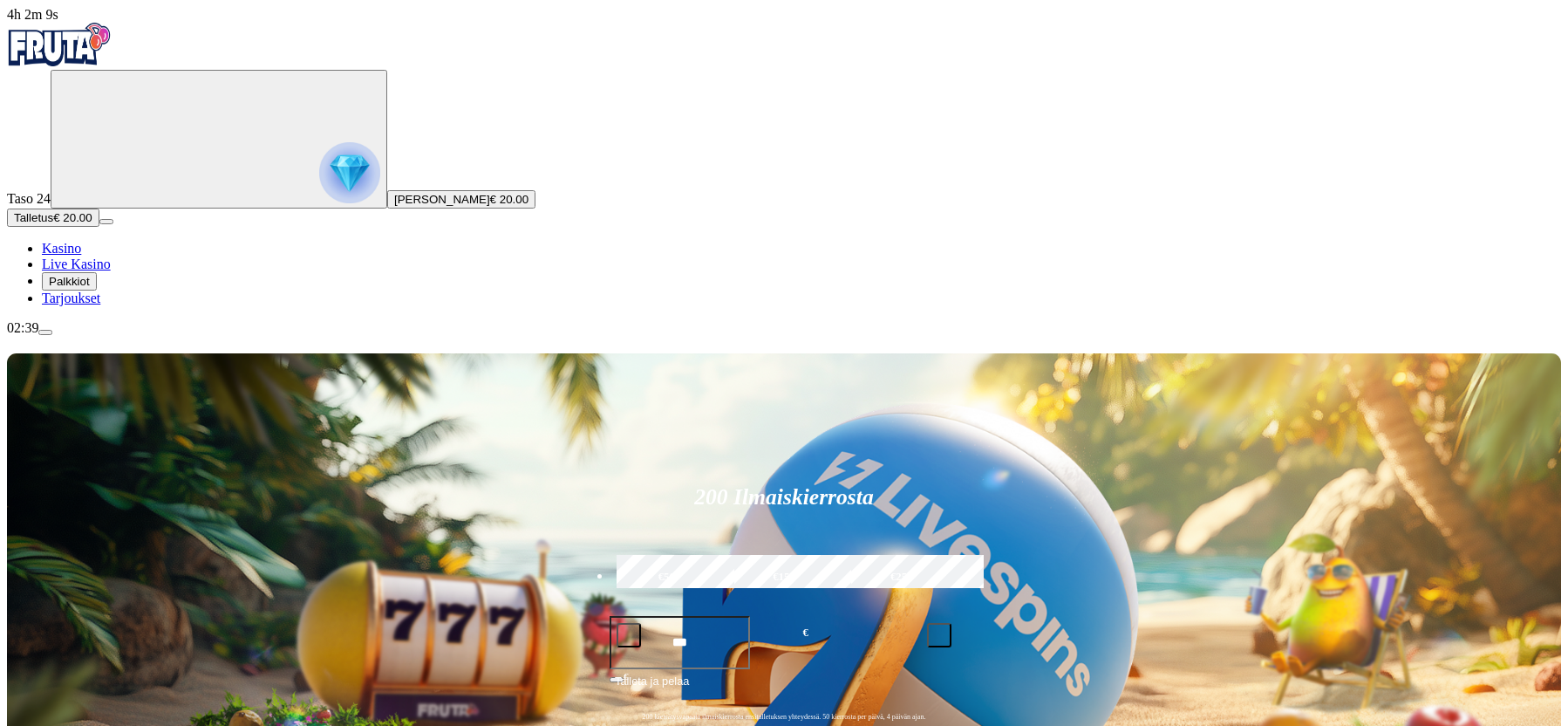
scroll to position [356, 0]
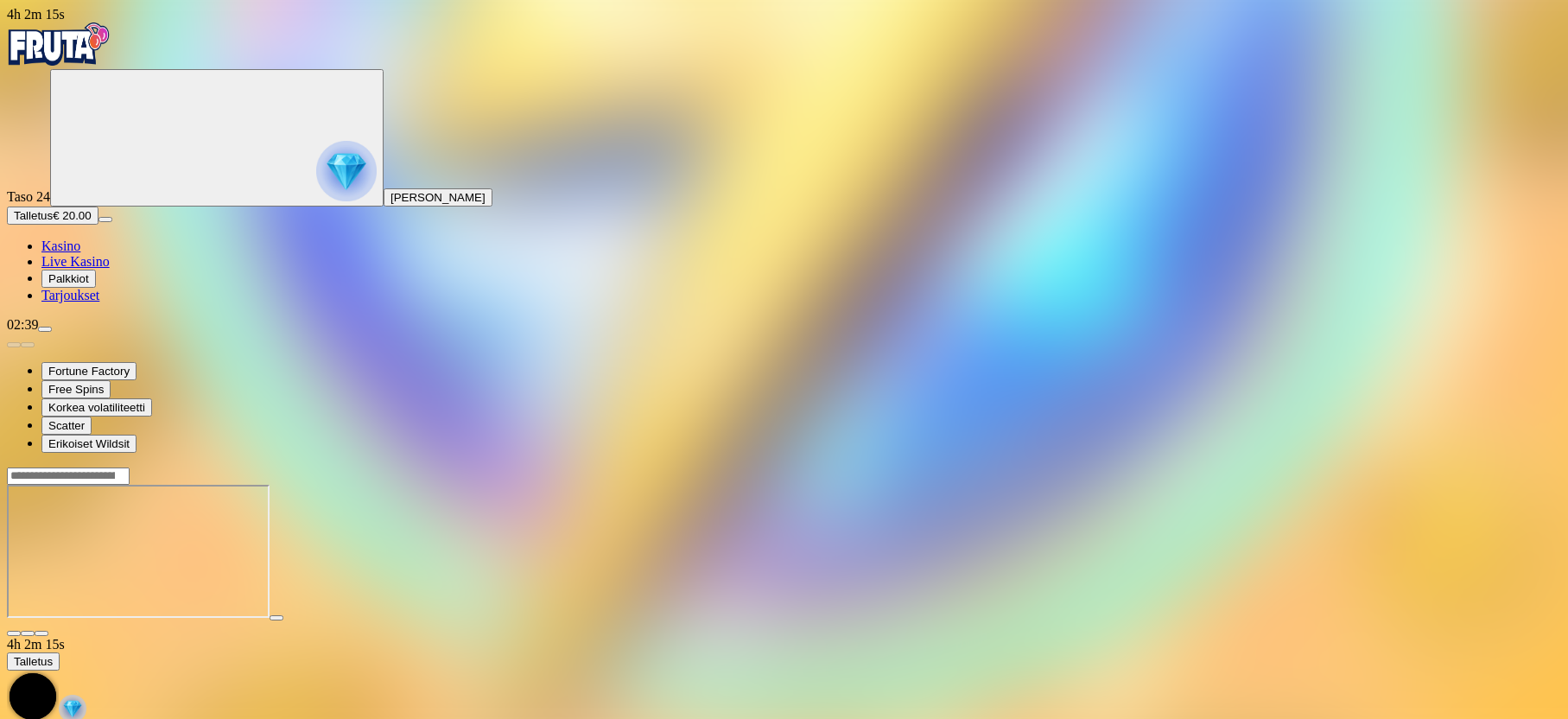
click at [48, 631] on button "button" at bounding box center [42, 633] width 14 height 5
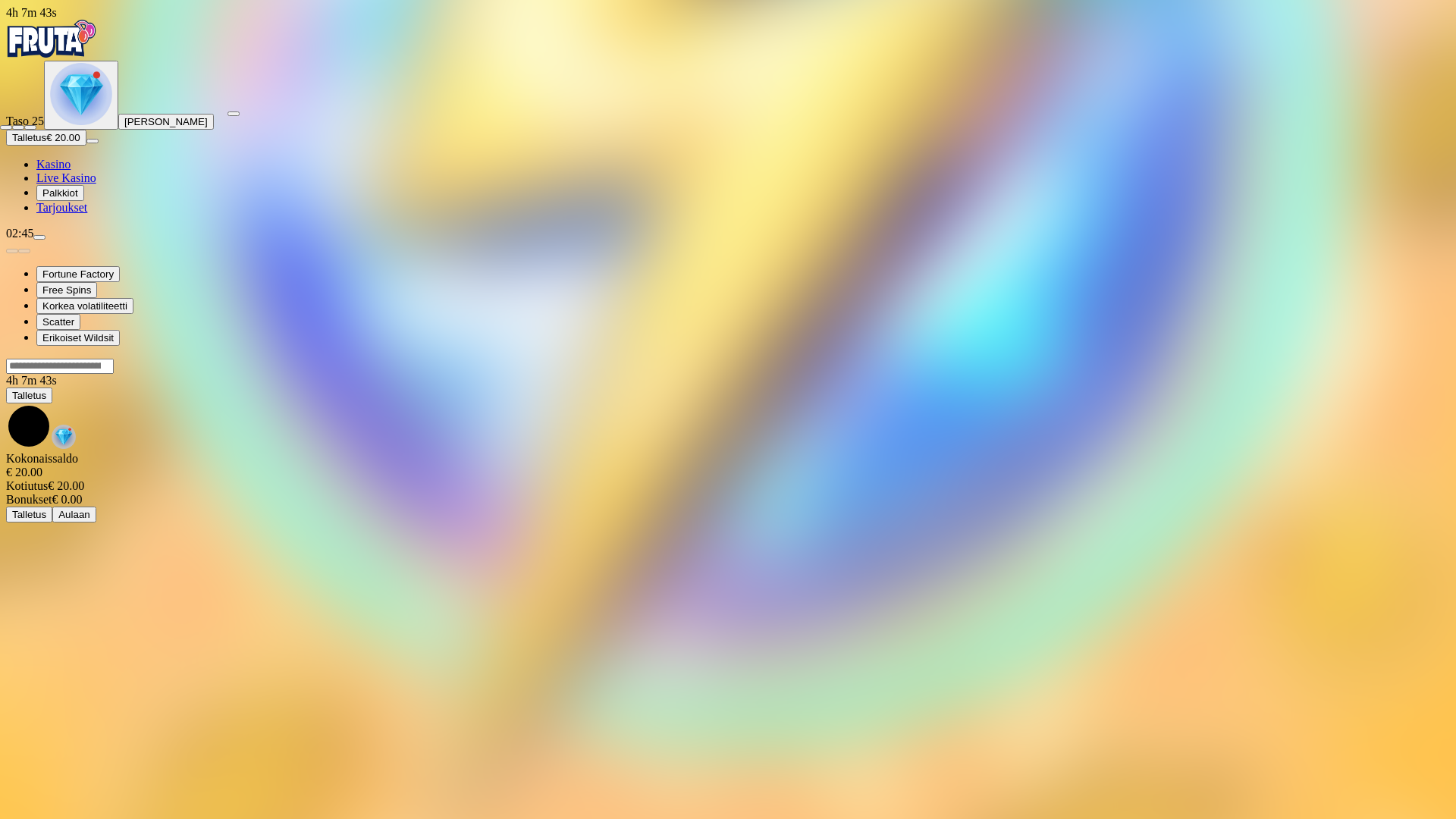
click at [30, 128] on span "fullscreen-exit icon" at bounding box center [30, 128] width 0 height 0
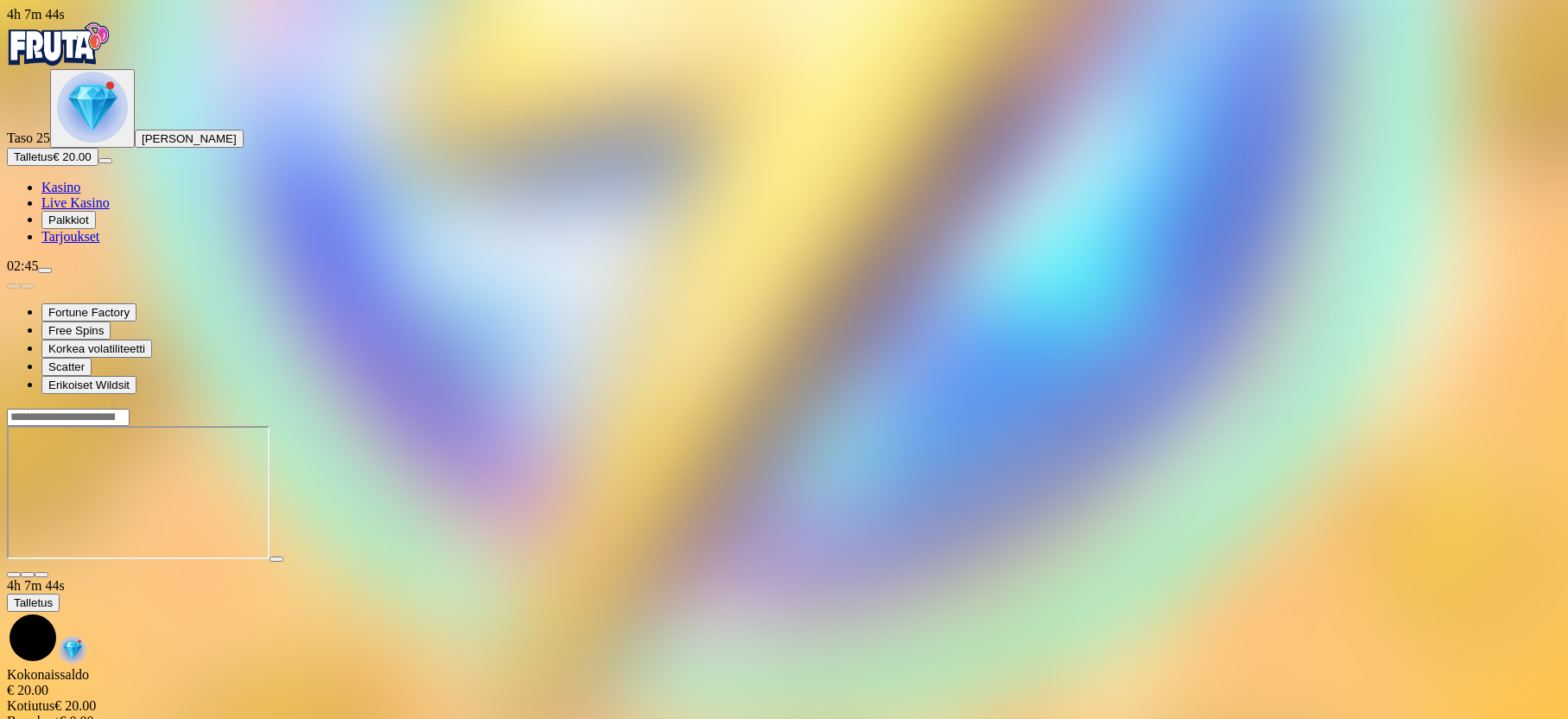
click at [1431, 408] on div at bounding box center [784, 493] width 1555 height 170
click at [14, 575] on span "close icon" at bounding box center [14, 575] width 0 height 0
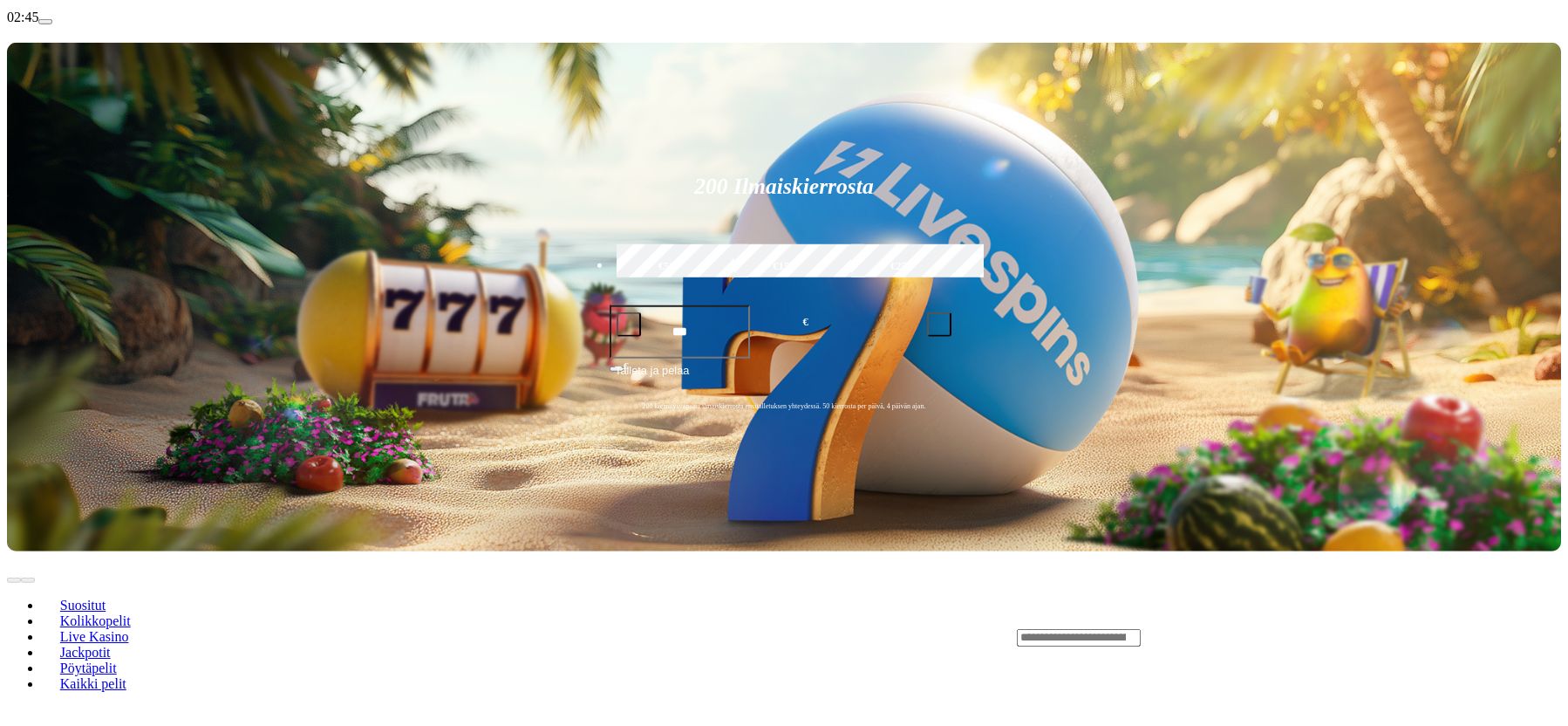
scroll to position [89, 0]
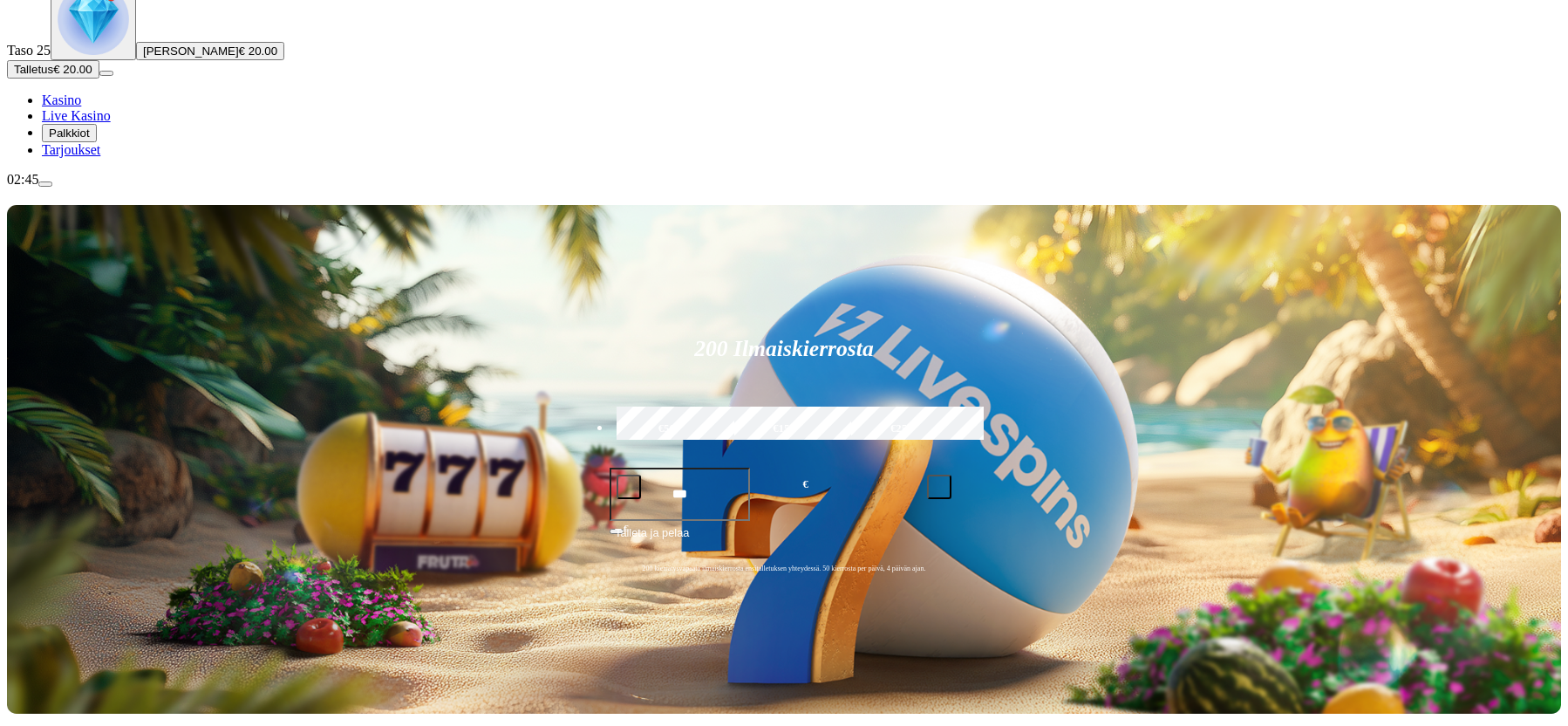
drag, startPoint x: 953, startPoint y: 543, endPoint x: 984, endPoint y: 448, distance: 99.9
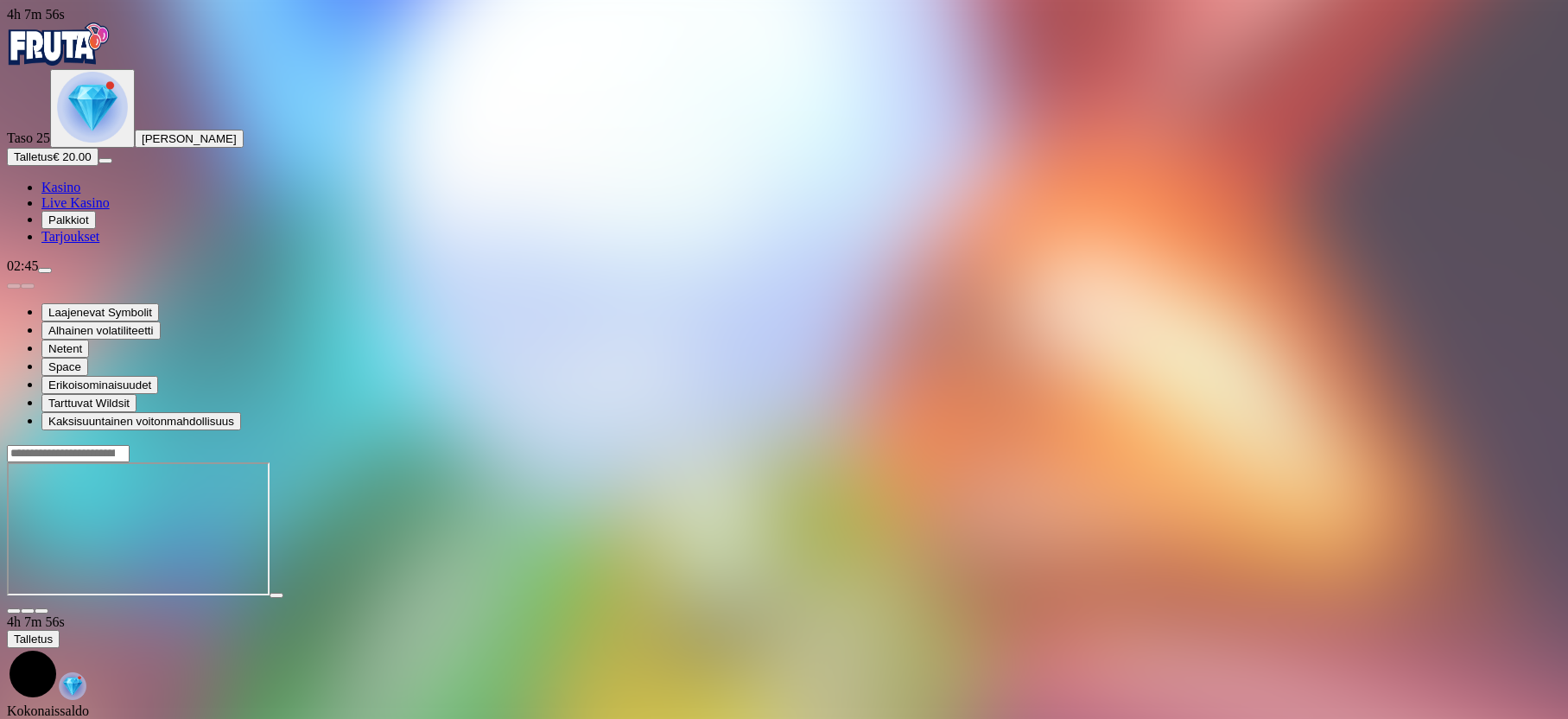
click at [1265, 599] on div at bounding box center [784, 530] width 1555 height 136
click at [1465, 444] on div at bounding box center [784, 528] width 1555 height 170
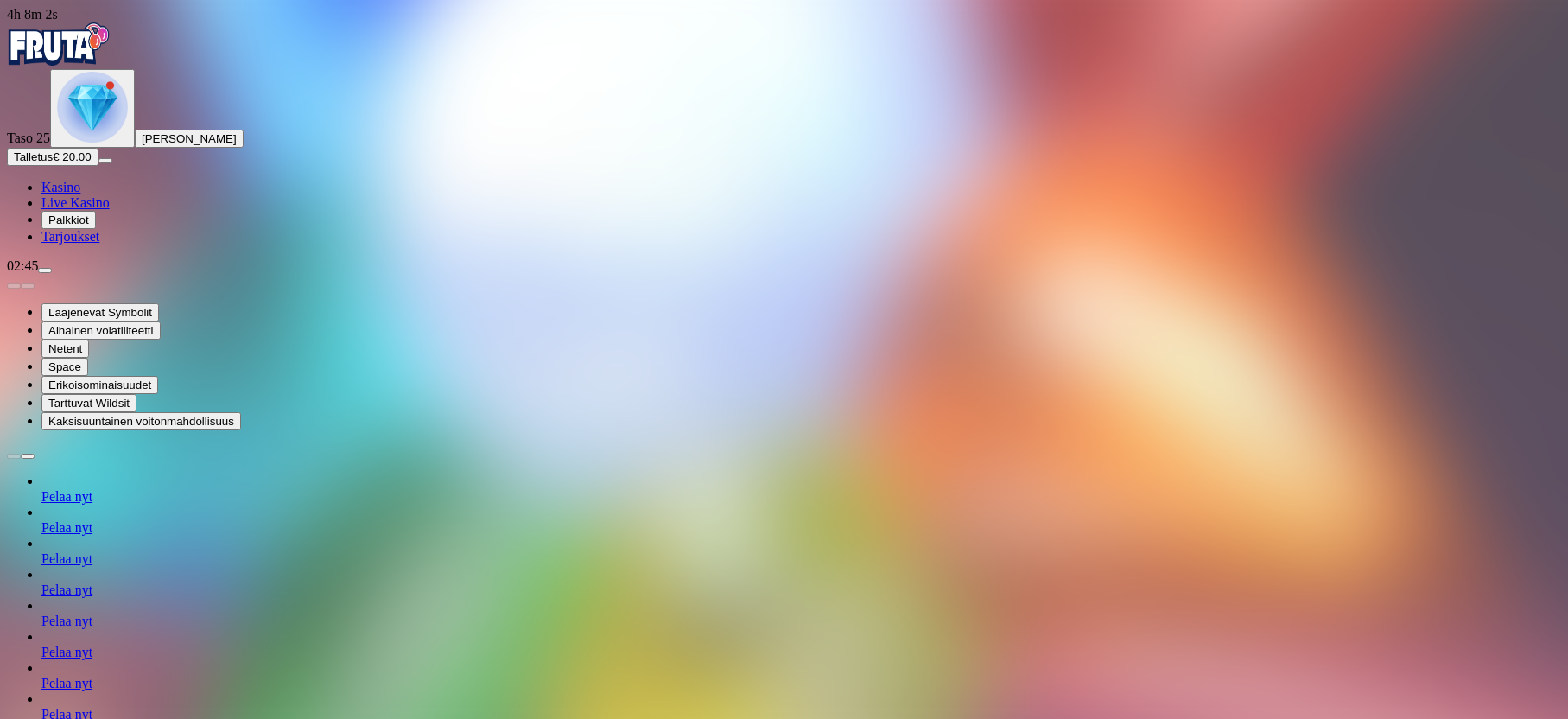
click at [80, 143] on img "Primary" at bounding box center [93, 107] width 71 height 71
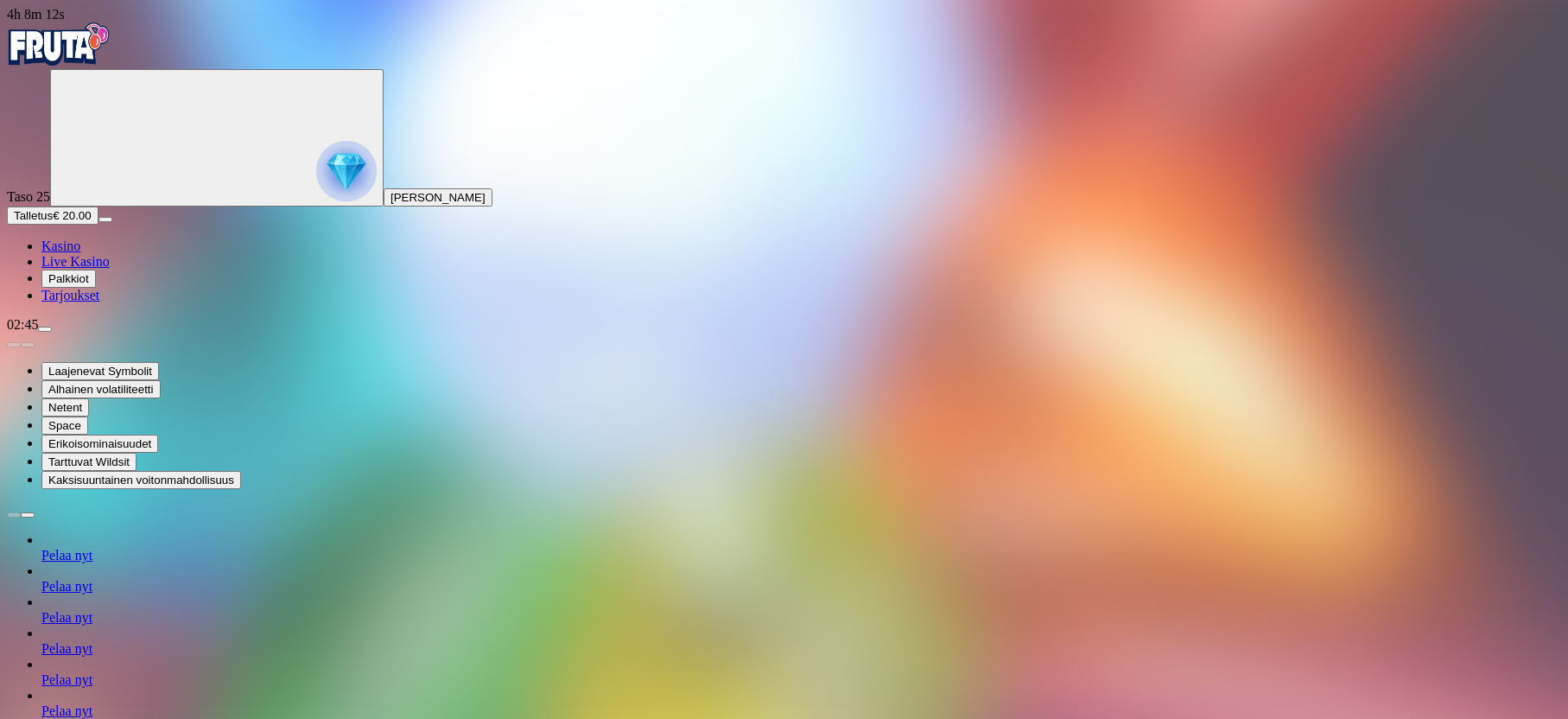
drag, startPoint x: 352, startPoint y: 355, endPoint x: 358, endPoint y: 347, distance: 10.0
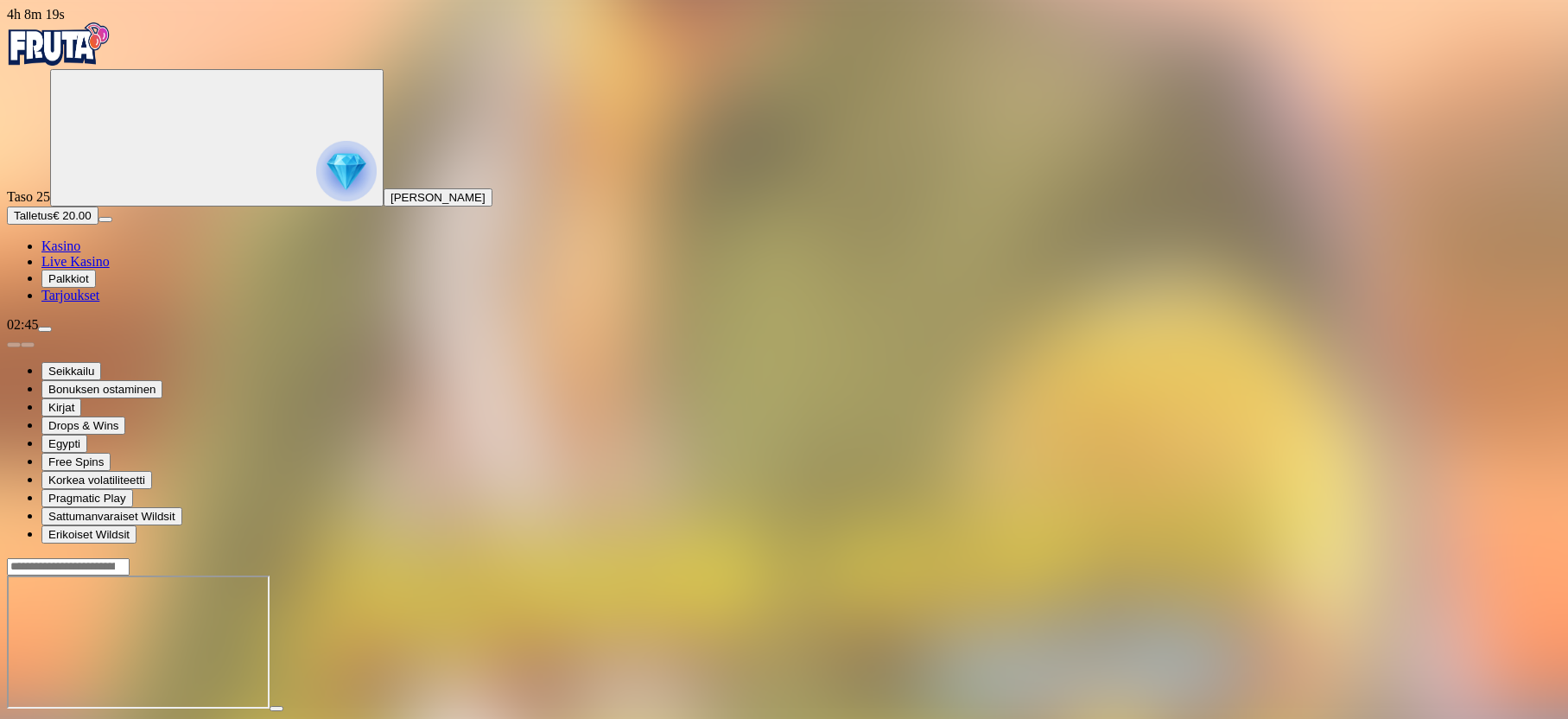
click at [1486, 558] on div at bounding box center [784, 642] width 1555 height 170
click at [14, 718] on span "close icon" at bounding box center [14, 724] width 0 height 0
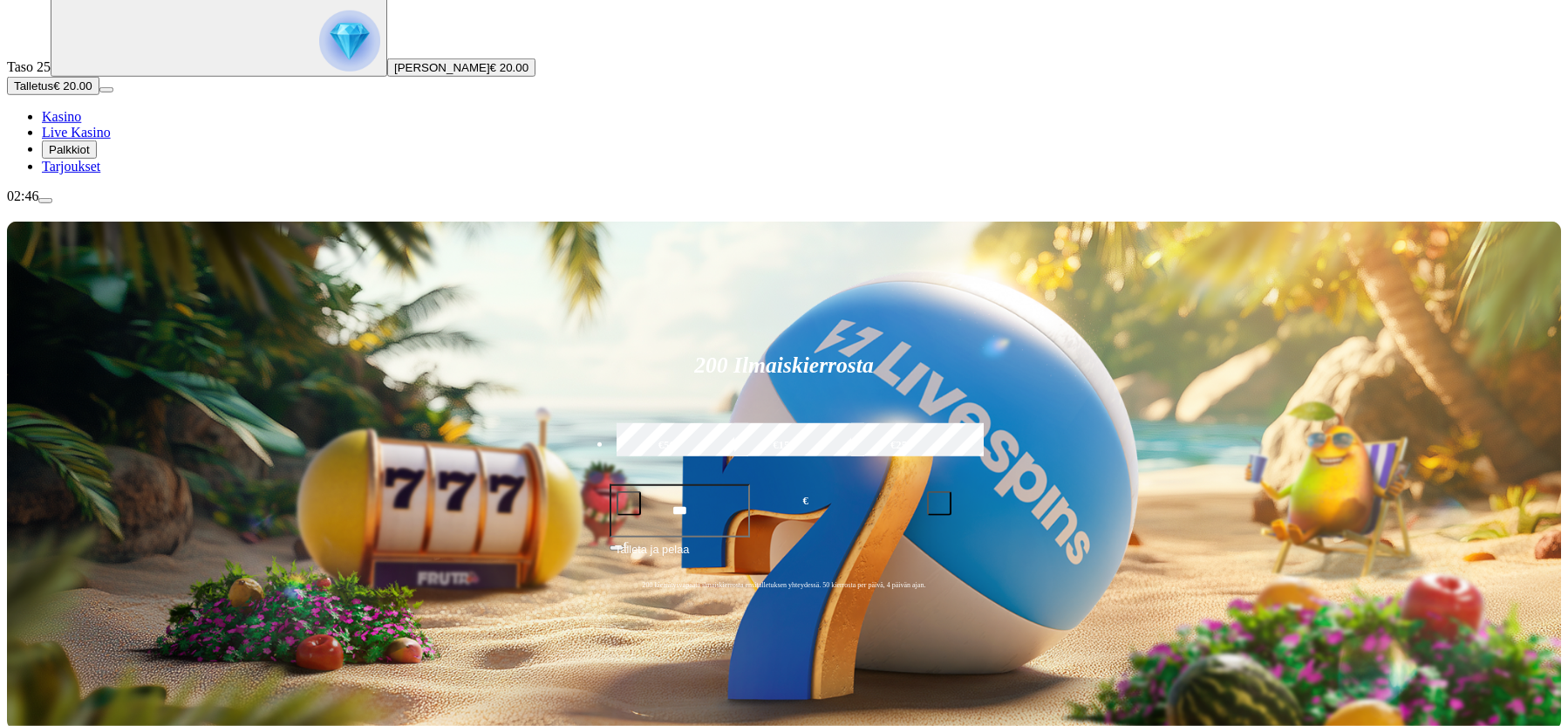
scroll to position [267, 0]
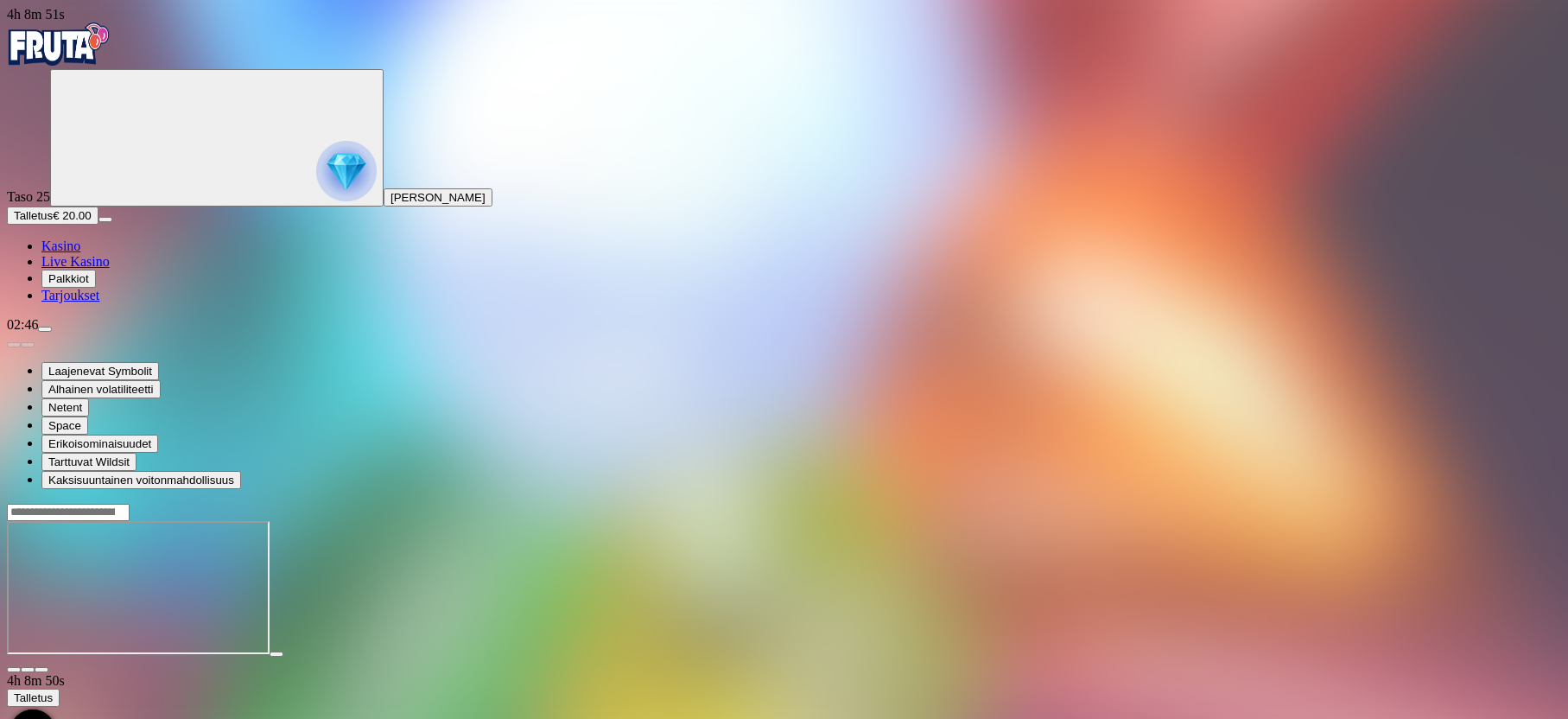
click at [1450, 502] on div at bounding box center [784, 587] width 1555 height 170
click at [328, 502] on div at bounding box center [784, 587] width 1555 height 170
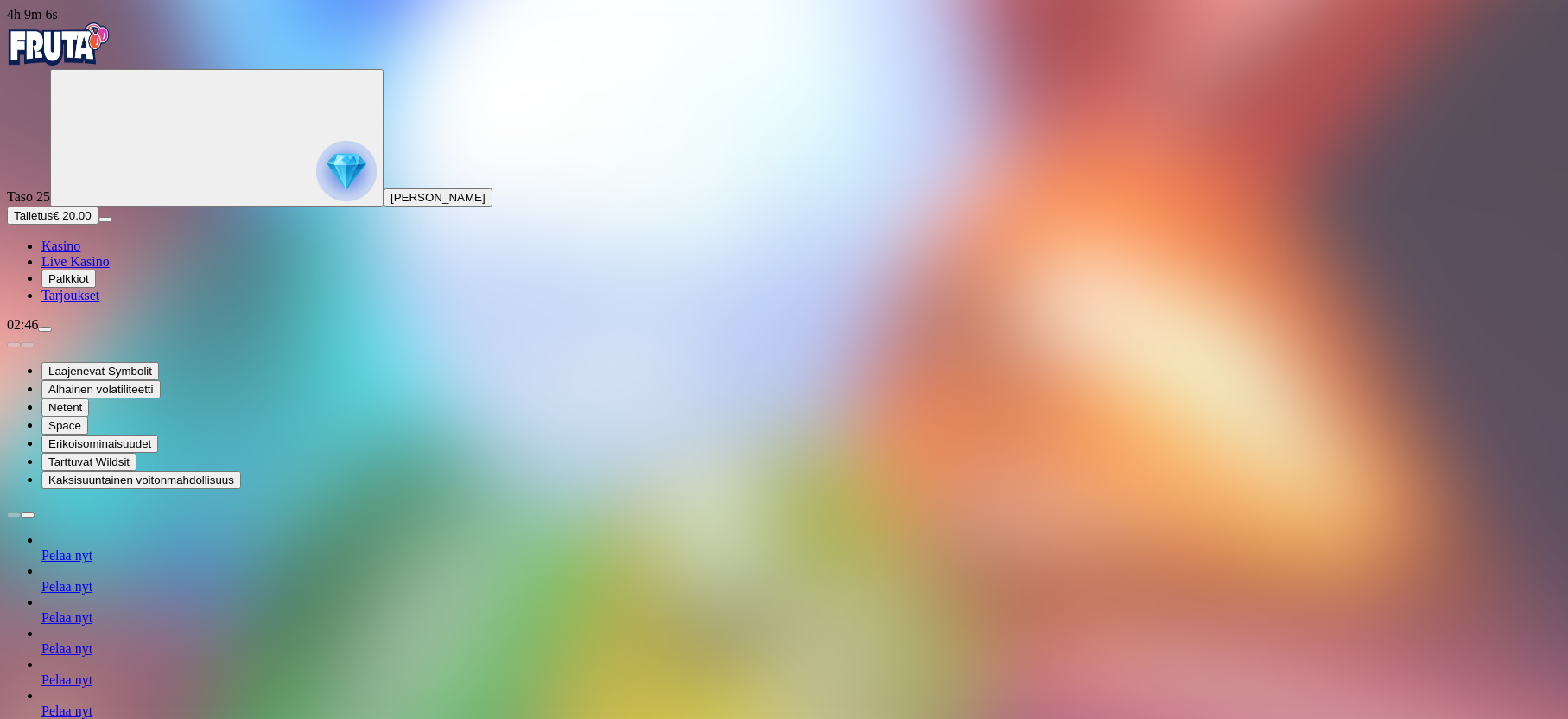
click at [316, 184] on img "Primary" at bounding box center [347, 171] width 61 height 61
